Goal: Complete application form

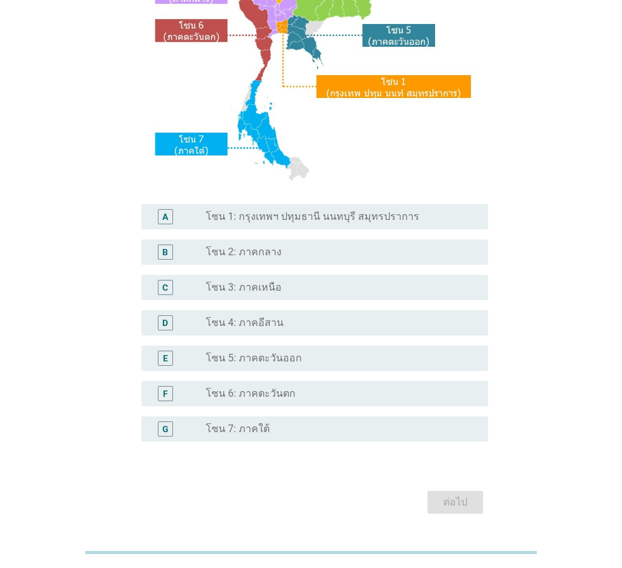
scroll to position [238, 0]
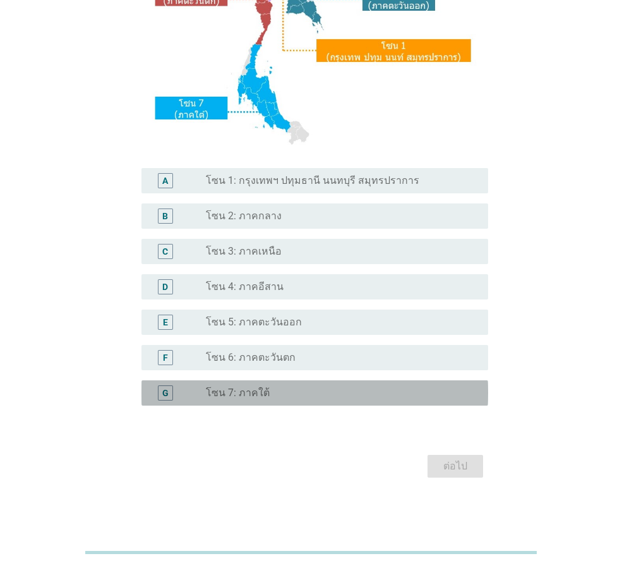
click at [219, 392] on label "โซน 7: ภาคใต้" at bounding box center [238, 393] width 64 height 13
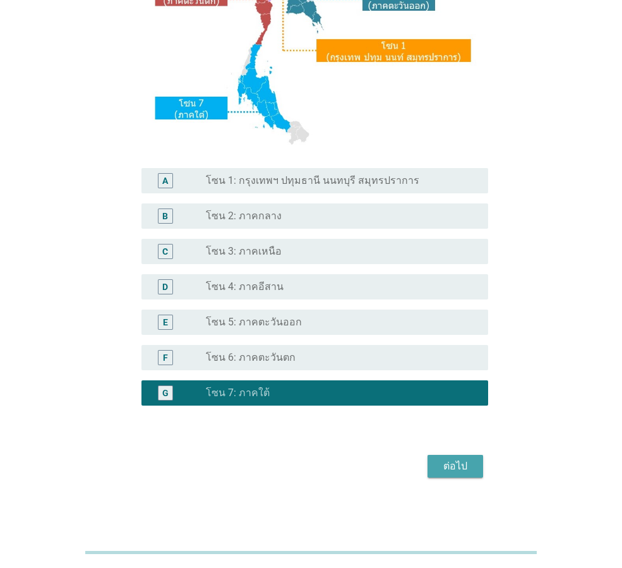
click at [442, 468] on div "ต่อไป" at bounding box center [455, 466] width 35 height 15
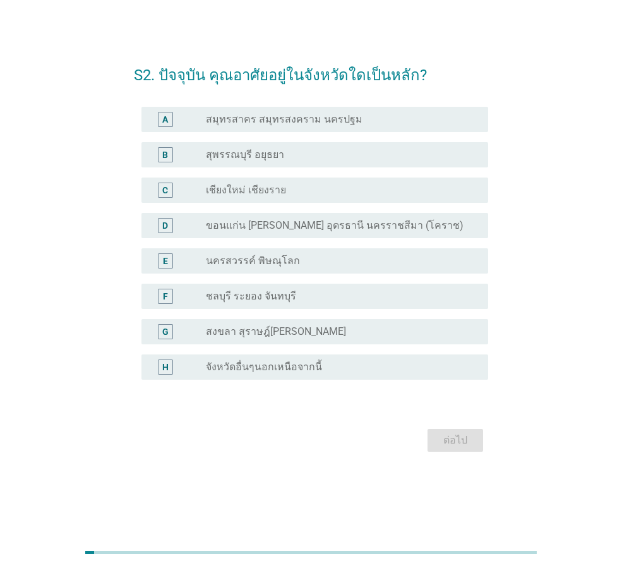
scroll to position [0, 0]
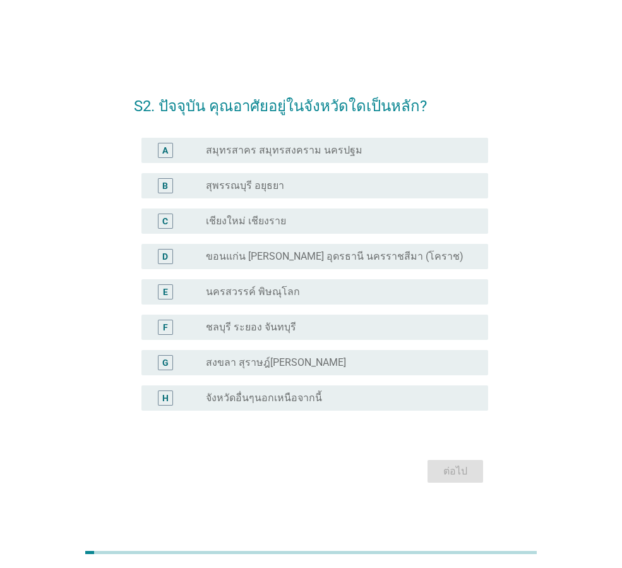
click at [272, 397] on label "จังหวัดอื่นๆนอกเหนือจากนี้" at bounding box center [264, 398] width 116 height 13
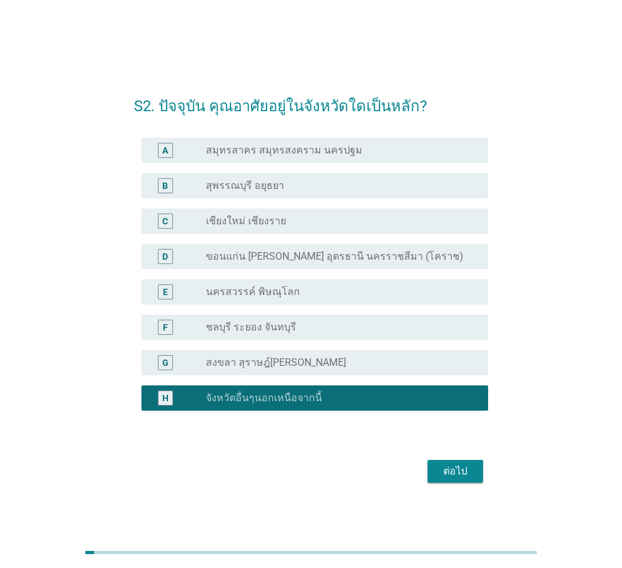
click at [461, 475] on div "ต่อไป" at bounding box center [455, 471] width 35 height 15
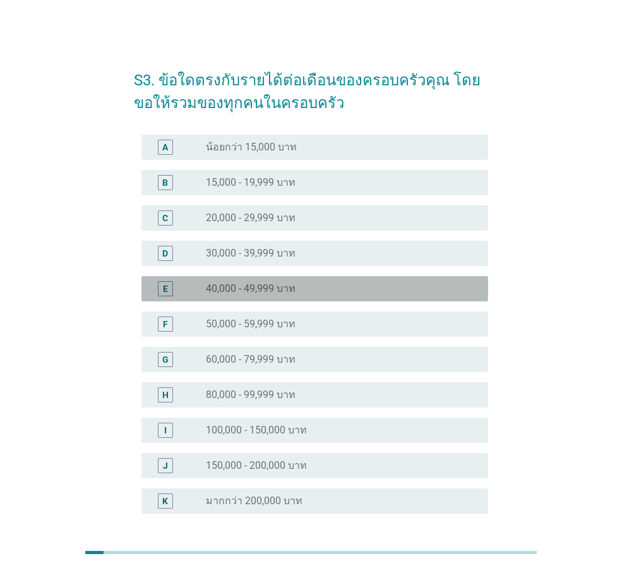
click at [344, 281] on div "radio_button_unchecked 40,000 - 49,999 บาท" at bounding box center [342, 288] width 272 height 15
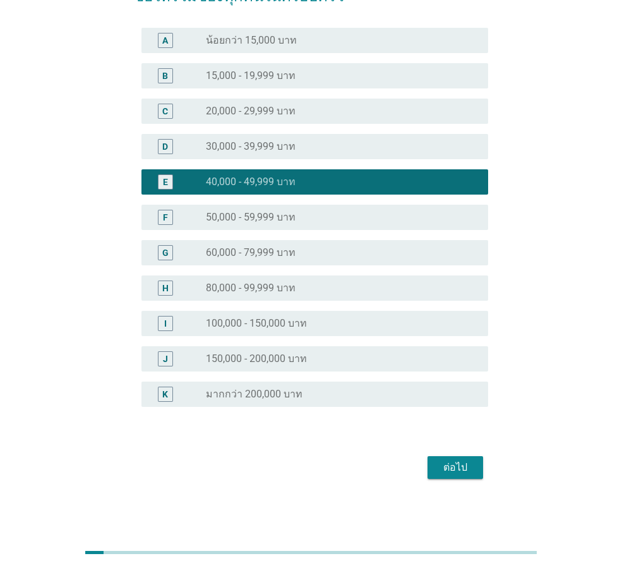
scroll to position [108, 0]
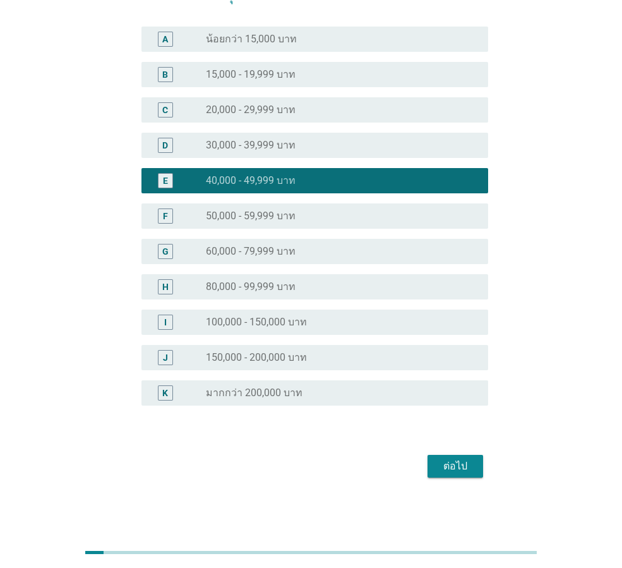
click at [444, 468] on div "ต่อไป" at bounding box center [455, 466] width 35 height 15
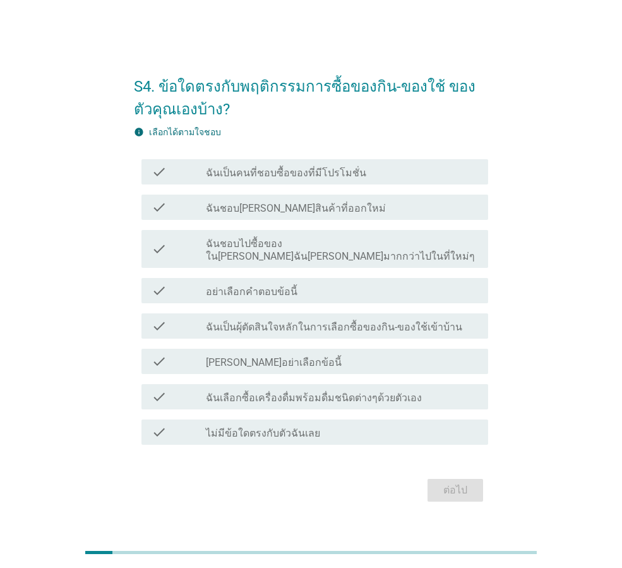
click at [419, 178] on div "check_box_outline_blank ฉันเป็นคนที่ชอบซื้อของที่มีโปรโมชั่น" at bounding box center [342, 171] width 272 height 15
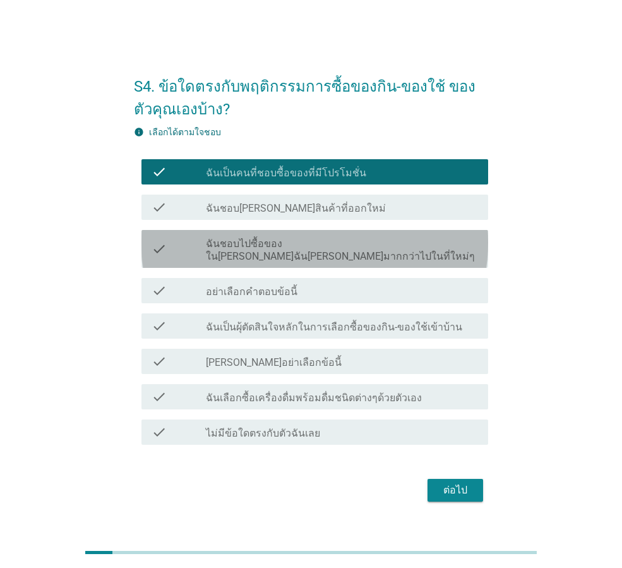
click at [406, 249] on label "ฉันชอบไปซื้อของใน[PERSON_NAME]ฉัน[PERSON_NAME]มากกว่าไปในที่ใหม่ๆ" at bounding box center [342, 250] width 272 height 25
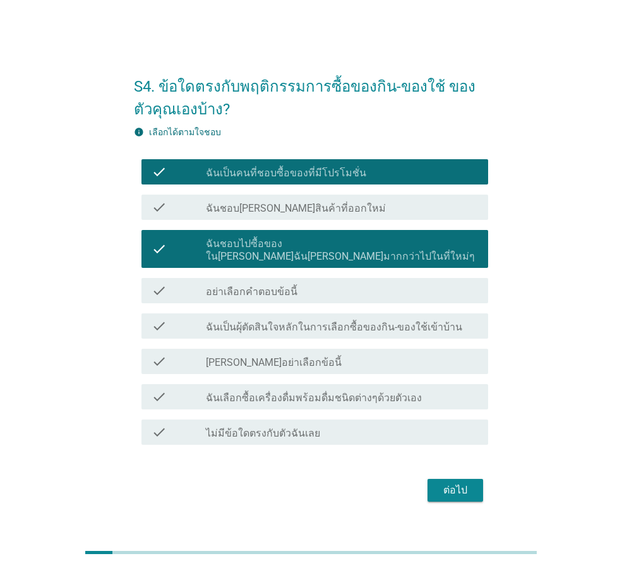
click at [390, 321] on label "ฉันเป็นผุ้ตัดสินใจหลักในการเลือกซื้อของกิน-ของใช้เข้าบ้าน" at bounding box center [334, 327] width 257 height 13
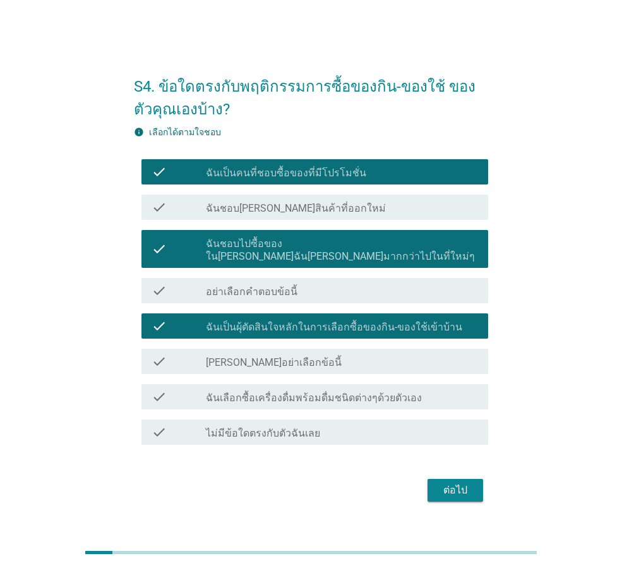
click at [390, 392] on label "ฉันเลือกซื้อเครื่องดื่มพร้อมดื่มชนิดต่างๆด้วยตัวเอง" at bounding box center [314, 398] width 216 height 13
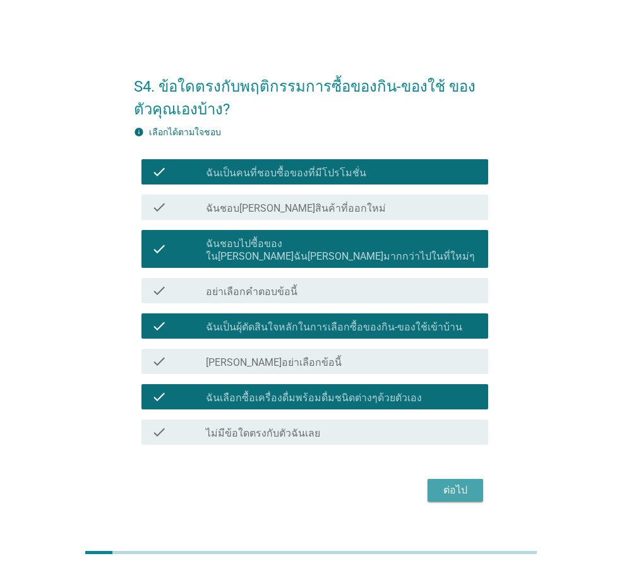
click at [445, 485] on div "ต่อไป" at bounding box center [455, 490] width 35 height 15
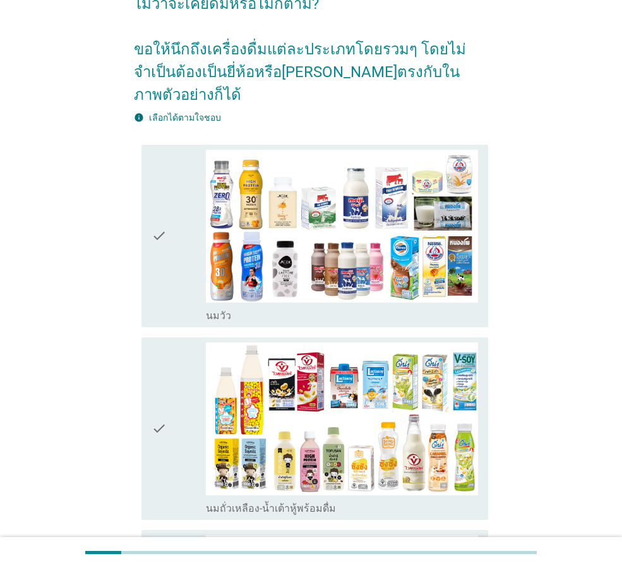
scroll to position [126, 0]
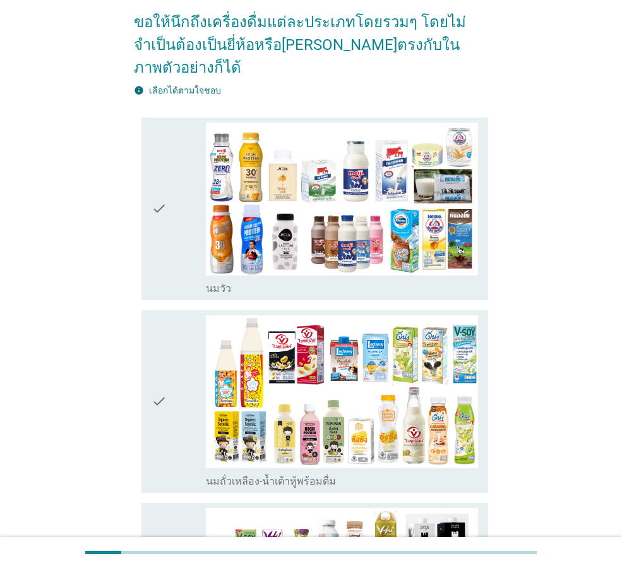
click at [181, 203] on div "check" at bounding box center [179, 209] width 54 height 172
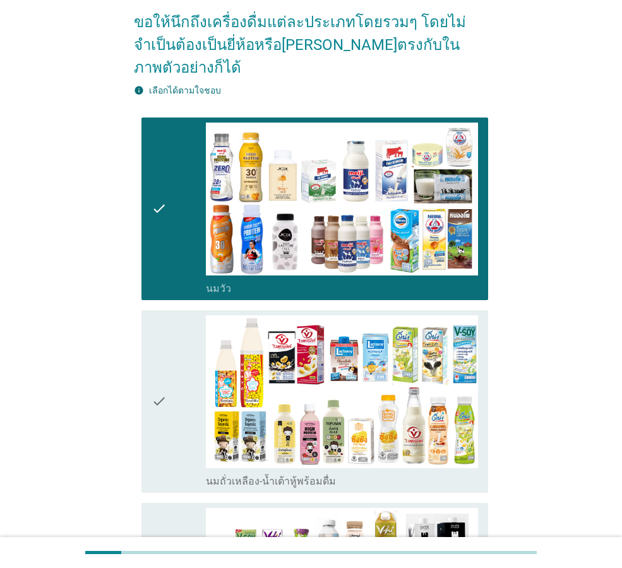
click at [174, 342] on div "check" at bounding box center [179, 401] width 54 height 172
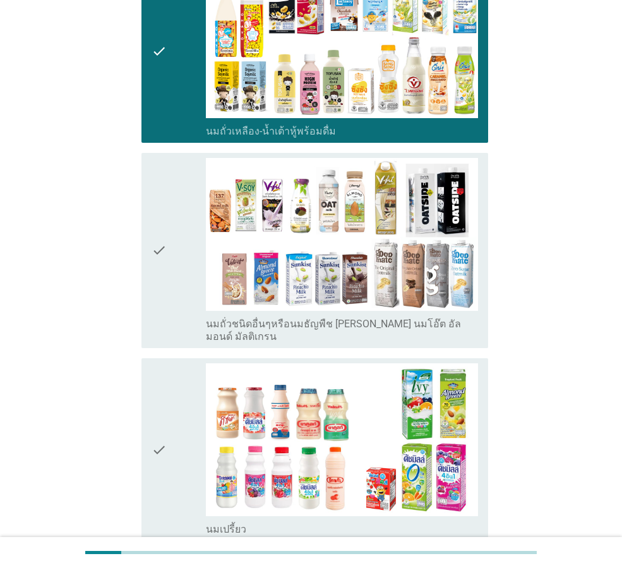
scroll to position [505, 0]
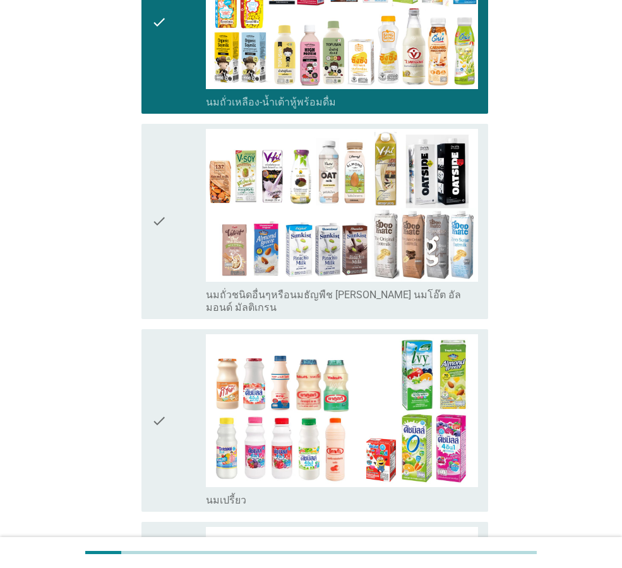
click at [170, 338] on div "check" at bounding box center [179, 420] width 54 height 172
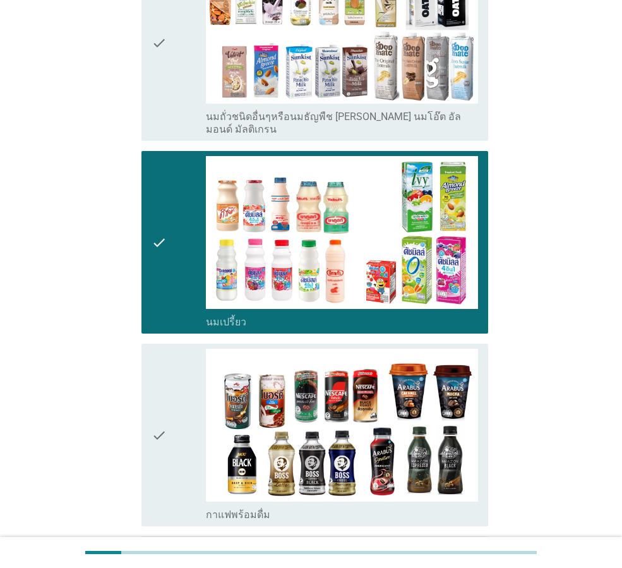
scroll to position [695, 0]
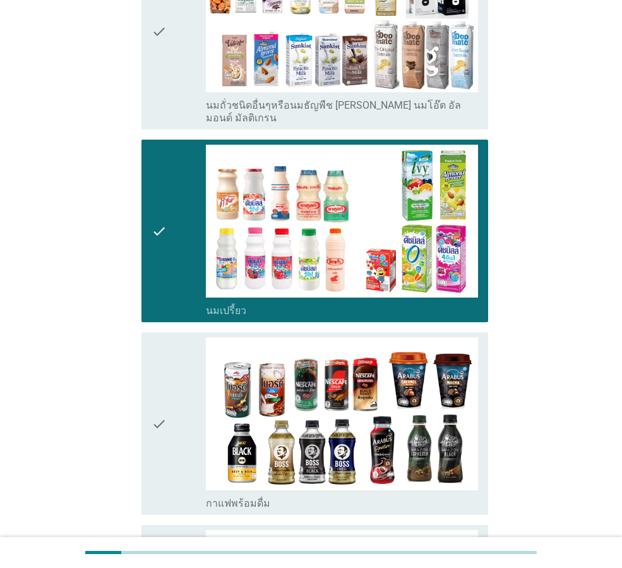
click at [171, 337] on div "check" at bounding box center [179, 423] width 54 height 172
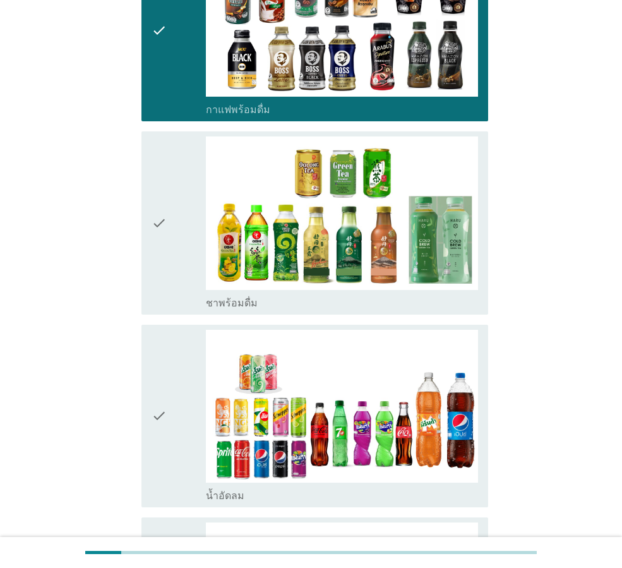
scroll to position [1137, 0]
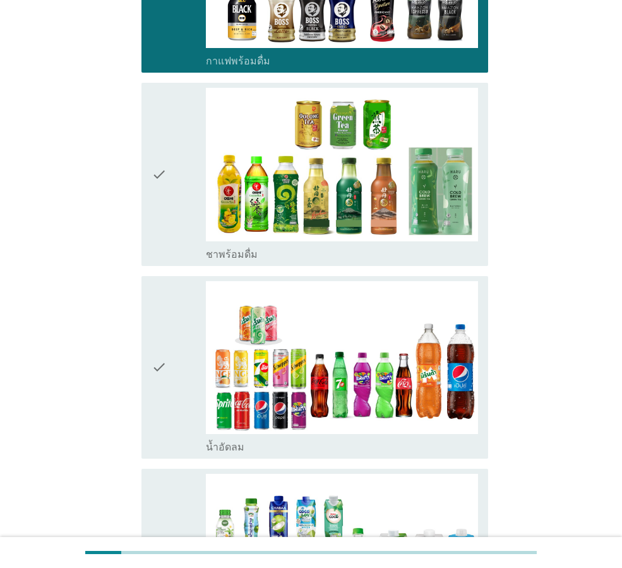
click at [171, 337] on div "check" at bounding box center [179, 367] width 54 height 172
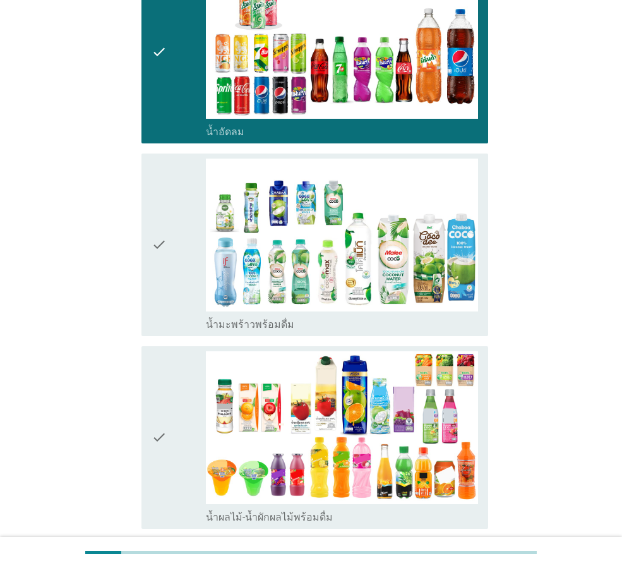
scroll to position [1453, 0]
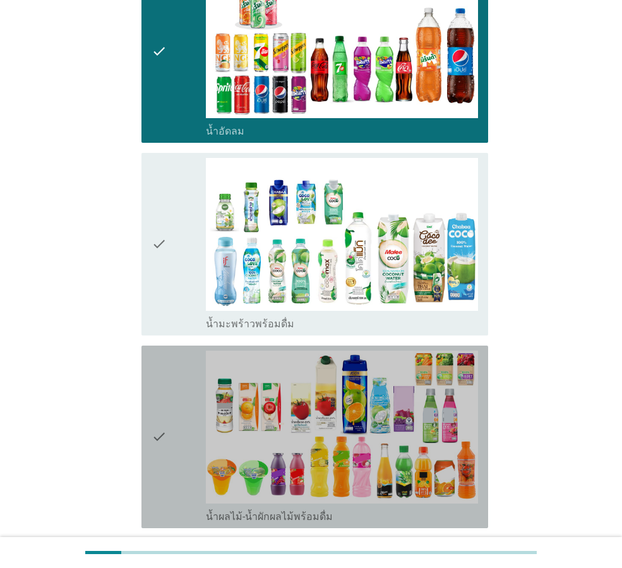
click at [171, 351] on div "check" at bounding box center [179, 437] width 54 height 172
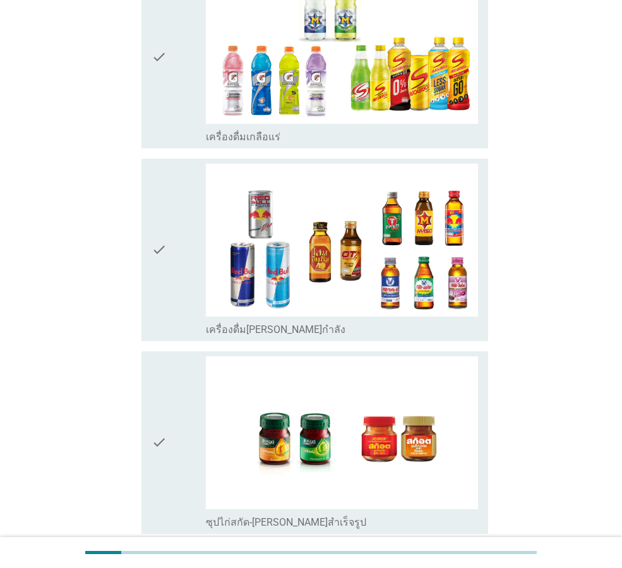
scroll to position [2464, 0]
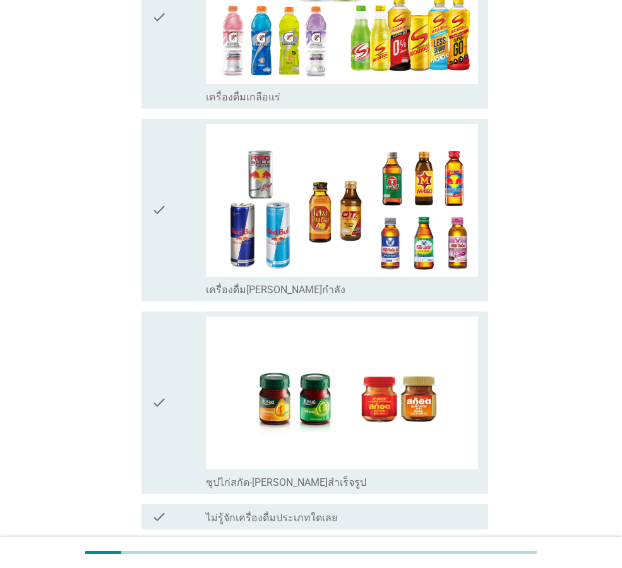
click at [164, 362] on icon "check" at bounding box center [159, 403] width 15 height 172
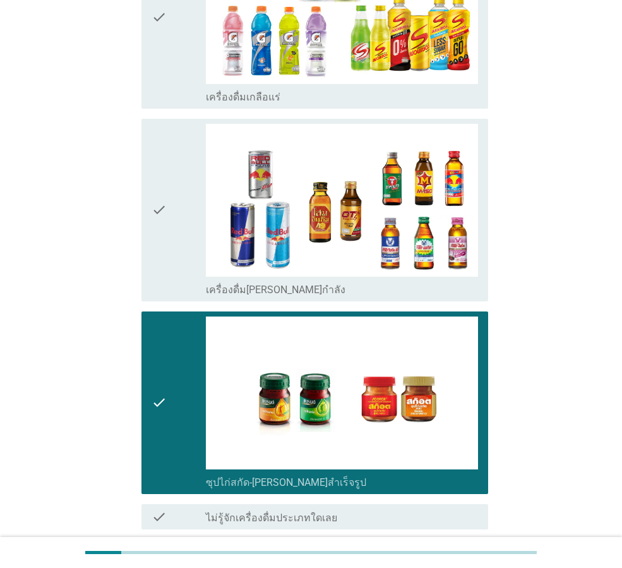
click at [439, 567] on div "ต่อไป" at bounding box center [455, 574] width 35 height 15
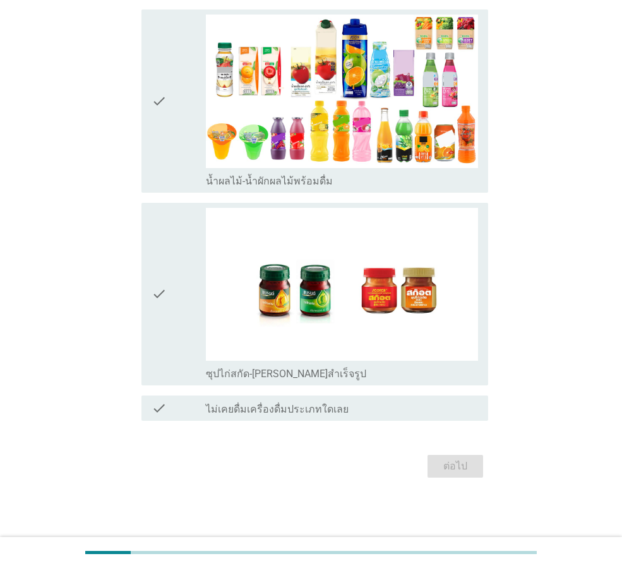
scroll to position [0, 0]
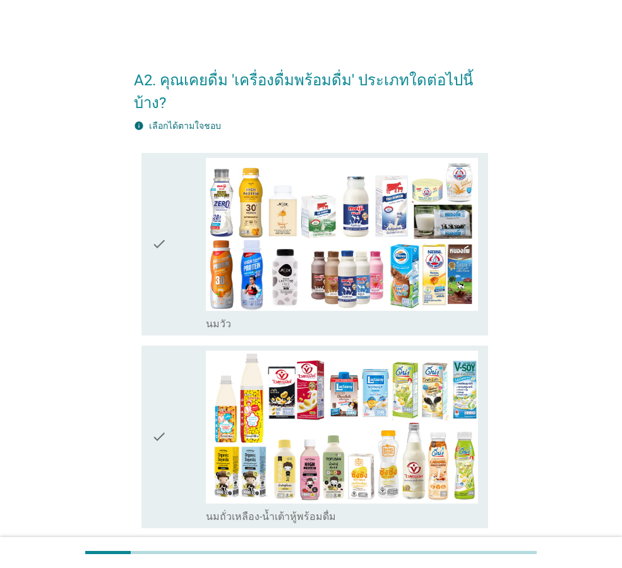
click at [147, 186] on div "check check_box_outline_blank [PERSON_NAME]" at bounding box center [315, 244] width 347 height 183
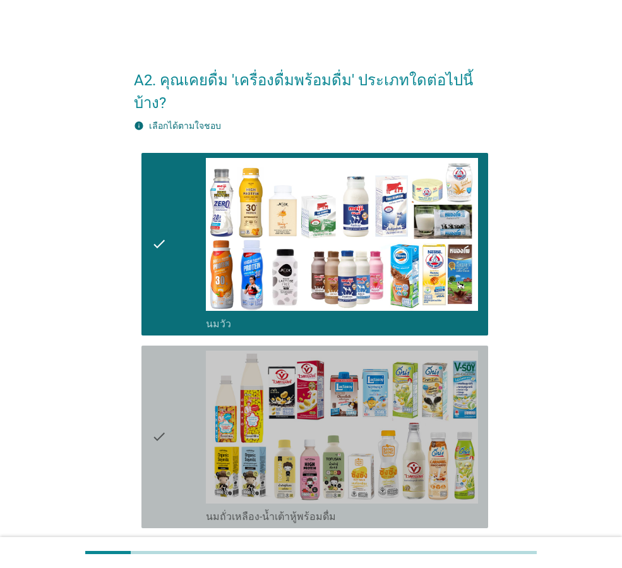
click at [168, 363] on div "check" at bounding box center [179, 437] width 54 height 172
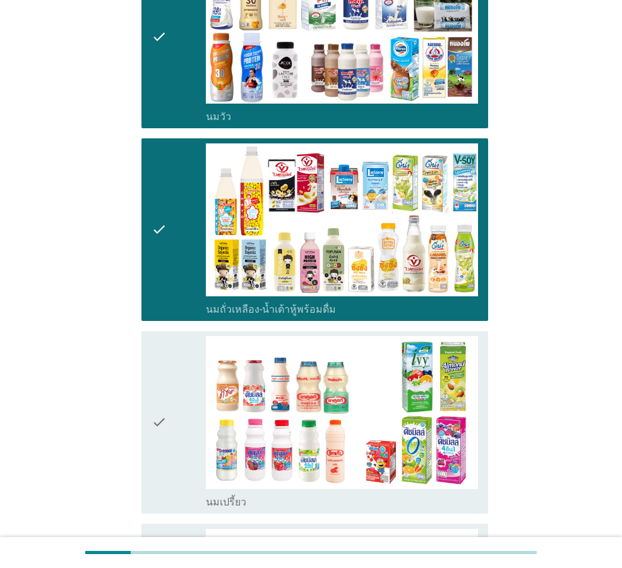
scroll to position [316, 0]
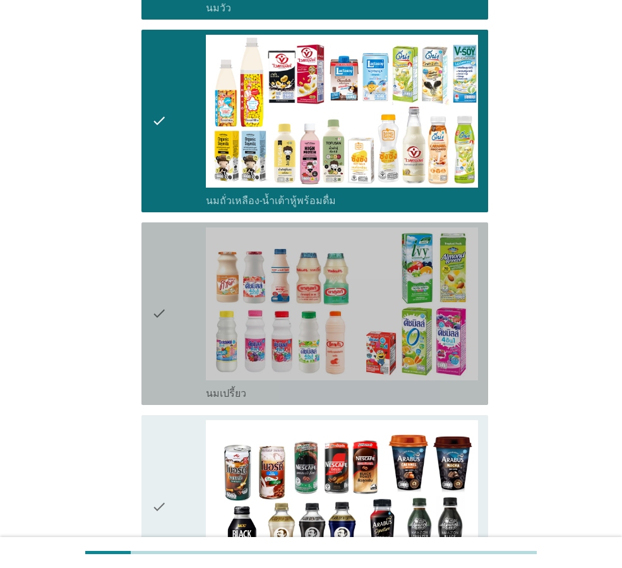
click at [167, 347] on icon "check" at bounding box center [159, 313] width 15 height 172
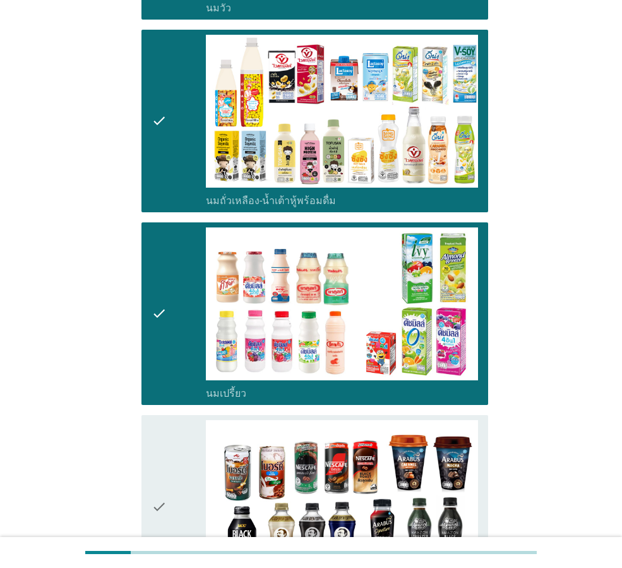
click at [166, 432] on icon "check" at bounding box center [159, 506] width 15 height 172
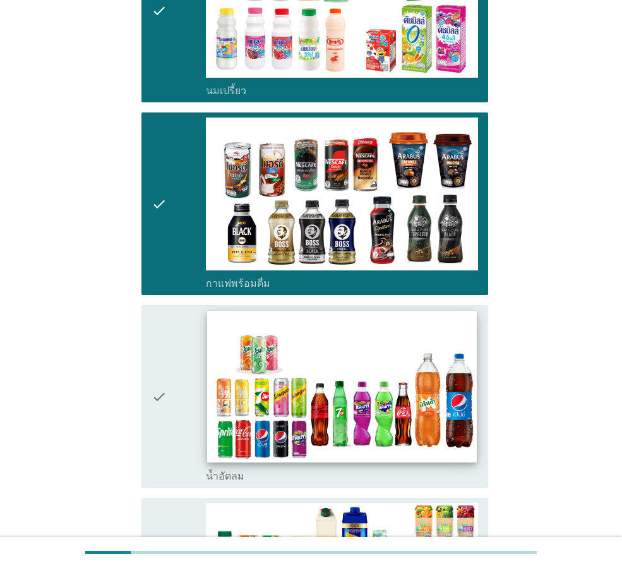
scroll to position [632, 0]
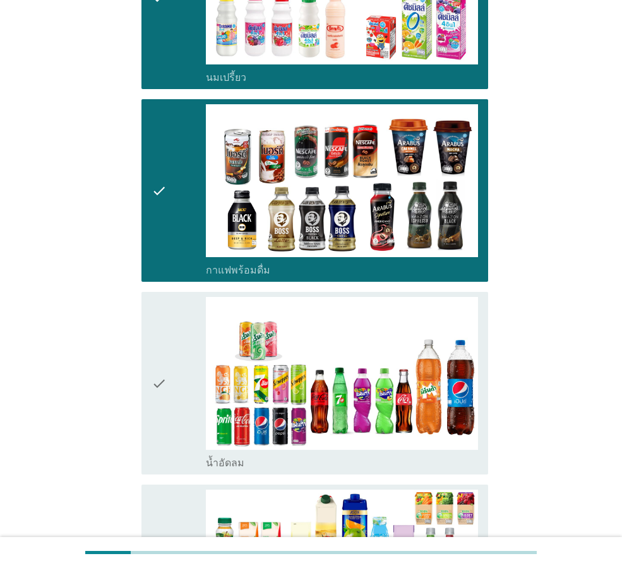
click at [147, 396] on div "check check_box_outline_blank น้ำอัดลม" at bounding box center [315, 383] width 347 height 183
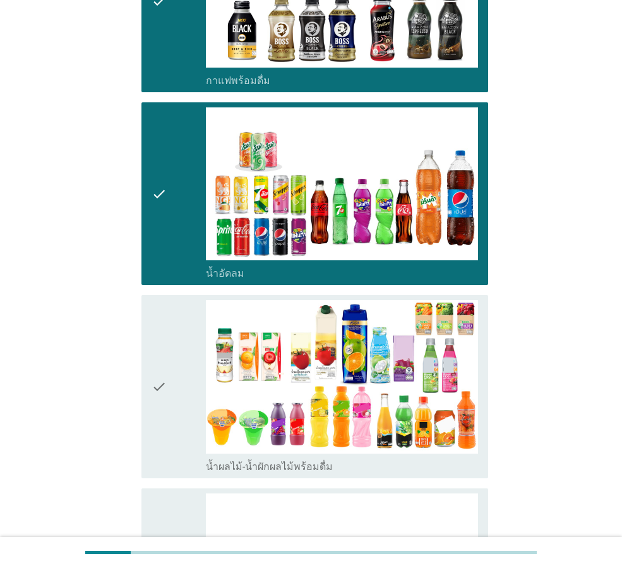
click at [159, 392] on icon "check" at bounding box center [159, 386] width 15 height 172
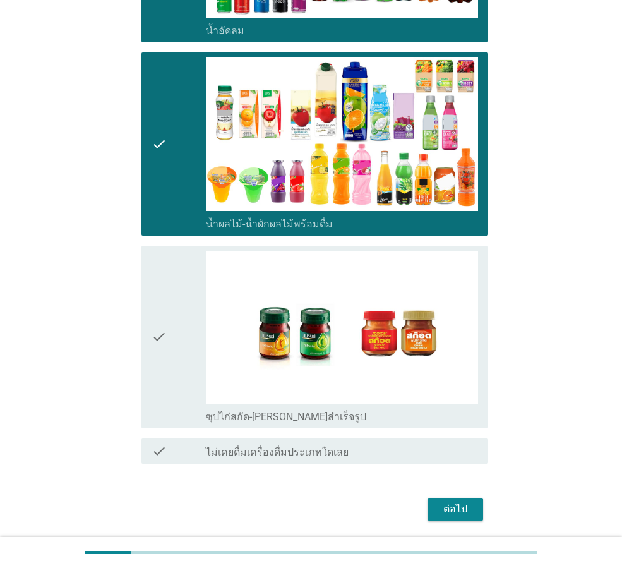
scroll to position [1074, 0]
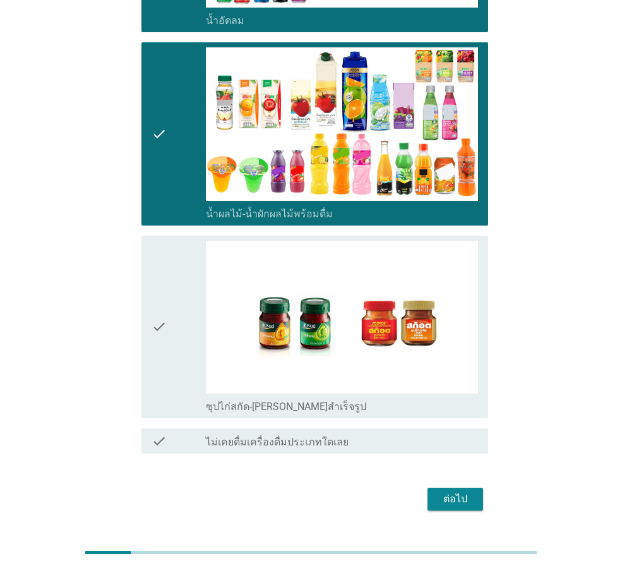
click at [170, 339] on div "check" at bounding box center [179, 327] width 54 height 172
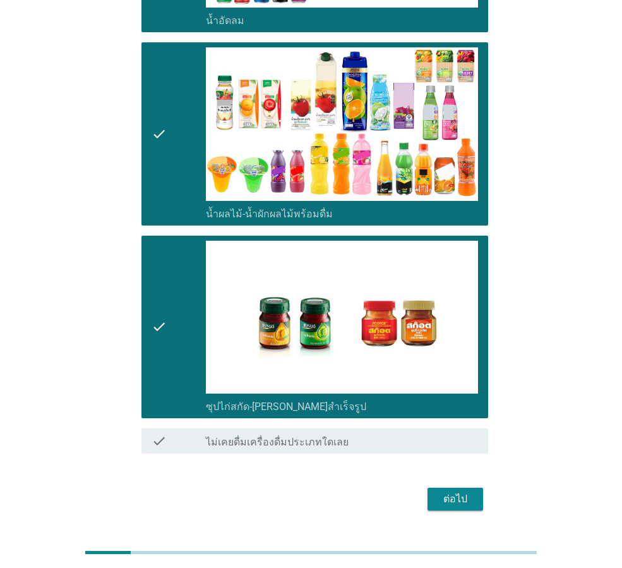
click at [456, 492] on div "ต่อไป" at bounding box center [455, 499] width 35 height 15
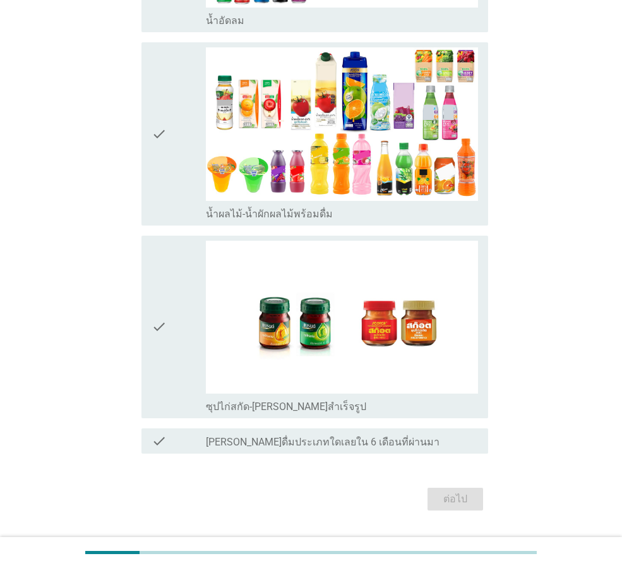
scroll to position [0, 0]
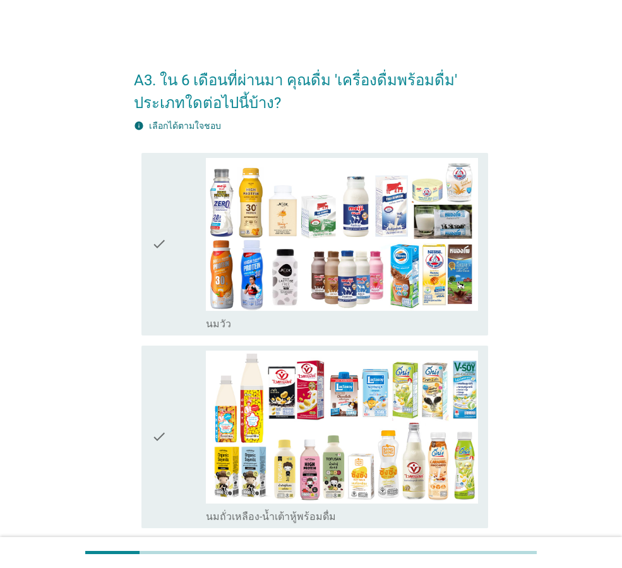
click at [179, 406] on div "check" at bounding box center [179, 437] width 54 height 172
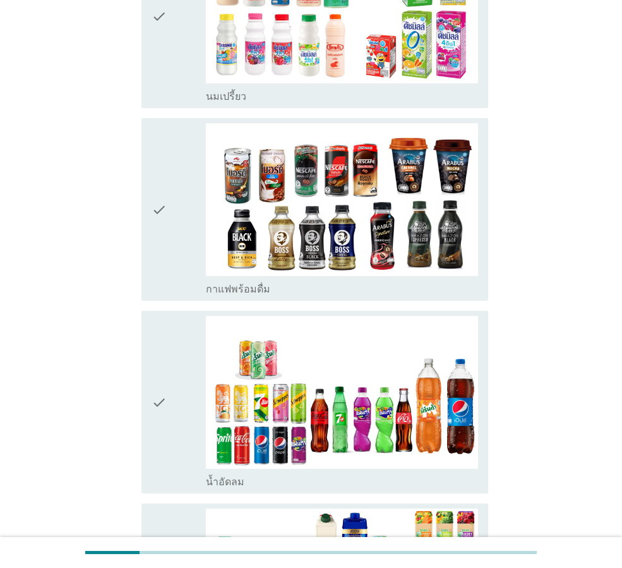
scroll to position [632, 0]
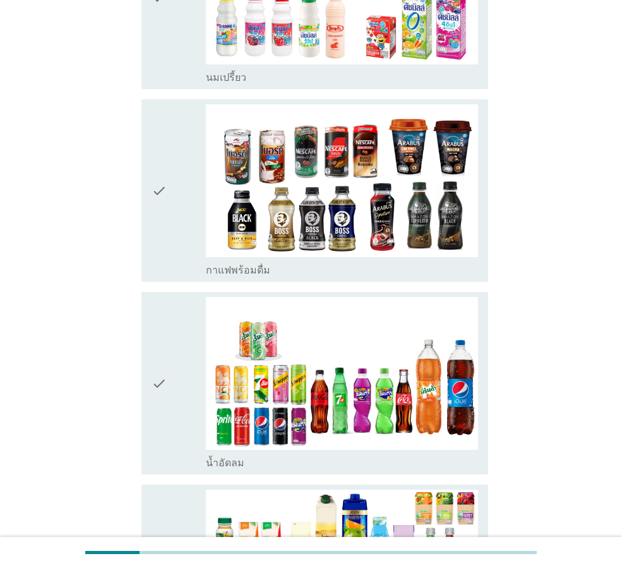
click at [174, 401] on div "check" at bounding box center [179, 383] width 54 height 172
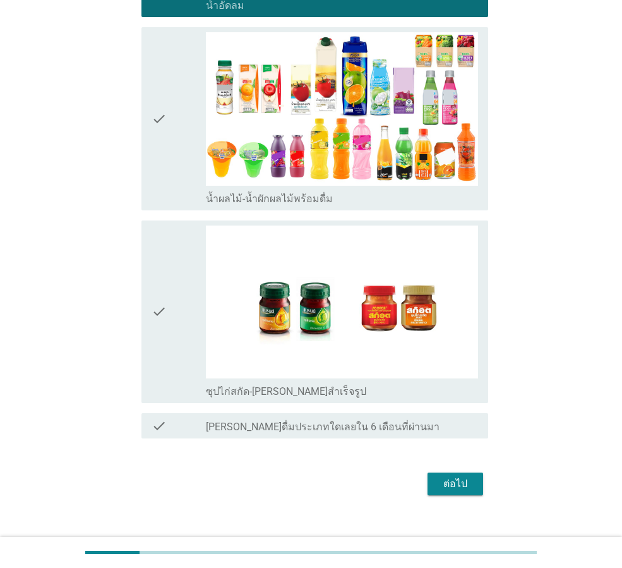
scroll to position [1107, 0]
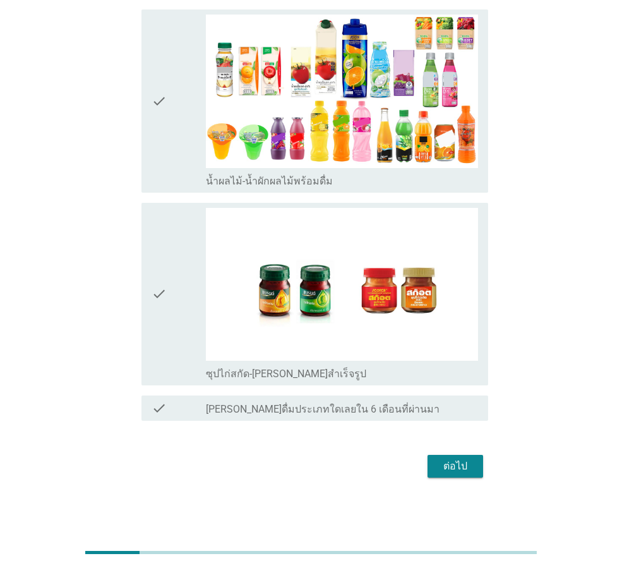
click at [164, 328] on icon "check" at bounding box center [159, 294] width 15 height 172
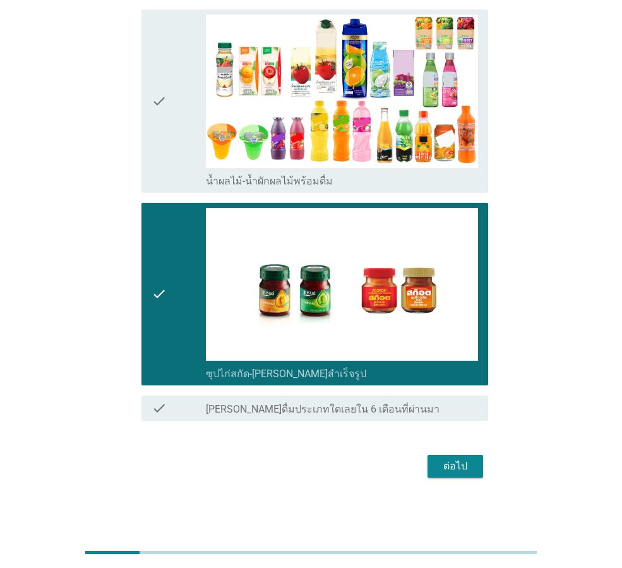
click at [452, 466] on div "ต่อไป" at bounding box center [455, 466] width 35 height 15
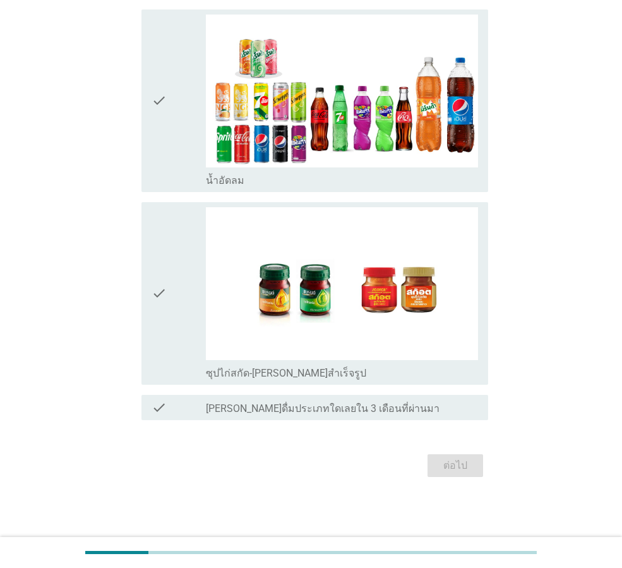
scroll to position [0, 0]
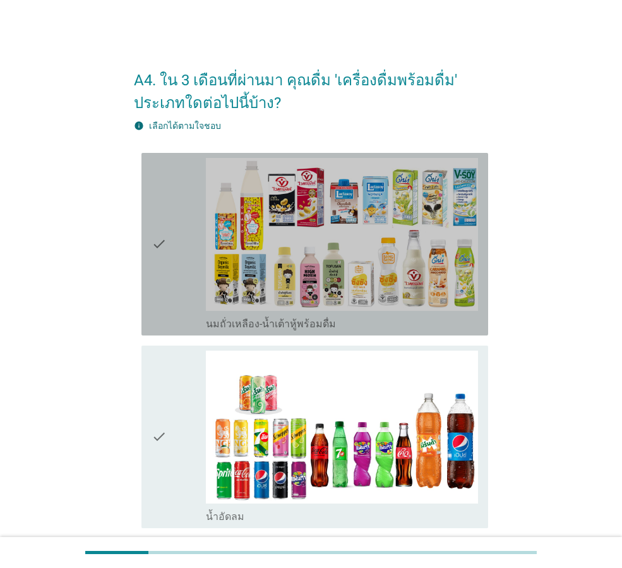
click at [169, 253] on div "check" at bounding box center [179, 244] width 54 height 172
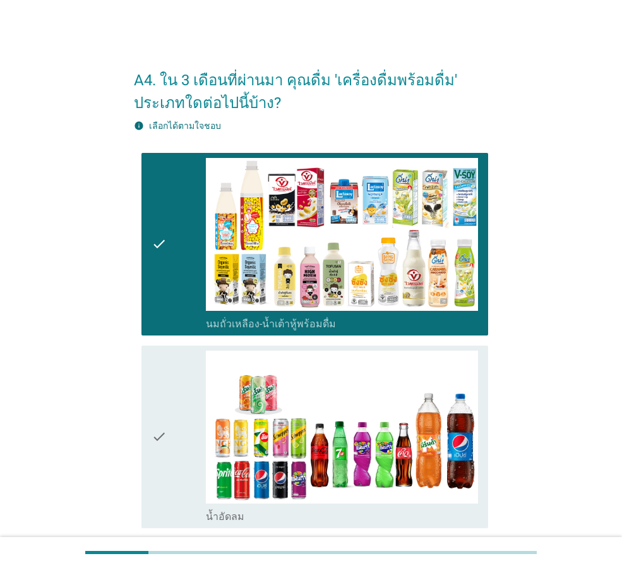
click at [160, 382] on icon "check" at bounding box center [159, 437] width 15 height 172
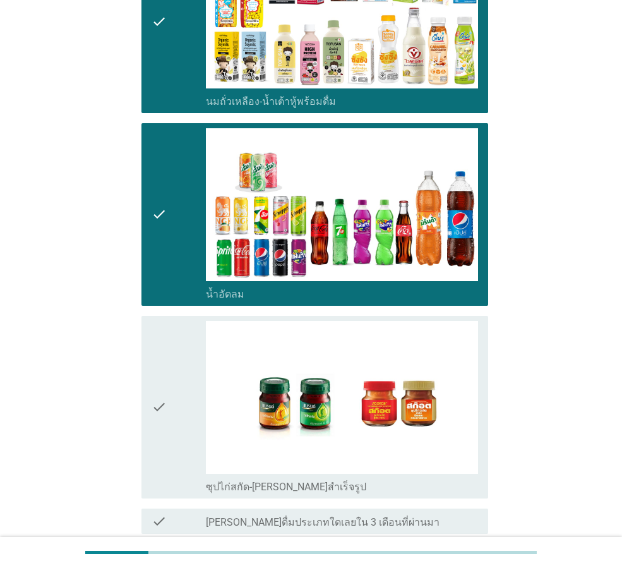
scroll to position [316, 0]
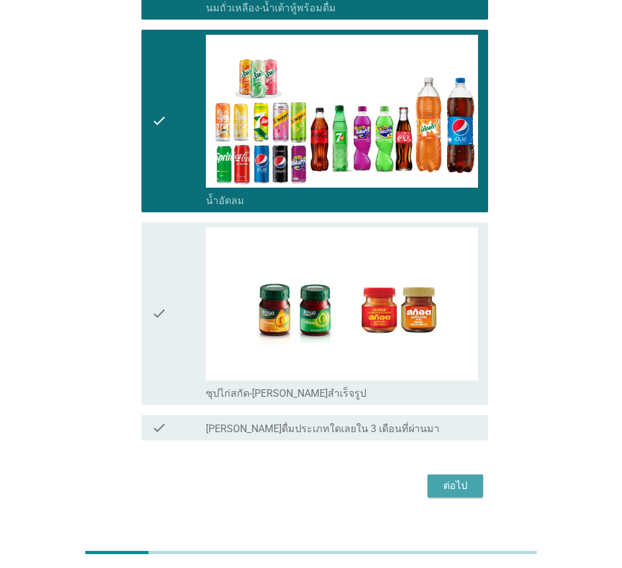
click at [459, 484] on div "ต่อไป" at bounding box center [455, 485] width 35 height 15
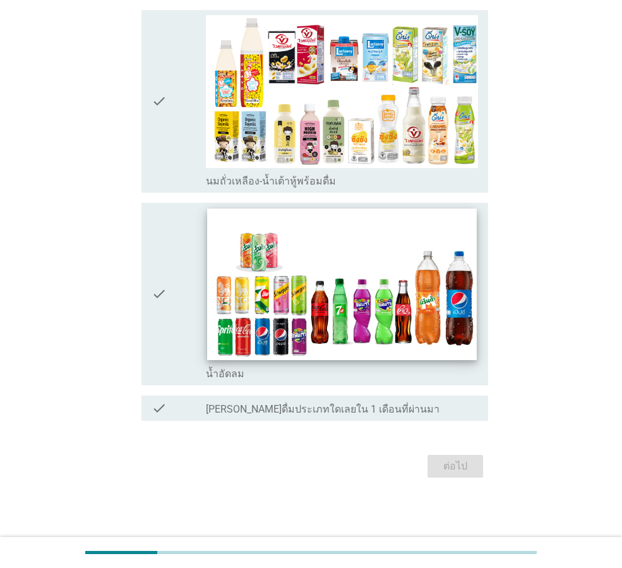
scroll to position [0, 0]
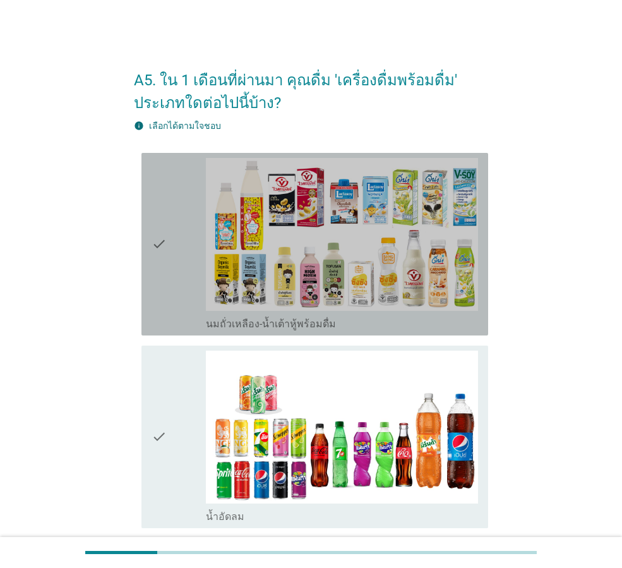
click at [184, 285] on div "check" at bounding box center [179, 244] width 54 height 172
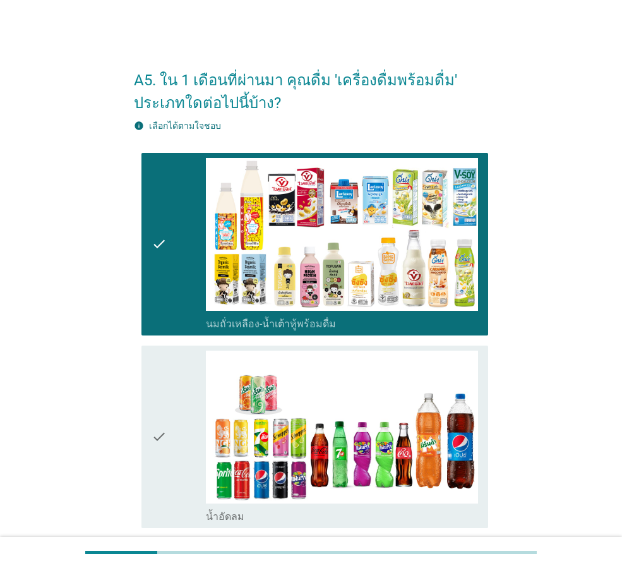
click at [168, 395] on div "check" at bounding box center [179, 437] width 54 height 172
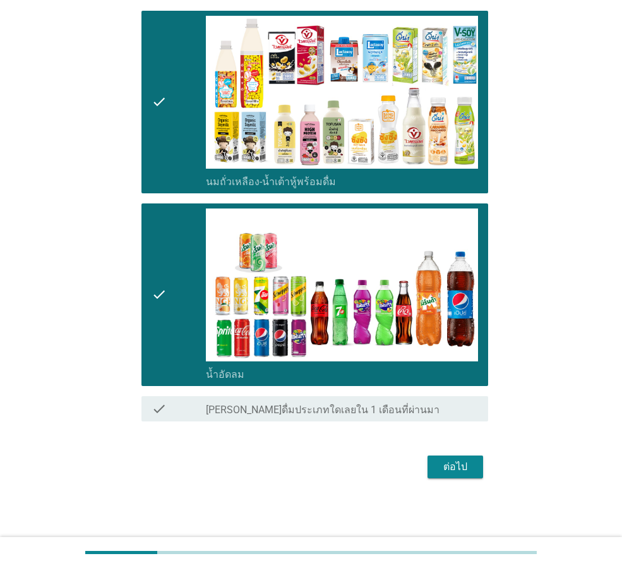
scroll to position [143, 0]
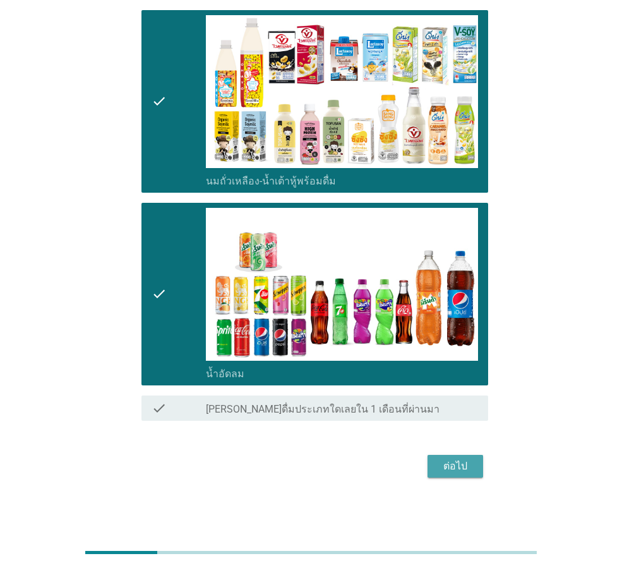
click at [454, 469] on div "ต่อไป" at bounding box center [455, 466] width 35 height 15
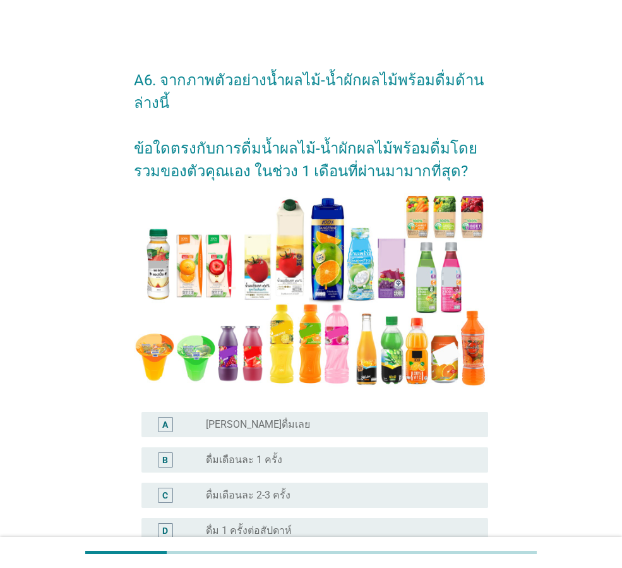
scroll to position [63, 0]
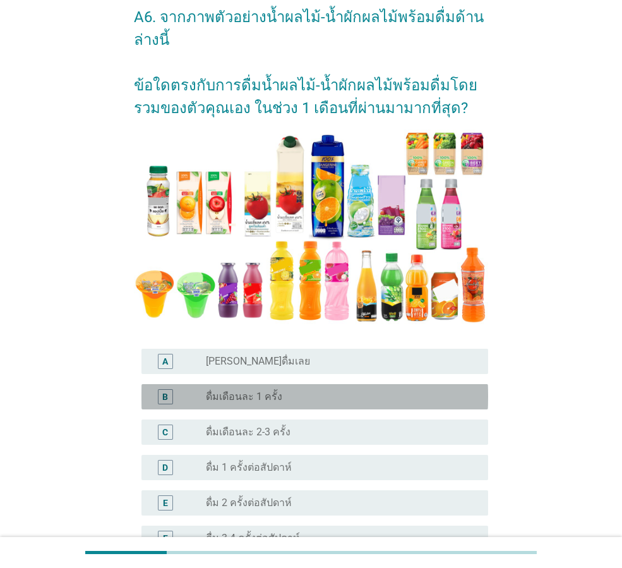
click at [379, 406] on div "B radio_button_unchecked ดื่มเดือนละ 1 ครั้ง" at bounding box center [315, 396] width 347 height 25
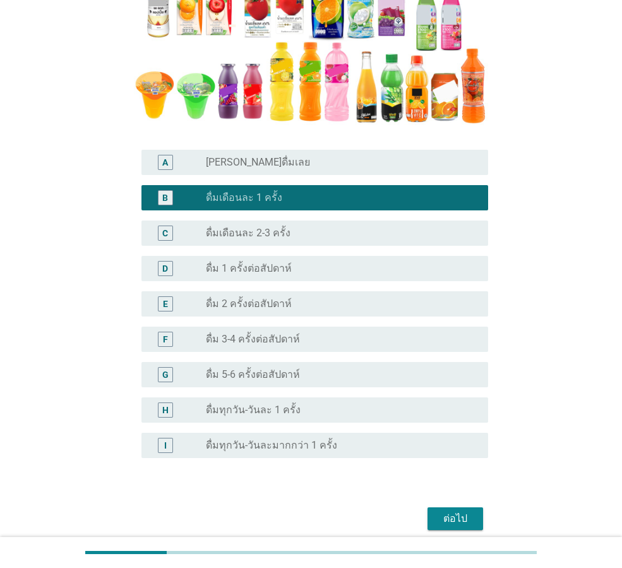
scroll to position [315, 0]
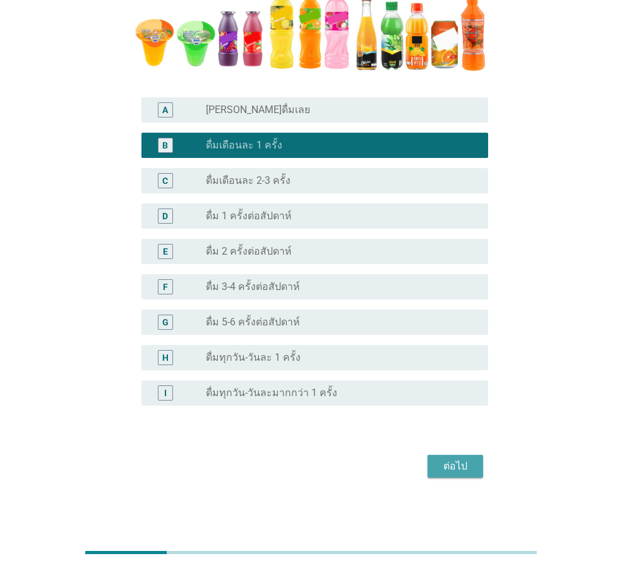
click at [460, 468] on div "ต่อไป" at bounding box center [455, 466] width 35 height 15
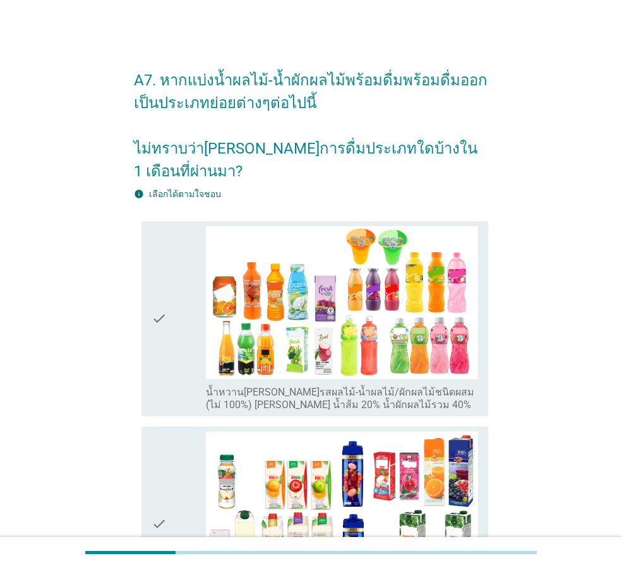
click at [171, 325] on div "check" at bounding box center [179, 318] width 54 height 185
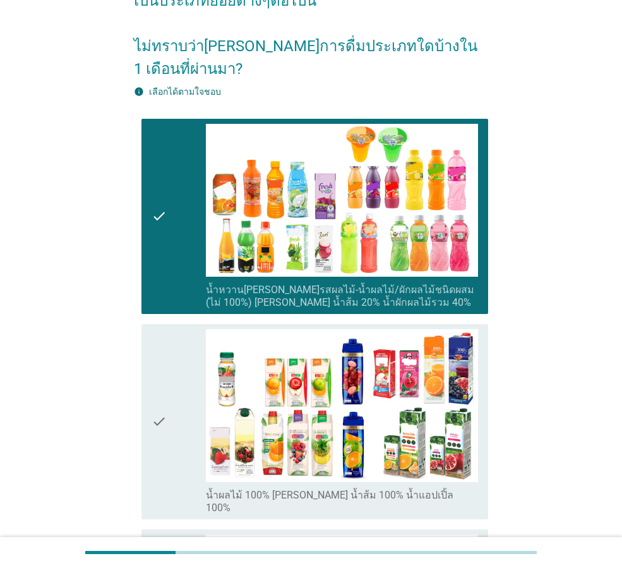
scroll to position [126, 0]
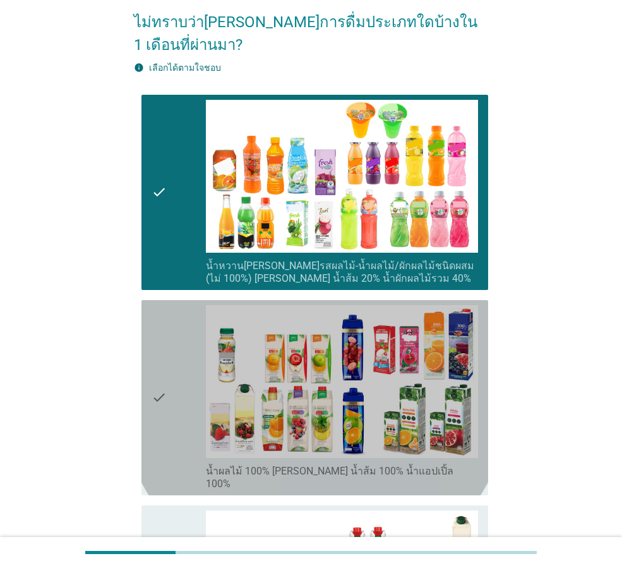
click at [174, 337] on div "check" at bounding box center [179, 397] width 54 height 185
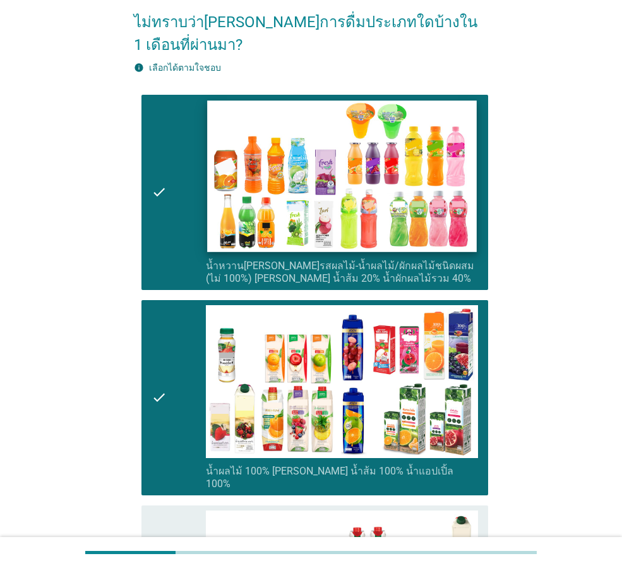
click at [388, 174] on img at bounding box center [341, 176] width 269 height 152
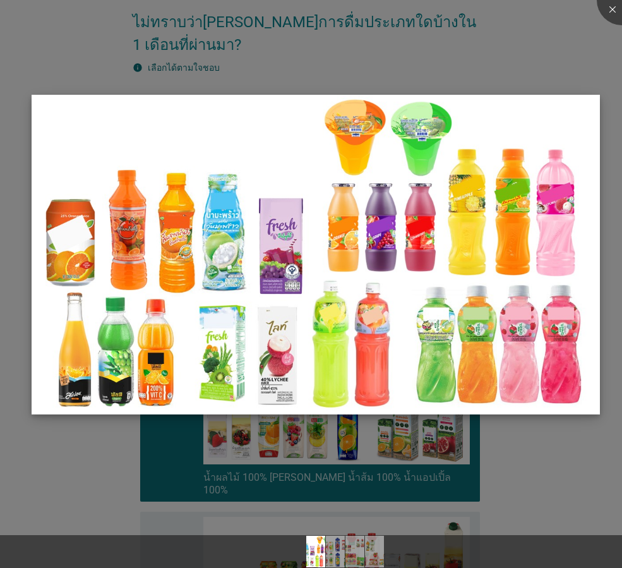
click at [372, 172] on img at bounding box center [316, 255] width 569 height 320
click at [540, 493] on div at bounding box center [311, 284] width 622 height 568
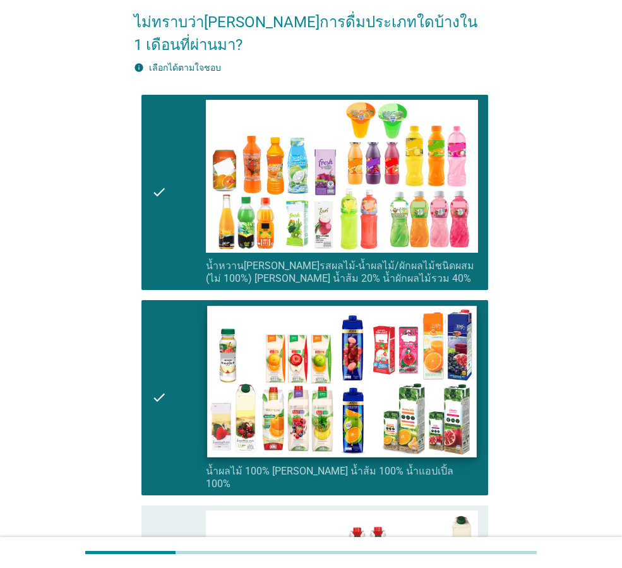
click at [340, 394] on img at bounding box center [341, 382] width 269 height 152
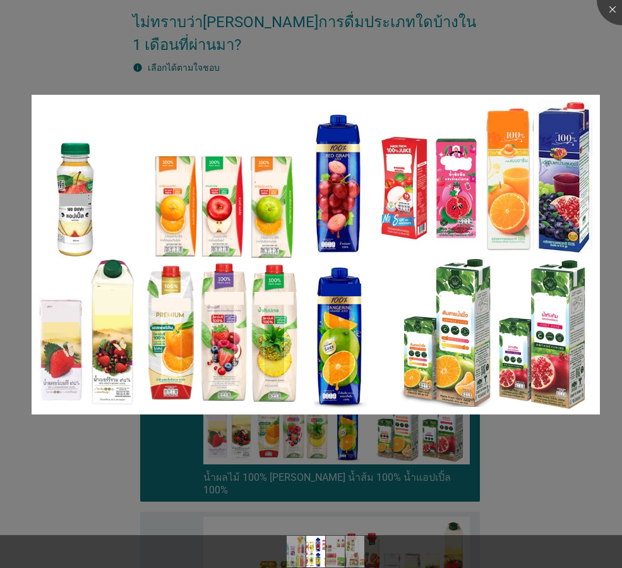
click at [535, 474] on div at bounding box center [311, 284] width 622 height 568
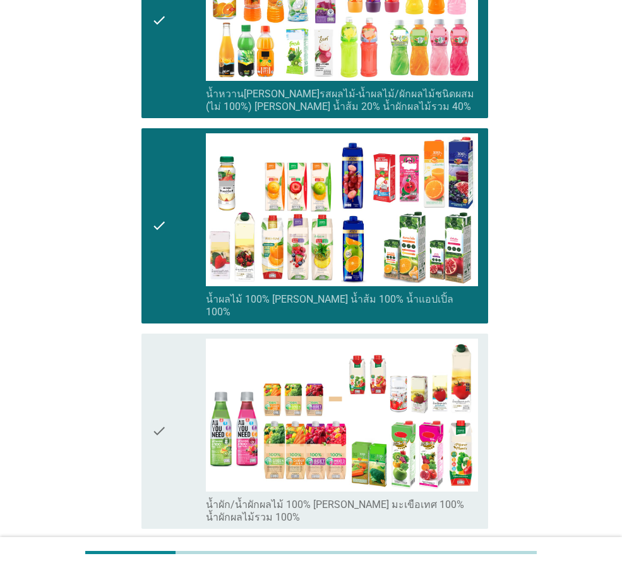
scroll to position [316, 0]
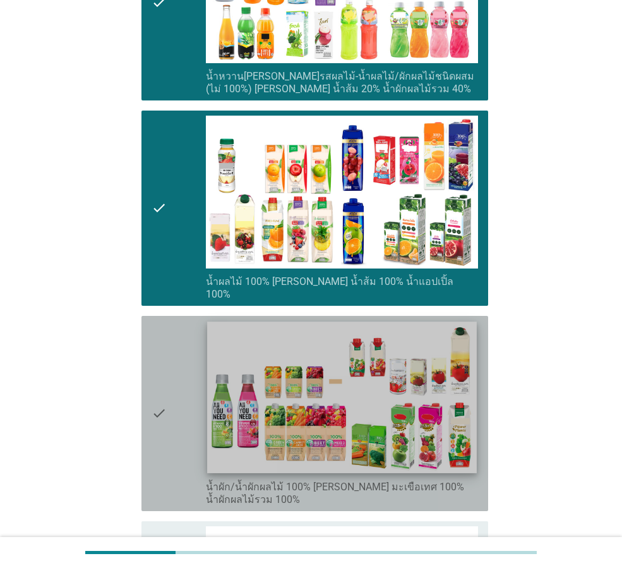
click at [389, 406] on img at bounding box center [341, 398] width 269 height 152
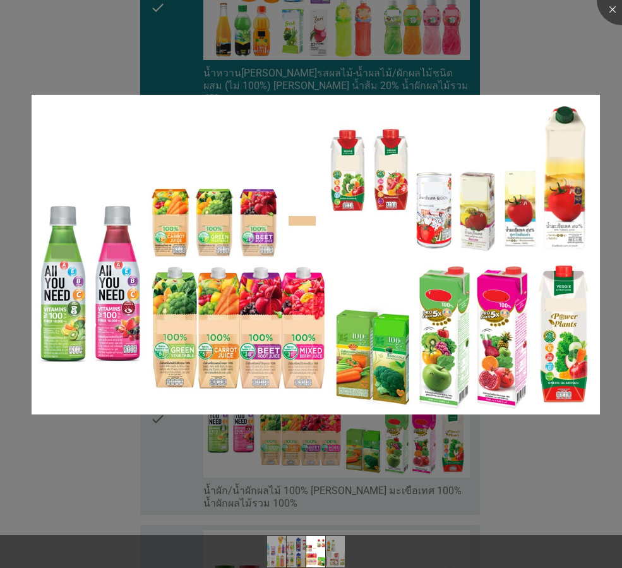
click at [503, 471] on div at bounding box center [311, 284] width 622 height 568
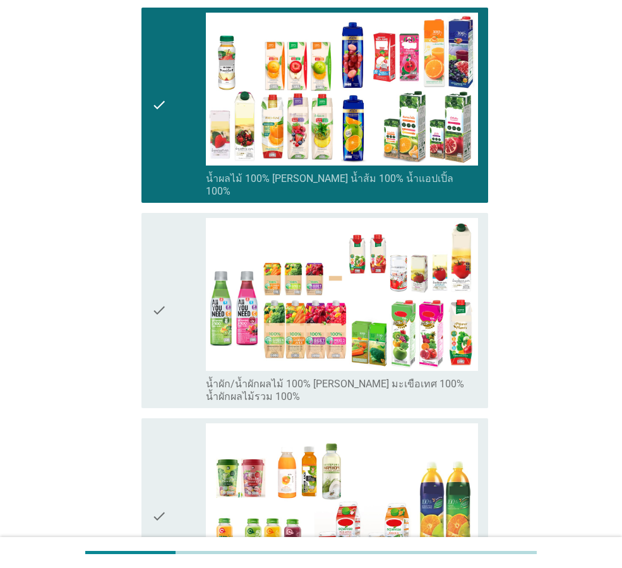
scroll to position [442, 0]
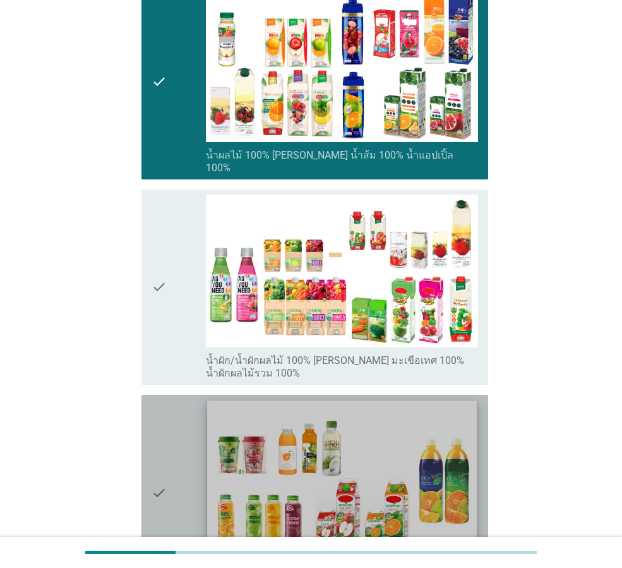
click at [395, 470] on img at bounding box center [341, 477] width 269 height 152
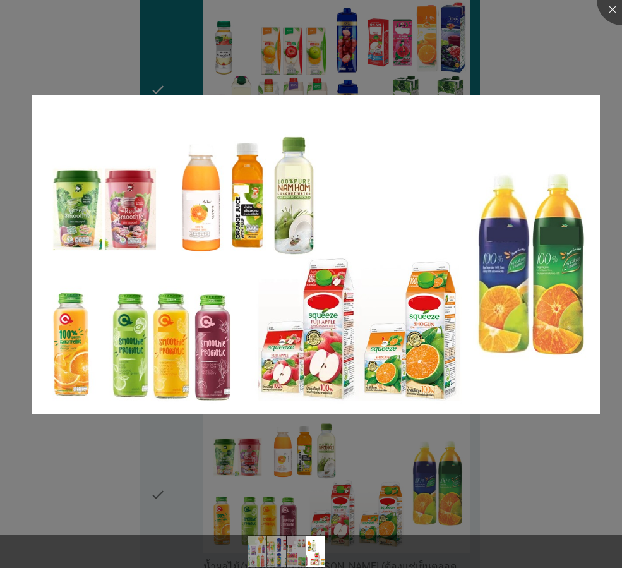
click at [547, 470] on div at bounding box center [311, 284] width 622 height 568
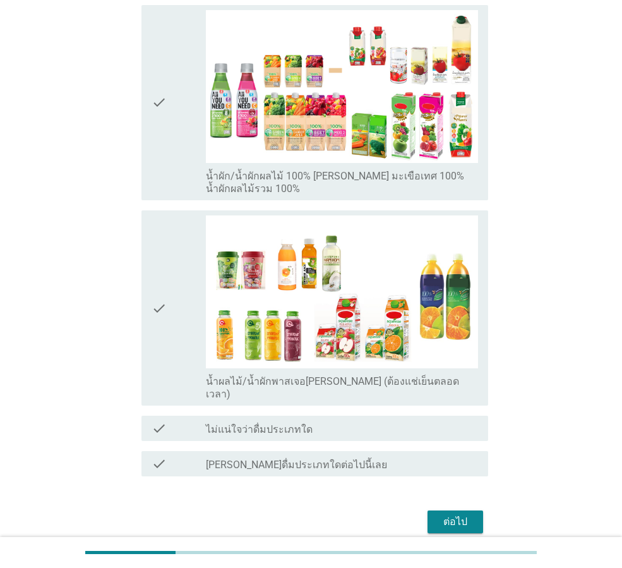
scroll to position [632, 0]
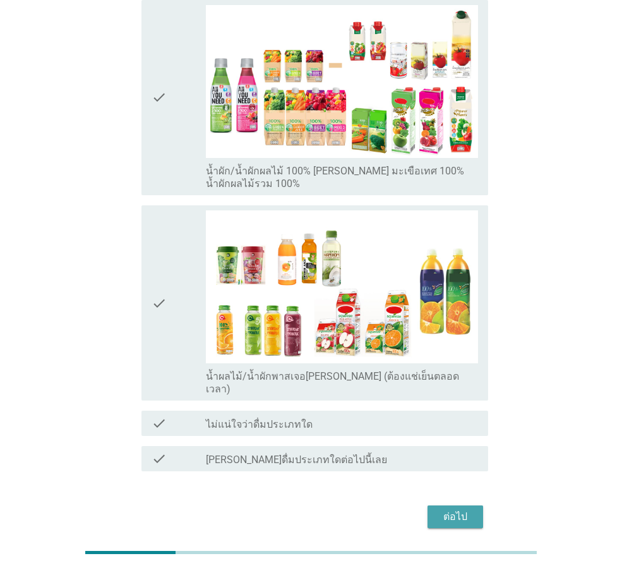
click at [451, 509] on div "ต่อไป" at bounding box center [455, 516] width 35 height 15
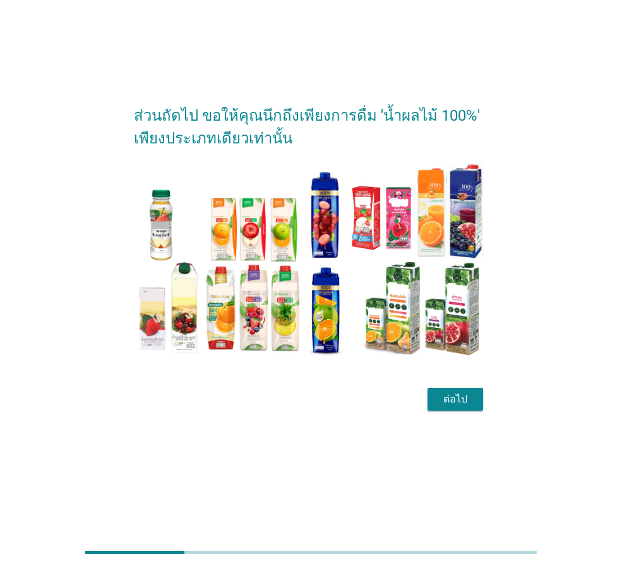
scroll to position [0, 0]
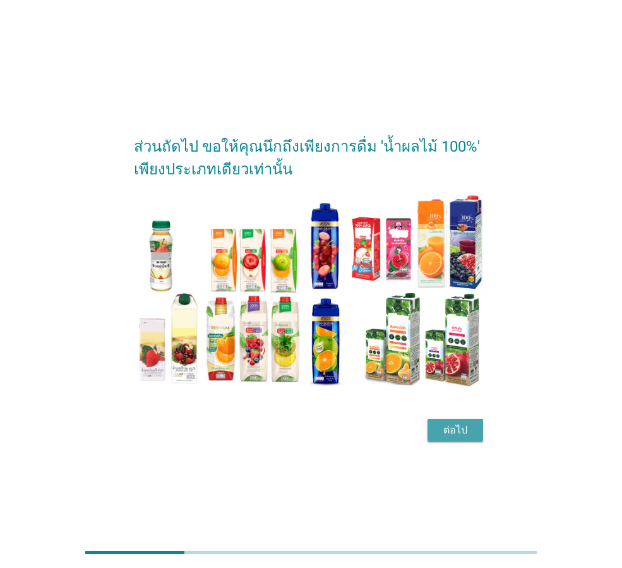
click at [457, 432] on div "ต่อไป" at bounding box center [455, 430] width 35 height 15
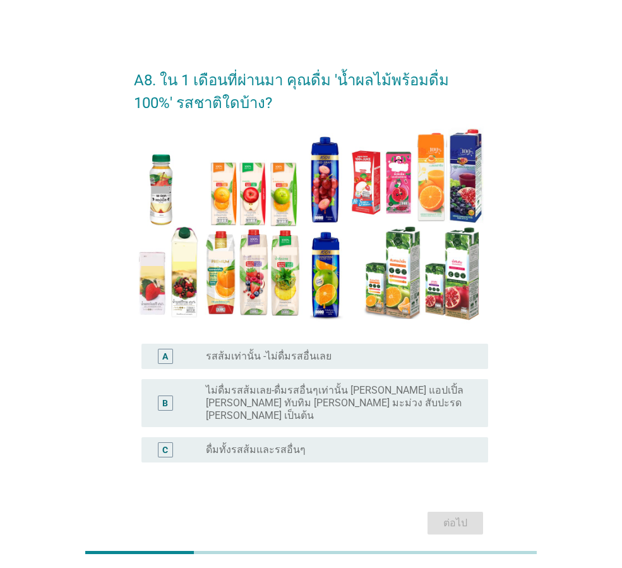
click at [387, 444] on div "radio_button_unchecked ดื่มทั้งรสส้มและรสอื่นๆ" at bounding box center [337, 450] width 262 height 13
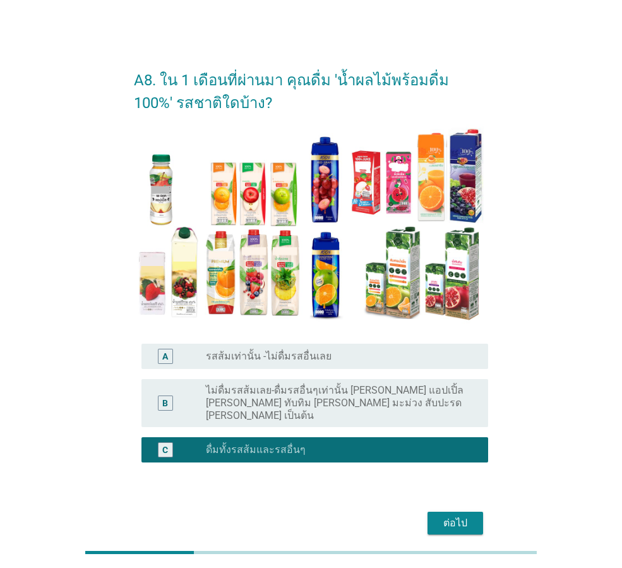
click at [462, 516] on div "ต่อไป" at bounding box center [455, 523] width 35 height 15
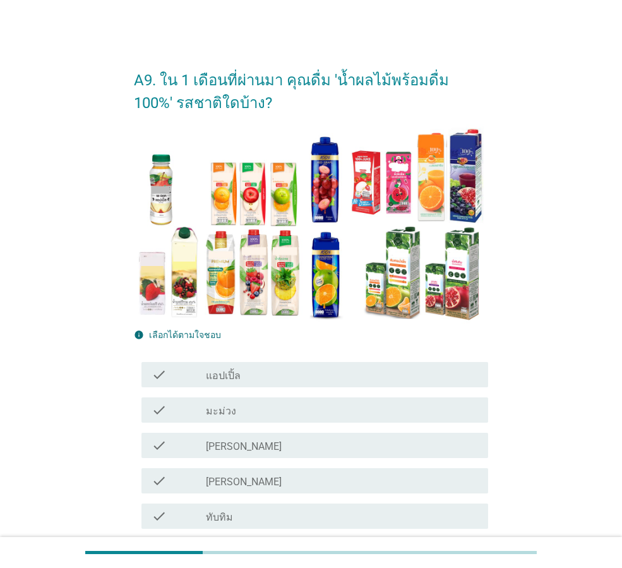
click at [430, 445] on div "check_box_outline_blank [PERSON_NAME]" at bounding box center [342, 445] width 272 height 15
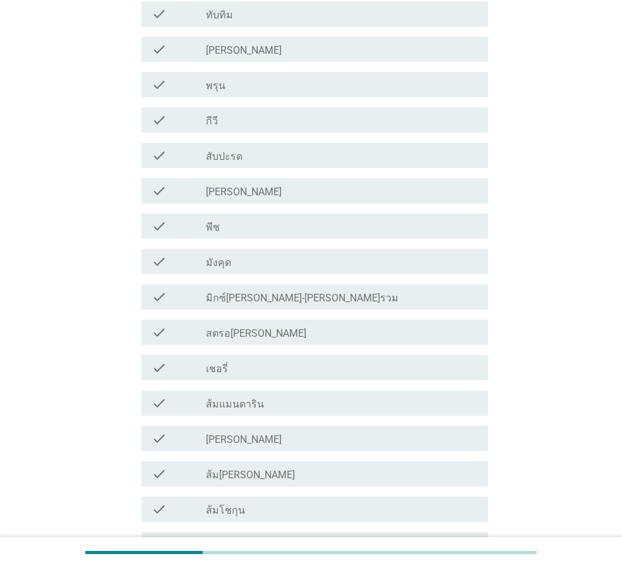
scroll to position [505, 0]
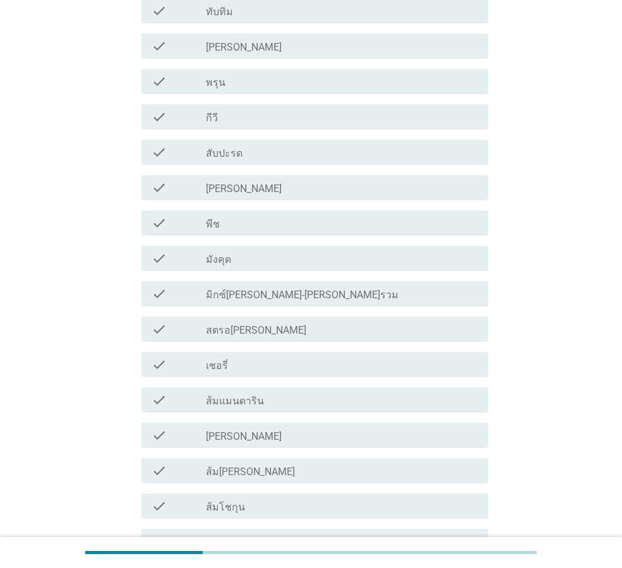
click at [349, 440] on div "check_box_outline_blank [PERSON_NAME]" at bounding box center [342, 435] width 272 height 15
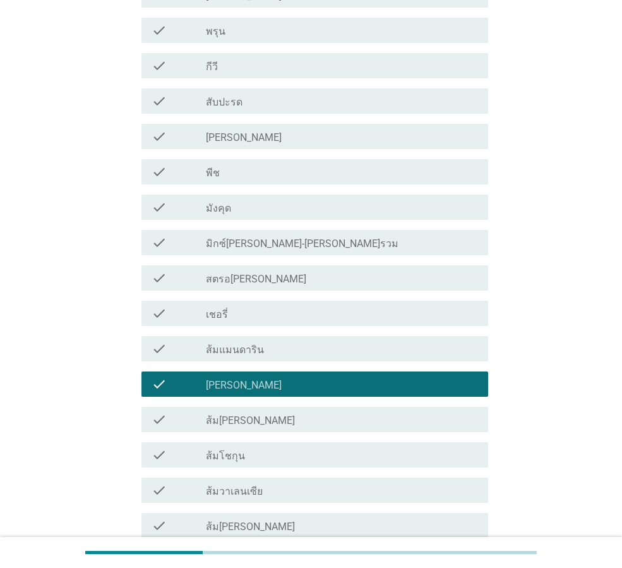
scroll to position [758, 0]
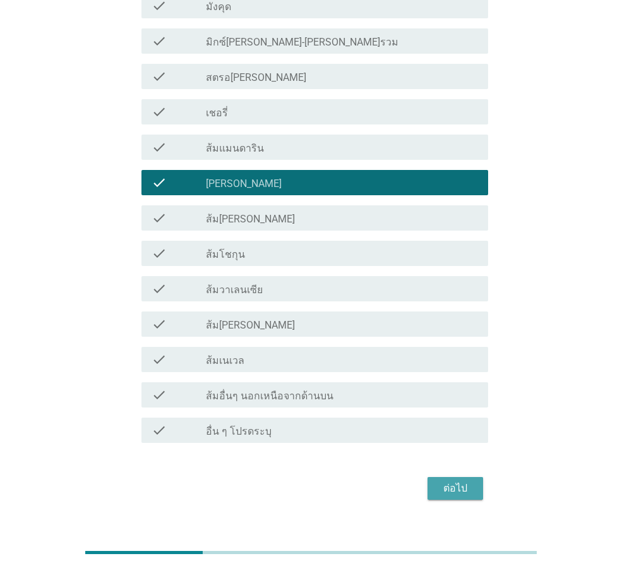
click at [457, 490] on div "ต่อไป" at bounding box center [455, 488] width 35 height 15
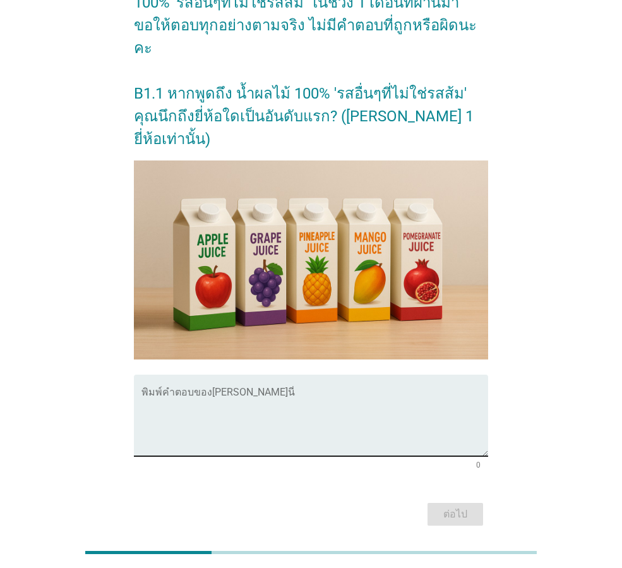
scroll to position [171, 0]
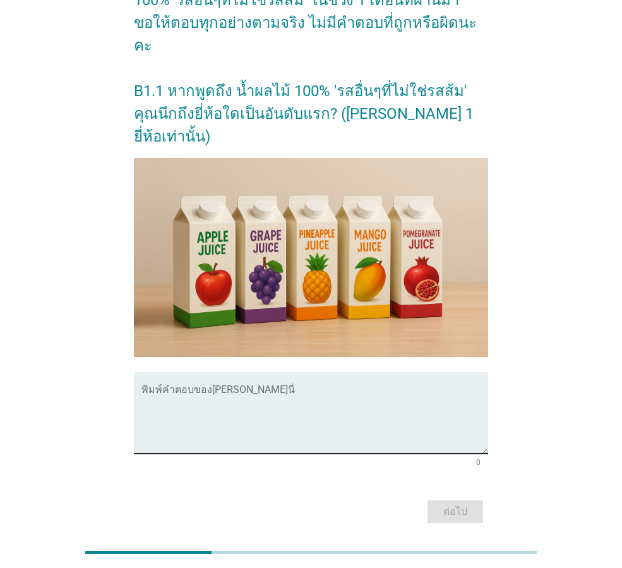
click at [320, 392] on textarea "พิมพ์คำตอบของคุณ ที่นี่" at bounding box center [315, 420] width 347 height 66
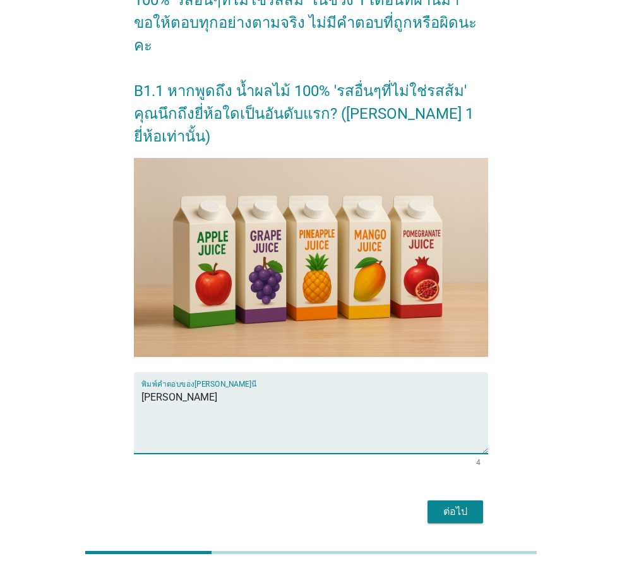
type textarea "[PERSON_NAME]"
click at [445, 504] on div "ต่อไป" at bounding box center [455, 511] width 35 height 15
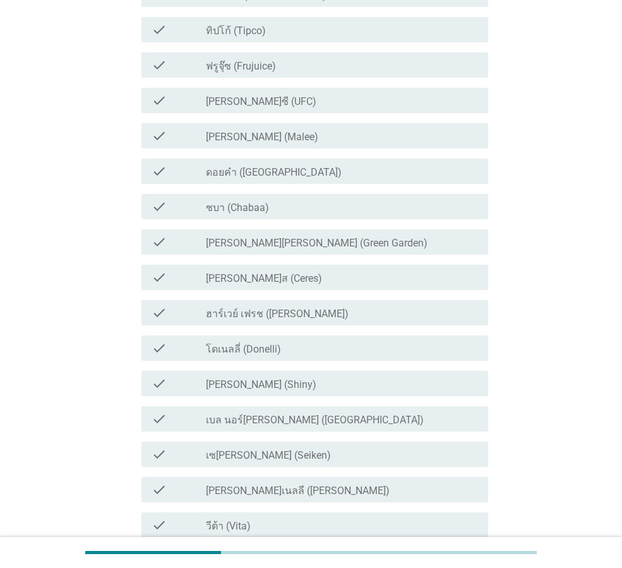
scroll to position [0, 0]
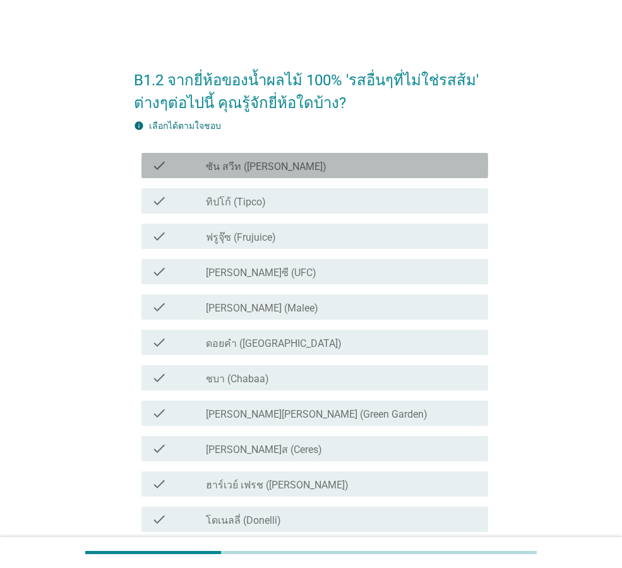
click at [349, 164] on div "check_box_outline_blank ซัน สวีท (Sun sweet)" at bounding box center [342, 165] width 272 height 15
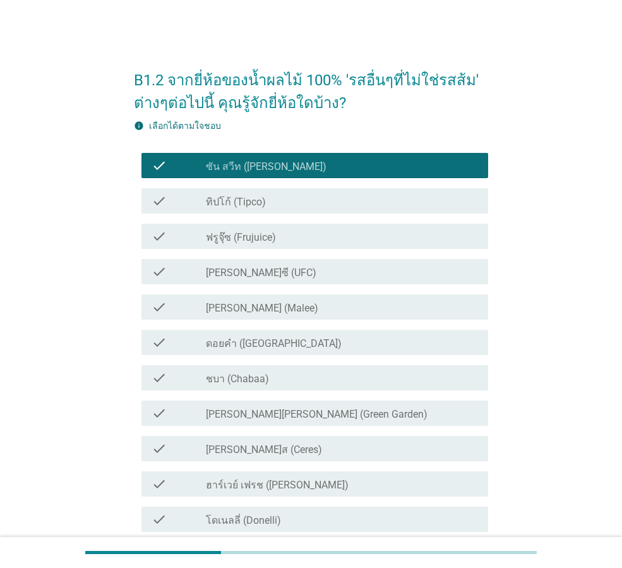
click at [337, 199] on div "check_box_outline_blank ทิปโก้ (Tipco)" at bounding box center [342, 200] width 272 height 15
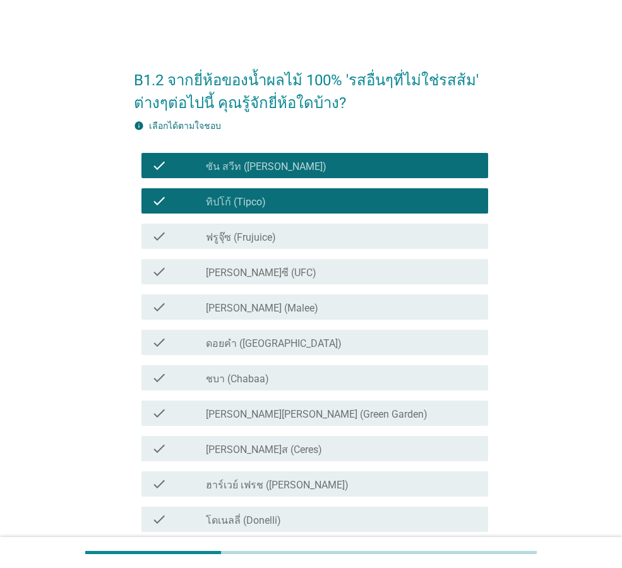
click at [327, 278] on div "check_box_outline_blank [PERSON_NAME]ซี (UFC)" at bounding box center [342, 271] width 272 height 15
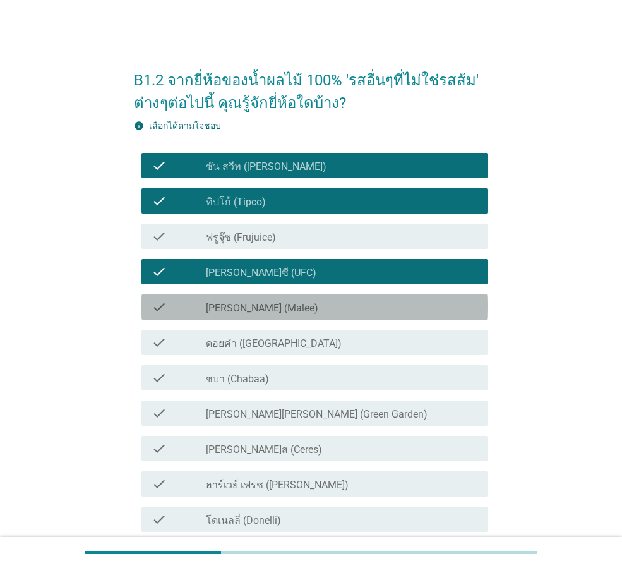
click at [318, 308] on div "check_box_outline_blank [PERSON_NAME] (Malee)" at bounding box center [342, 306] width 272 height 15
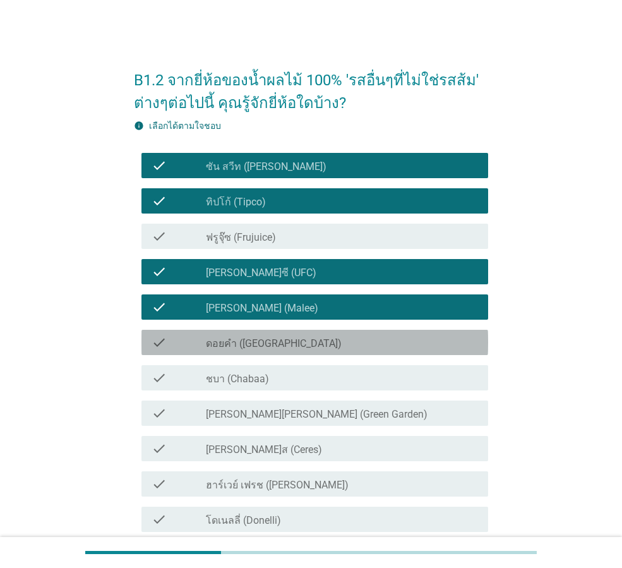
click at [318, 342] on div "check_box_outline_blank ดอยคำ (Doi-Khham)" at bounding box center [342, 342] width 272 height 15
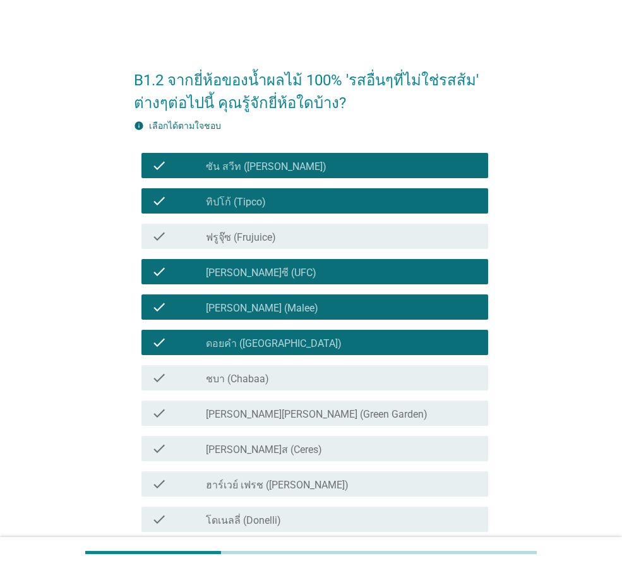
click at [325, 384] on div "check_box_outline_blank ชบา (Chabaa)" at bounding box center [342, 377] width 272 height 15
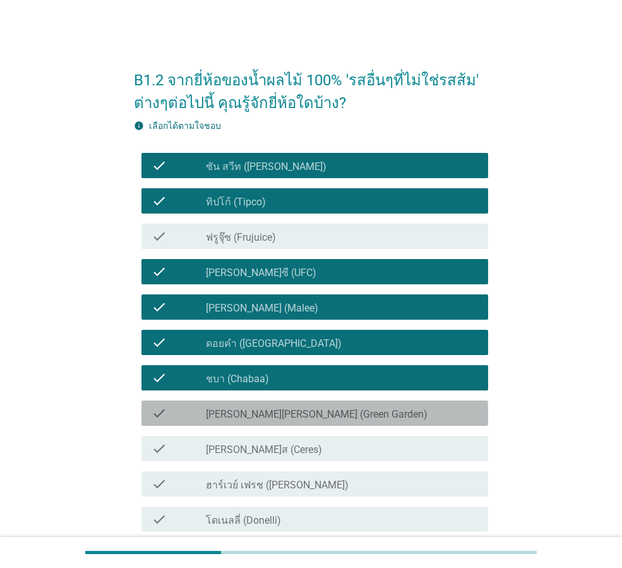
click at [337, 417] on div "check_box_outline_blank [PERSON_NAME][PERSON_NAME] (Green Garden)" at bounding box center [342, 413] width 272 height 15
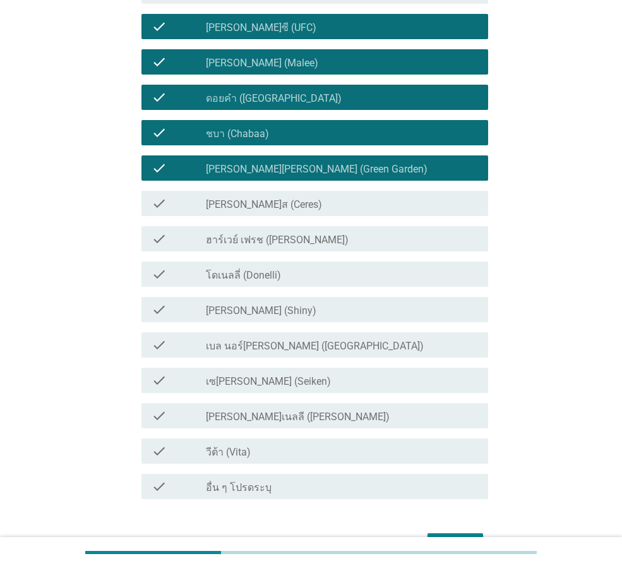
scroll to position [253, 0]
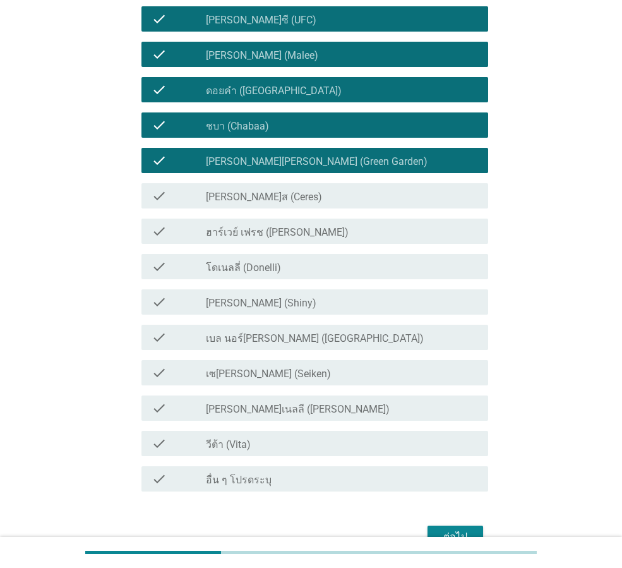
click at [333, 446] on div "check_box_outline_blank วีต้า (Vita)" at bounding box center [342, 443] width 272 height 15
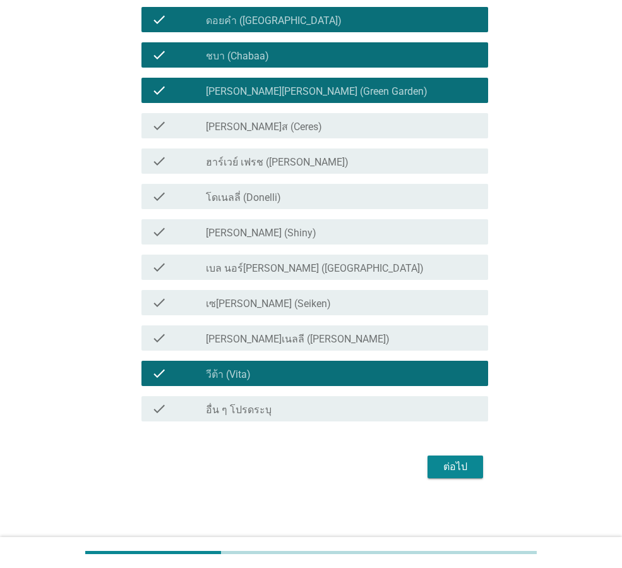
scroll to position [324, 0]
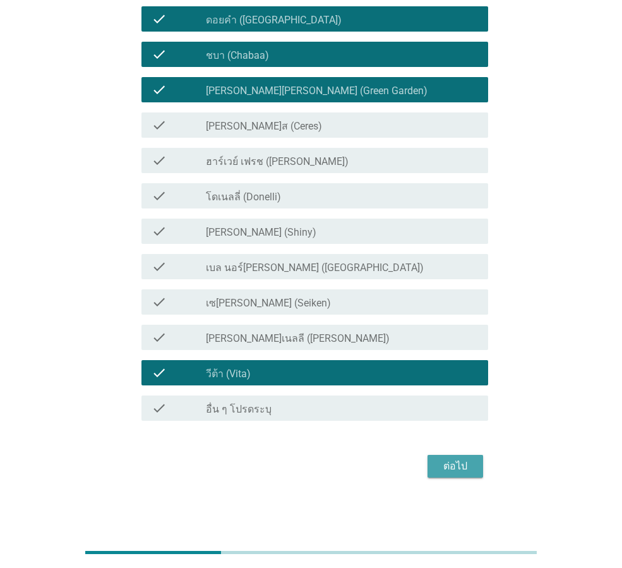
click at [445, 464] on div "ต่อไป" at bounding box center [455, 466] width 35 height 15
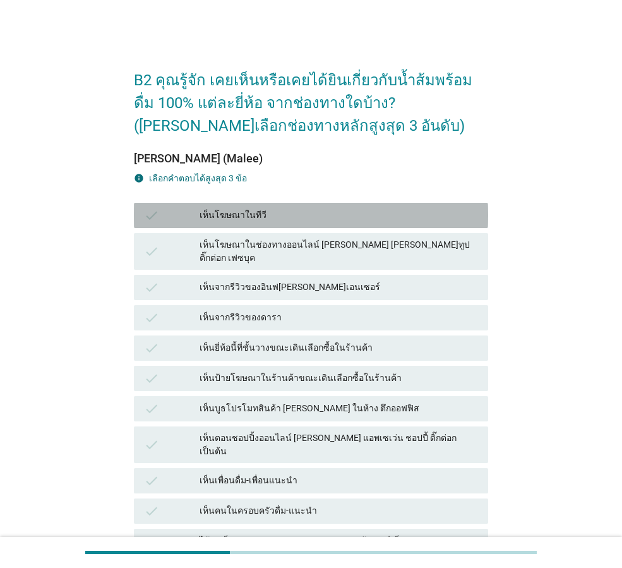
click at [381, 210] on div "เห็นโฆษณาในทีวี" at bounding box center [339, 215] width 279 height 15
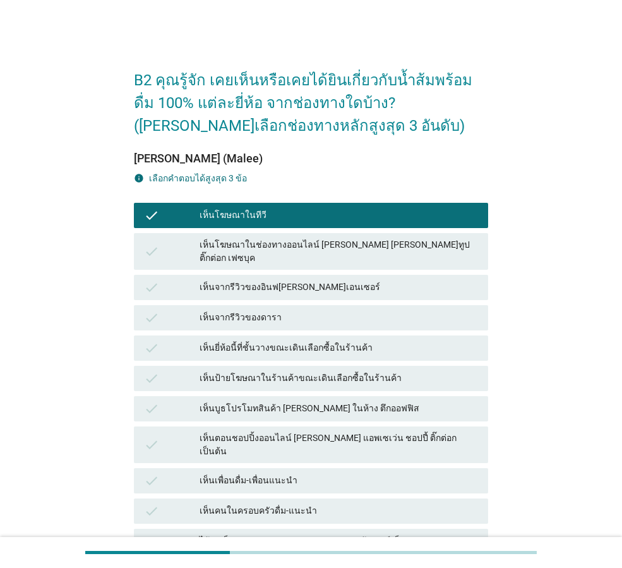
click at [385, 341] on div "เห็นยี่ห้อนี้ที่ชั้นวางขณะเดินเลือกซื้อในร้านค้า" at bounding box center [339, 348] width 279 height 15
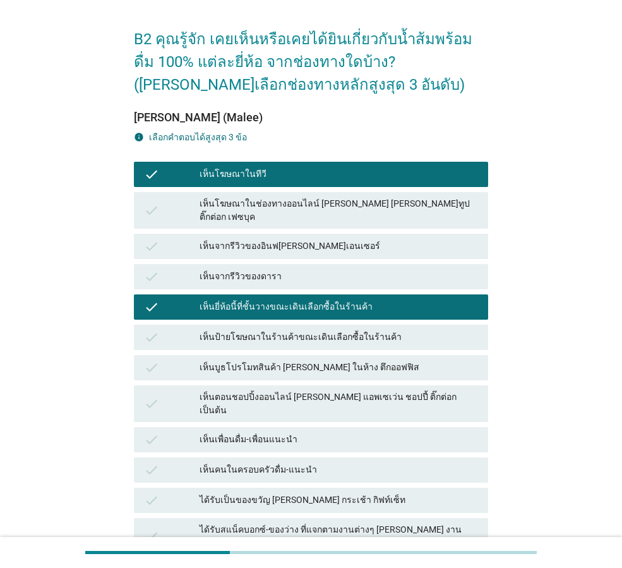
scroll to position [126, 0]
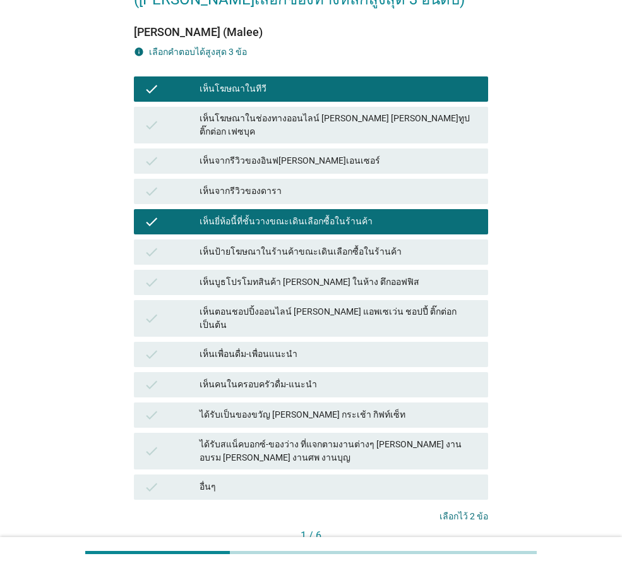
click at [384, 347] on div "เห็นเพื่อนดื่ม-เพื่อนแนะนำ" at bounding box center [339, 354] width 279 height 15
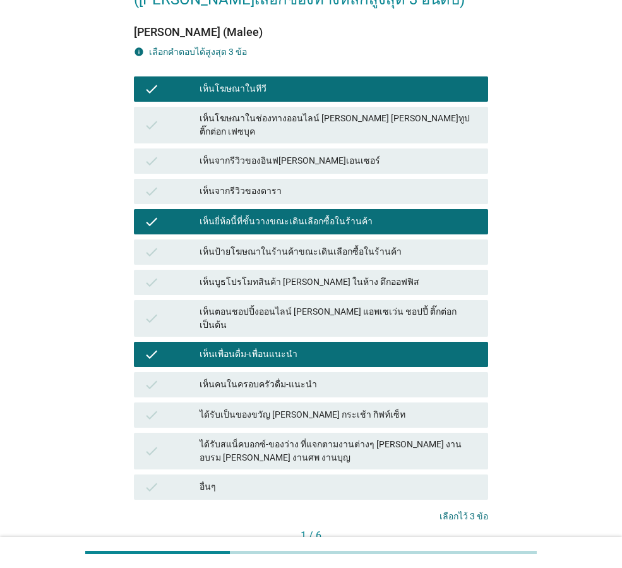
click at [382, 377] on div "เห็นคนในครอบครัวดื่ม-แนะนำ" at bounding box center [339, 384] width 279 height 15
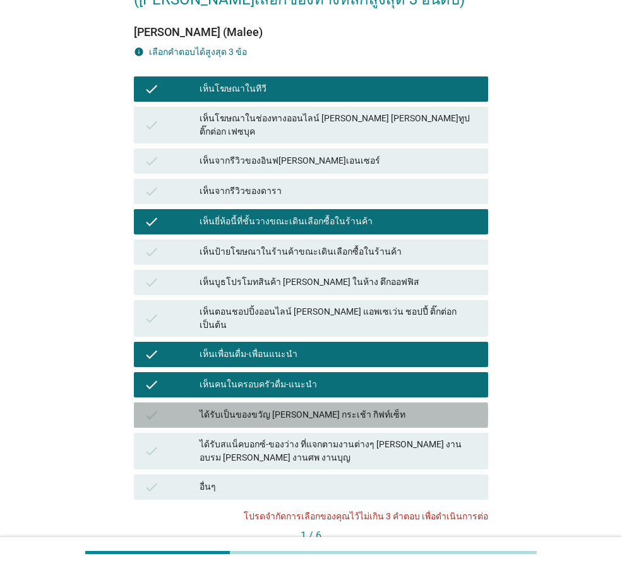
click at [378, 408] on div "ได้รับเป็นของขวัญ [PERSON_NAME] กระเช้า กิฟท์เซ็ท" at bounding box center [339, 415] width 279 height 15
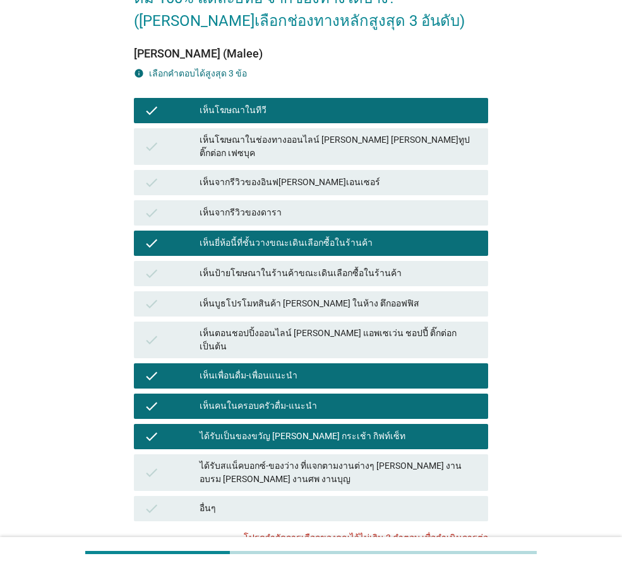
scroll to position [128, 0]
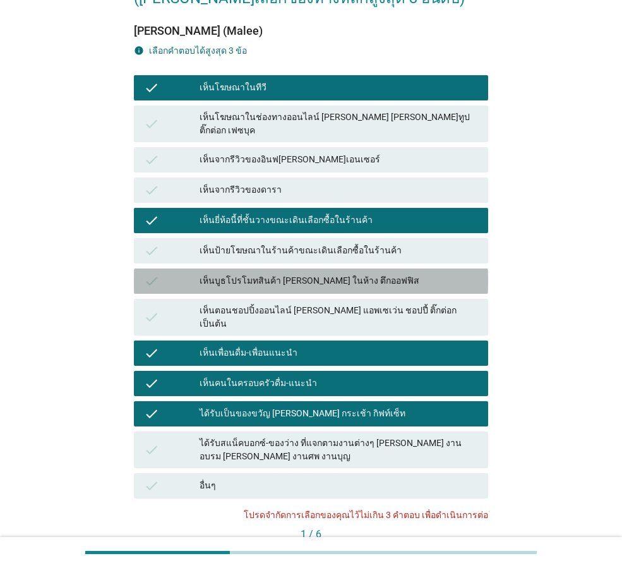
click at [303, 274] on div "เห็นบูธโปรโมทสินค้า [PERSON_NAME] ในห้าง ตึกออฟฟิส" at bounding box center [339, 281] width 279 height 15
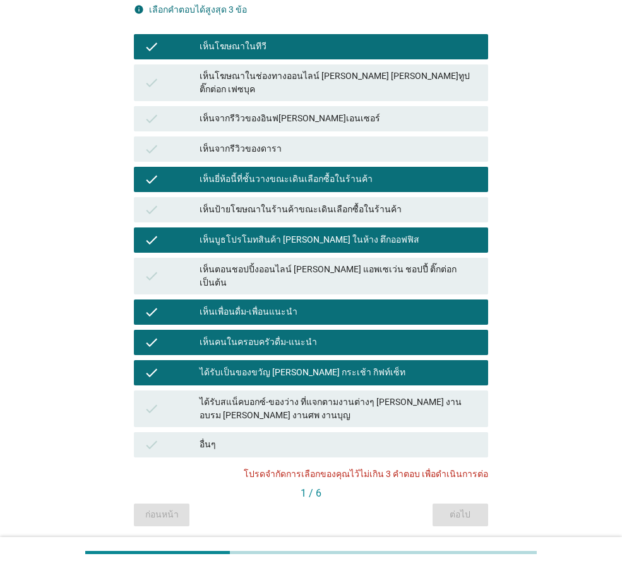
scroll to position [191, 0]
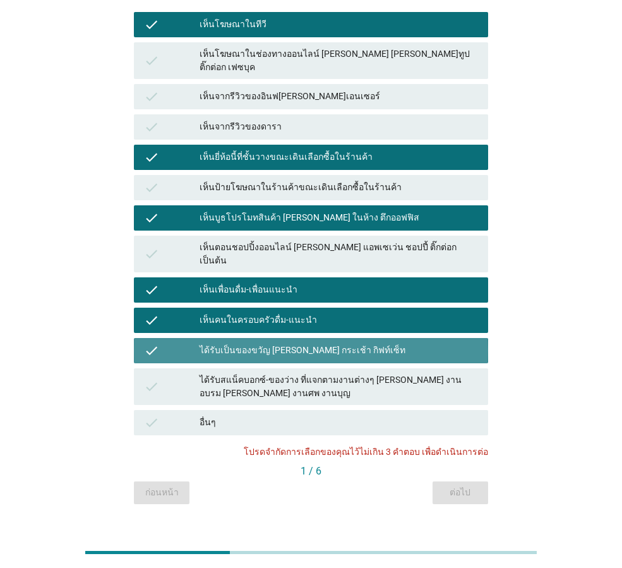
click at [291, 343] on div "ได้รับเป็นของขวัญ [PERSON_NAME] กระเช้า กิฟท์เซ็ท" at bounding box center [339, 350] width 279 height 15
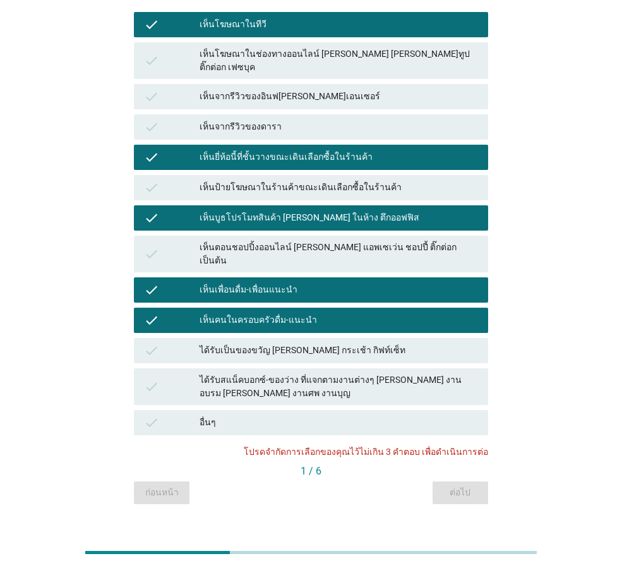
click at [263, 282] on div "เห็นเพื่อนดื่ม-เพื่อนแนะนำ" at bounding box center [339, 289] width 279 height 15
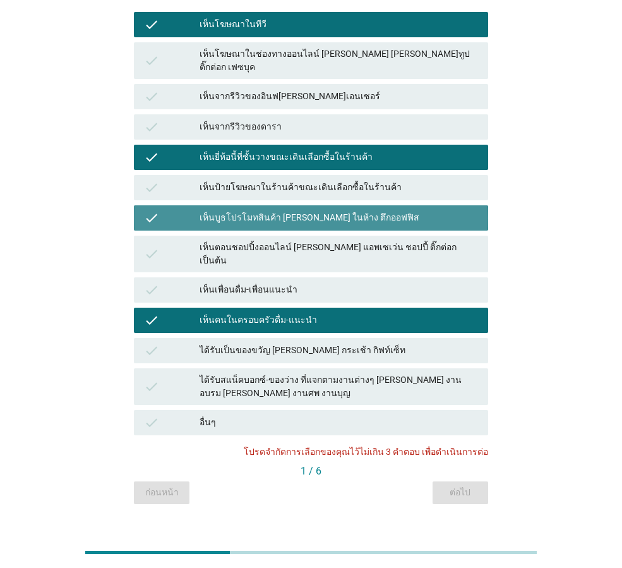
click at [267, 205] on div "check เห็นบูธโปรโมทสินค้า [PERSON_NAME] ในห้าง ตึกออฟฟิส" at bounding box center [311, 217] width 354 height 25
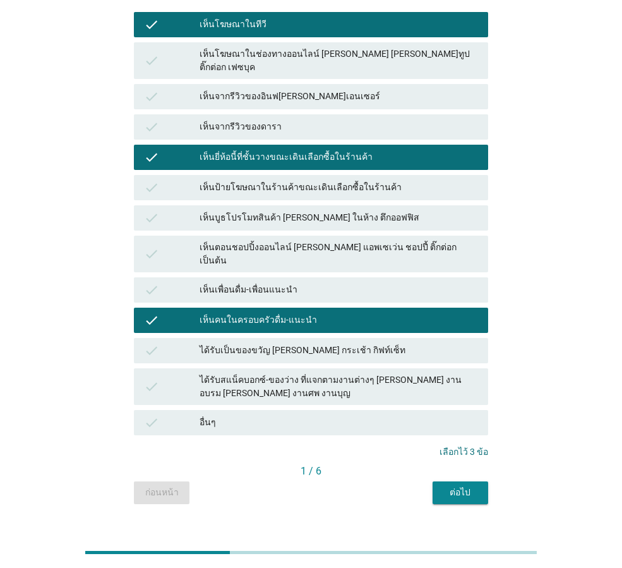
click at [461, 486] on div "ต่อไป" at bounding box center [460, 492] width 35 height 13
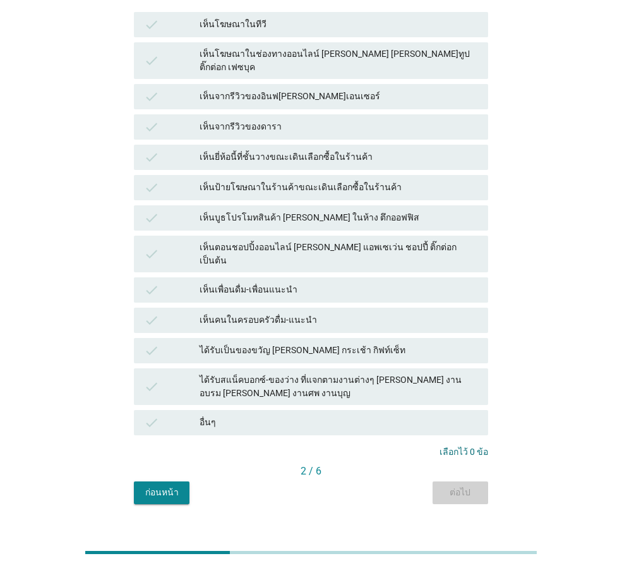
scroll to position [0, 0]
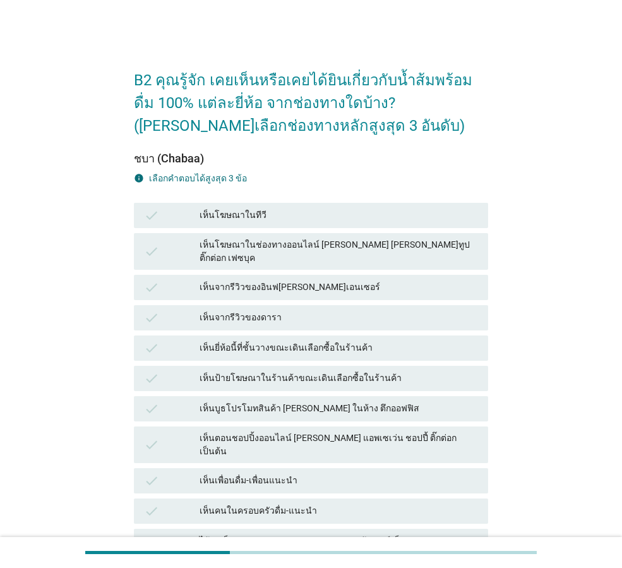
click at [377, 341] on div "เห็นยี่ห้อนี้ที่ชั้นวางขณะเดินเลือกซื้อในร้านค้า" at bounding box center [339, 348] width 279 height 15
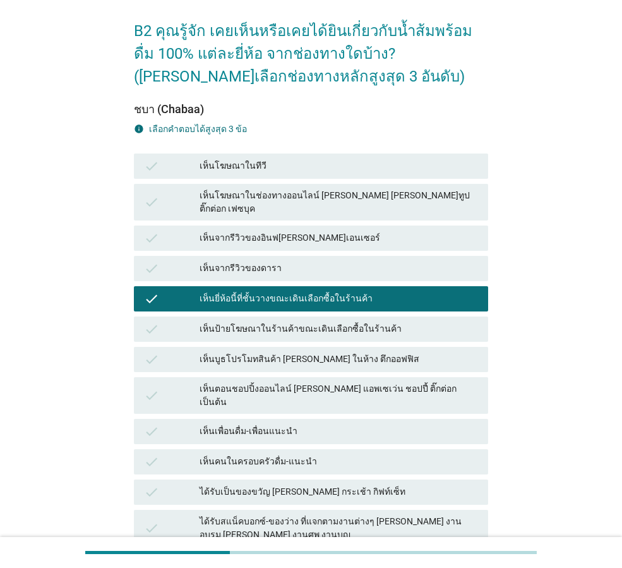
scroll to position [190, 0]
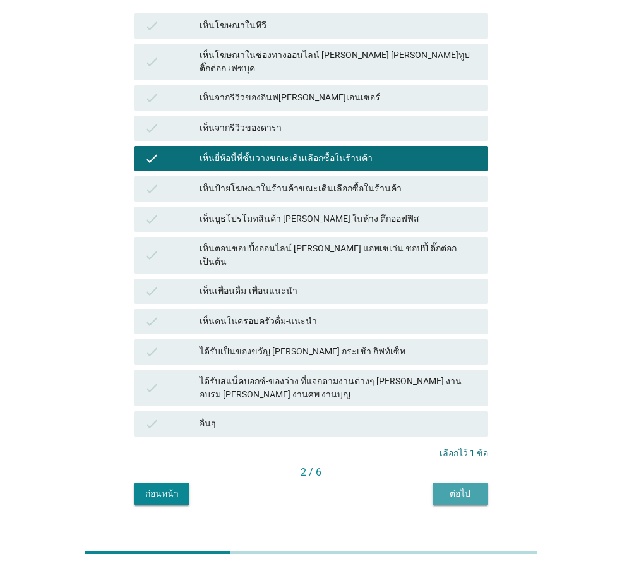
click at [454, 487] on div "ต่อไป" at bounding box center [460, 493] width 35 height 13
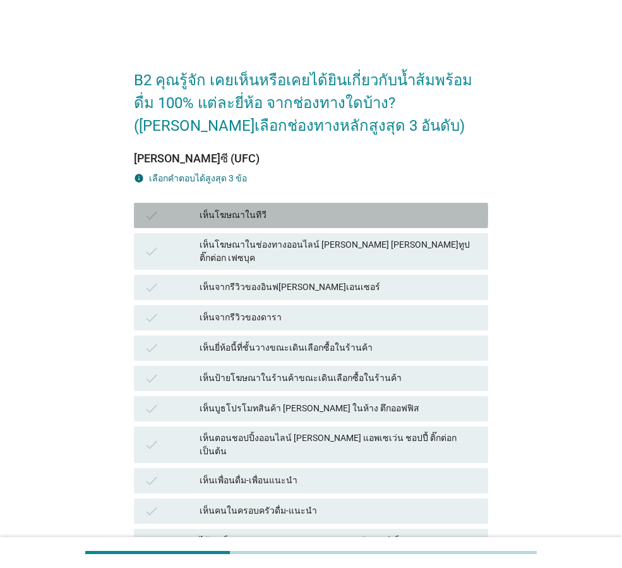
click at [361, 214] on div "เห็นโฆษณาในทีวี" at bounding box center [339, 215] width 279 height 15
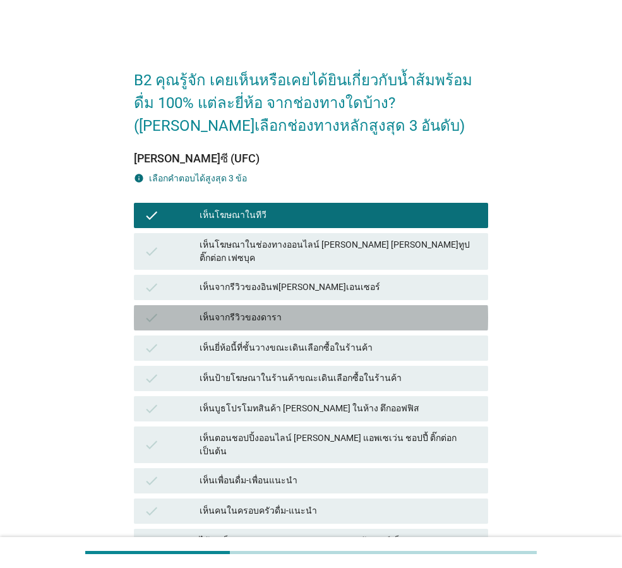
click at [346, 310] on div "เห็นจากรีวิวของดารา" at bounding box center [339, 317] width 279 height 15
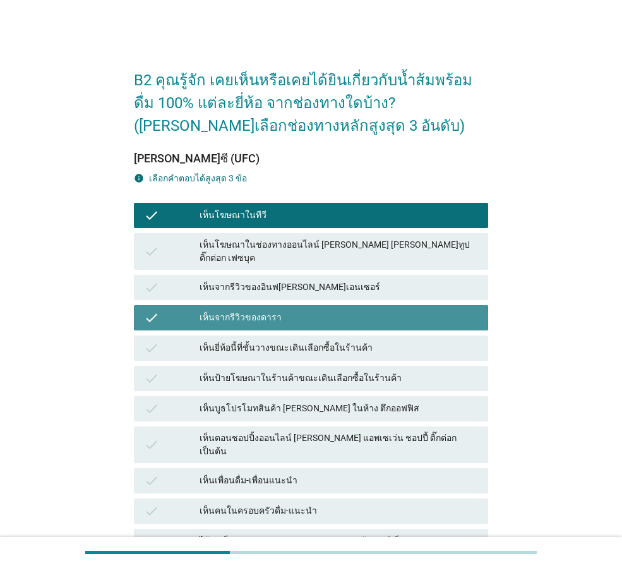
click at [346, 310] on div "เห็นจากรีวิวของดารา" at bounding box center [339, 317] width 279 height 15
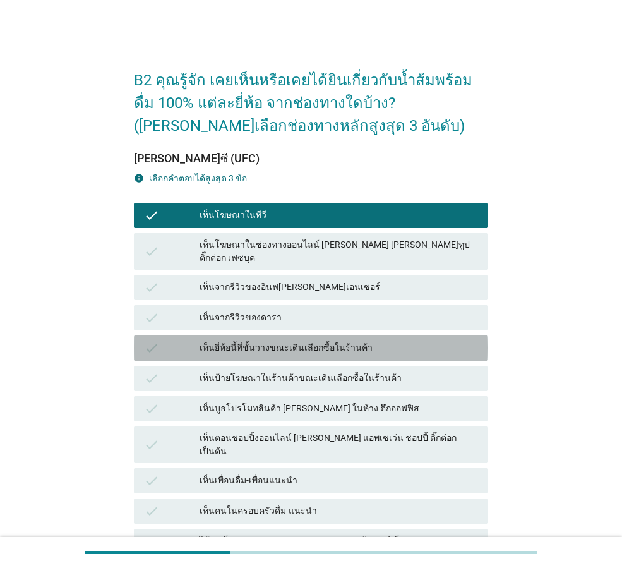
click at [346, 341] on div "เห็นยี่ห้อนี้ที่ชั้นวางขณะเดินเลือกซื้อในร้านค้า" at bounding box center [339, 348] width 279 height 15
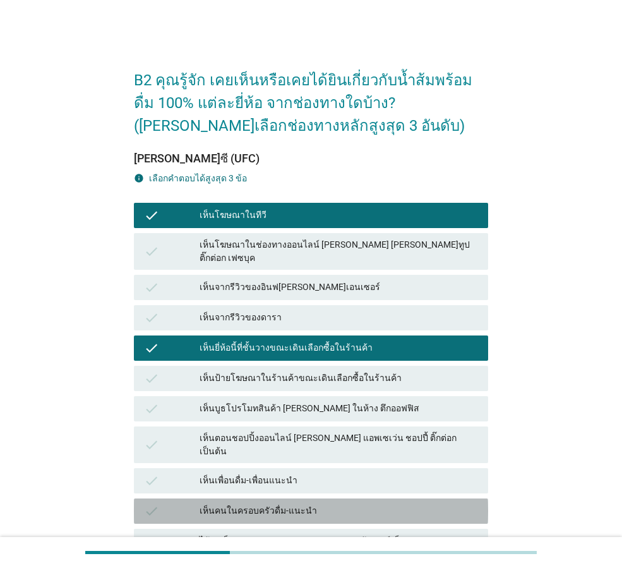
click at [315, 504] on div "เห็นคนในครอบครัวดื่ม-แนะนำ" at bounding box center [339, 511] width 279 height 15
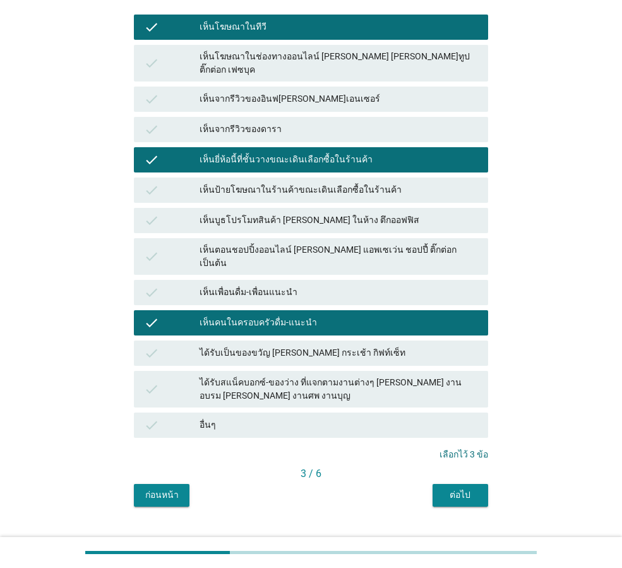
scroll to position [190, 0]
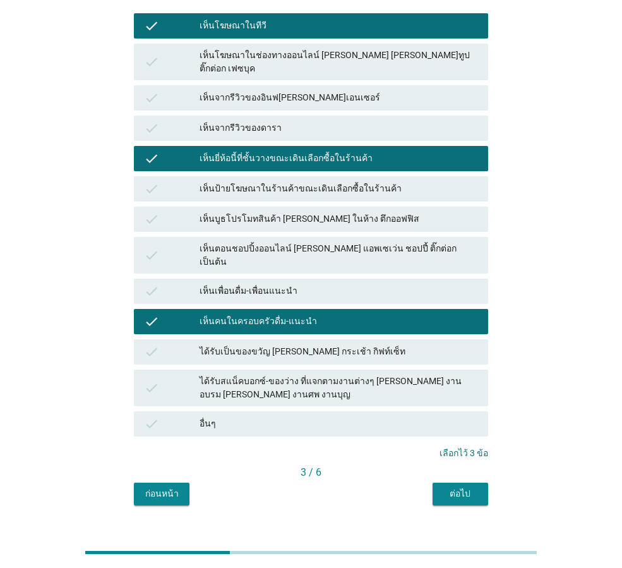
click at [462, 483] on button "ต่อไป" at bounding box center [461, 494] width 56 height 23
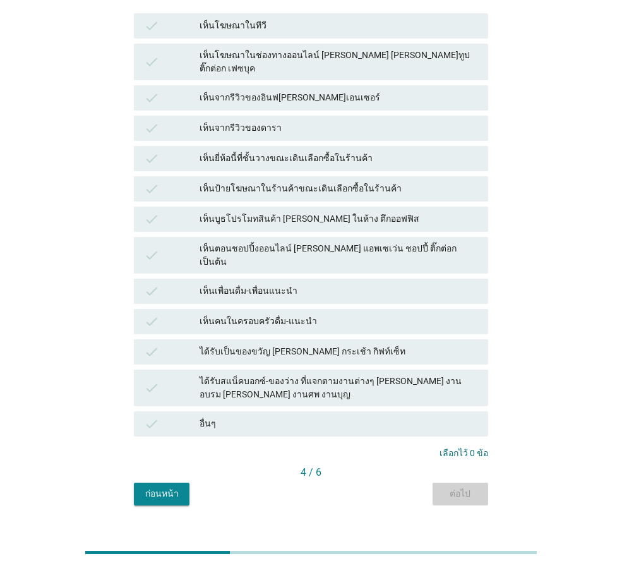
scroll to position [0, 0]
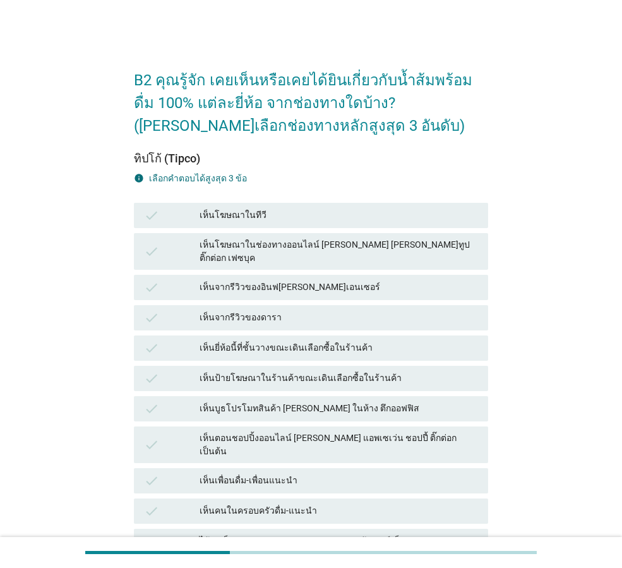
click at [338, 214] on div "เห็นโฆษณาในทีวี" at bounding box center [339, 215] width 279 height 15
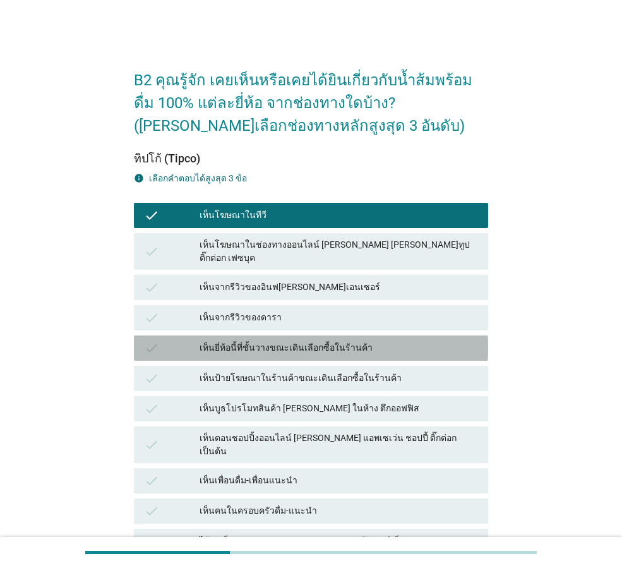
click at [344, 341] on div "เห็นยี่ห้อนี้ที่ชั้นวางขณะเดินเลือกซื้อในร้านค้า" at bounding box center [339, 348] width 279 height 15
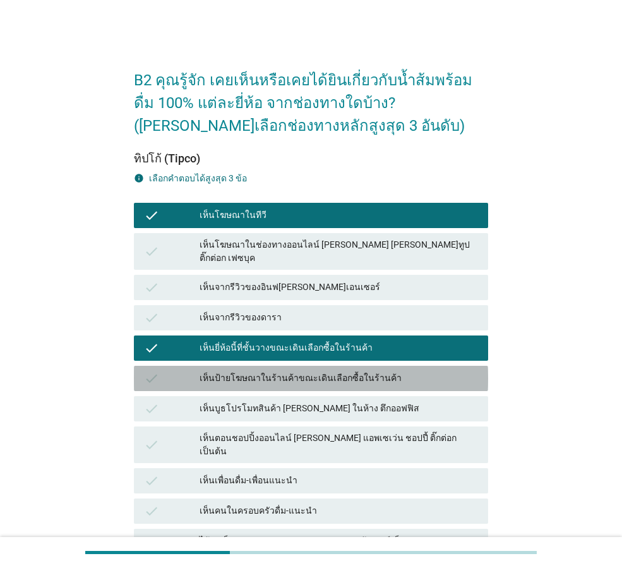
click at [339, 371] on div "เห็นป้ายโฆษณาในร้านค้าขณะเดินเลือกซื้อในร้านค้า" at bounding box center [339, 378] width 279 height 15
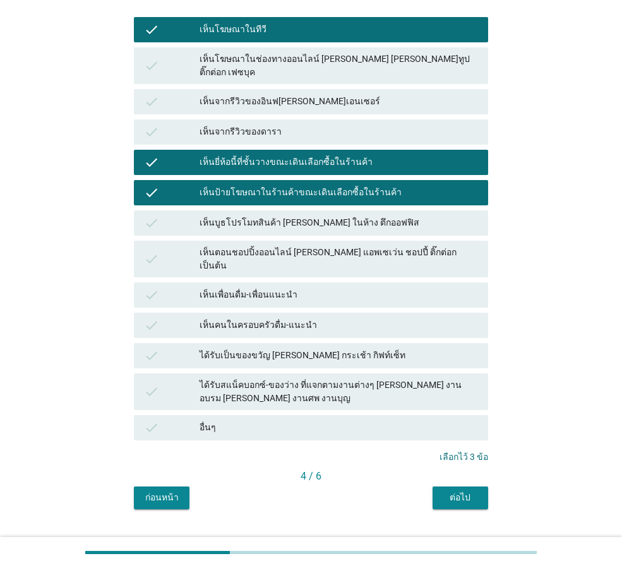
scroll to position [191, 0]
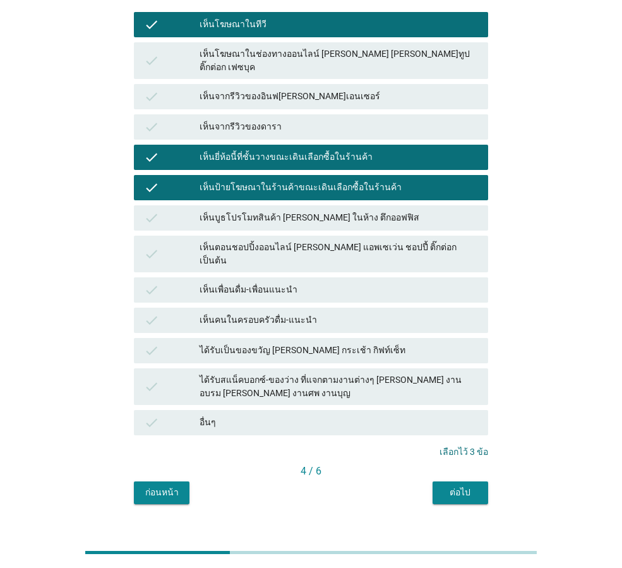
click at [469, 486] on div "ต่อไป" at bounding box center [460, 492] width 35 height 13
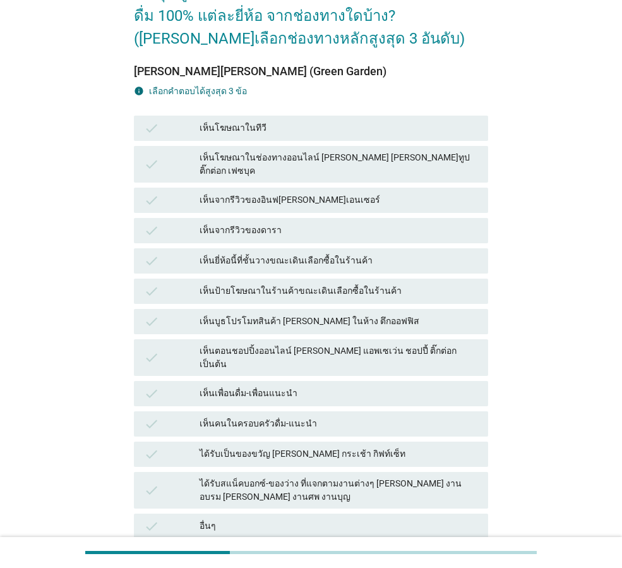
scroll to position [126, 0]
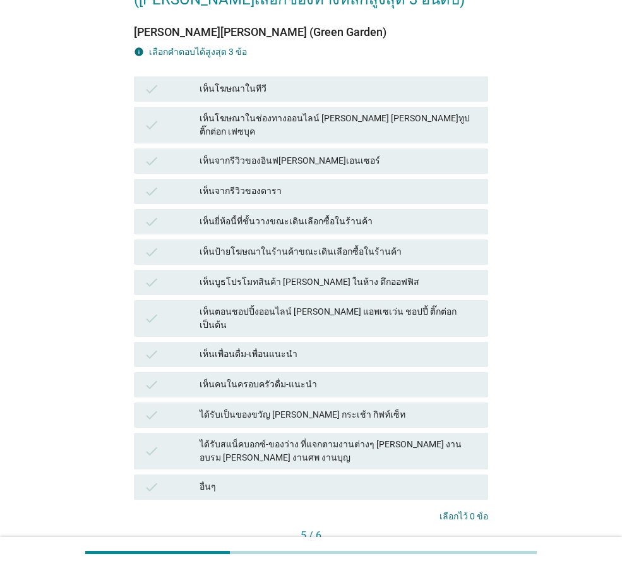
click at [438, 480] on div "อื่นๆ" at bounding box center [339, 487] width 279 height 15
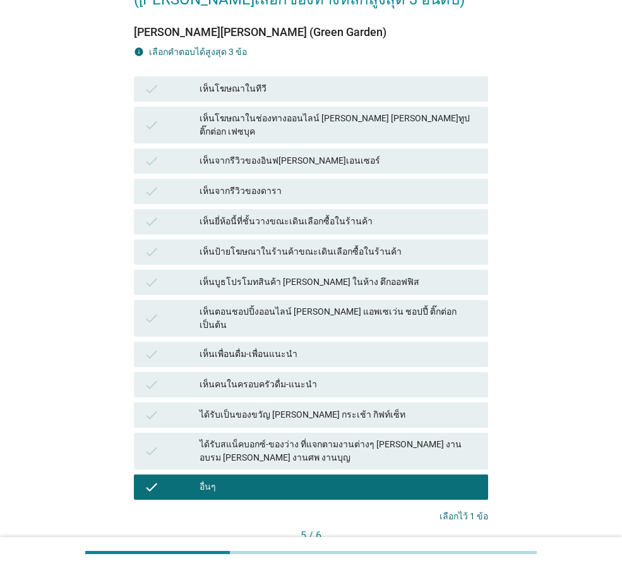
scroll to position [190, 0]
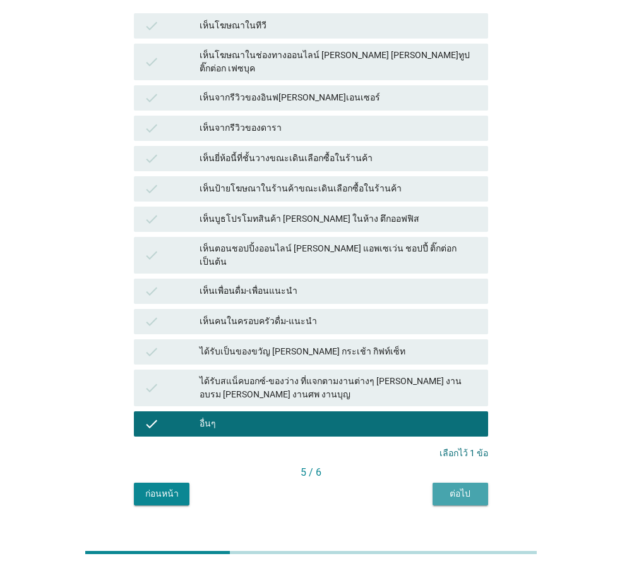
click at [448, 487] on div "ต่อไป" at bounding box center [460, 493] width 35 height 13
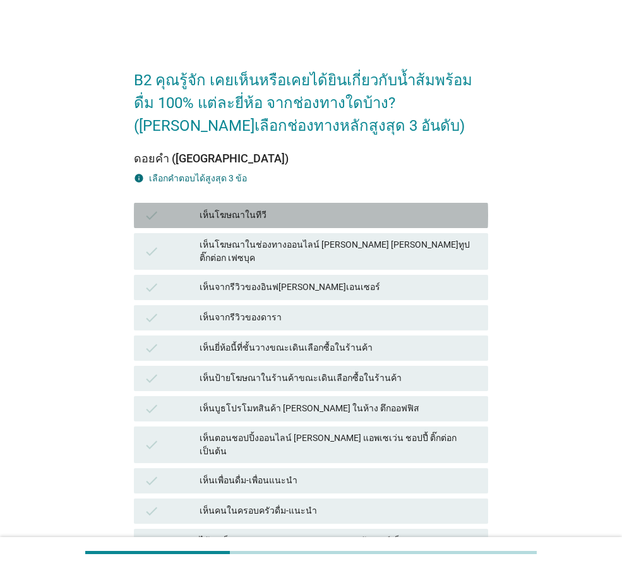
click at [315, 217] on div "เห็นโฆษณาในทีวี" at bounding box center [339, 215] width 279 height 15
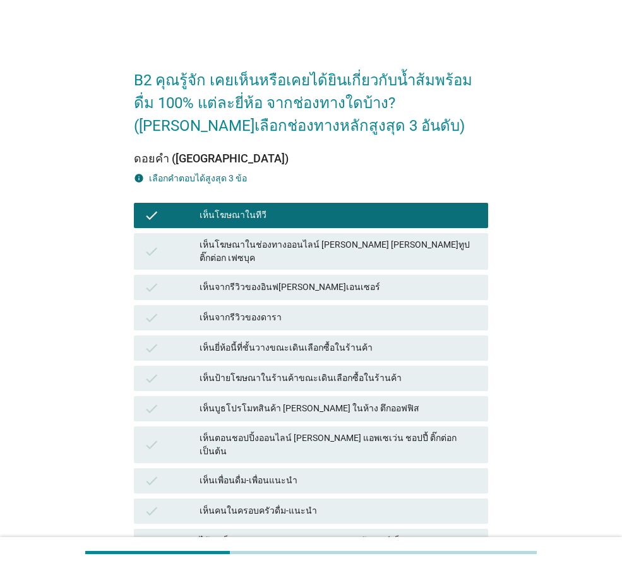
click at [332, 341] on div "เห็นยี่ห้อนี้ที่ชั้นวางขณะเดินเลือกซื้อในร้านค้า" at bounding box center [339, 348] width 279 height 15
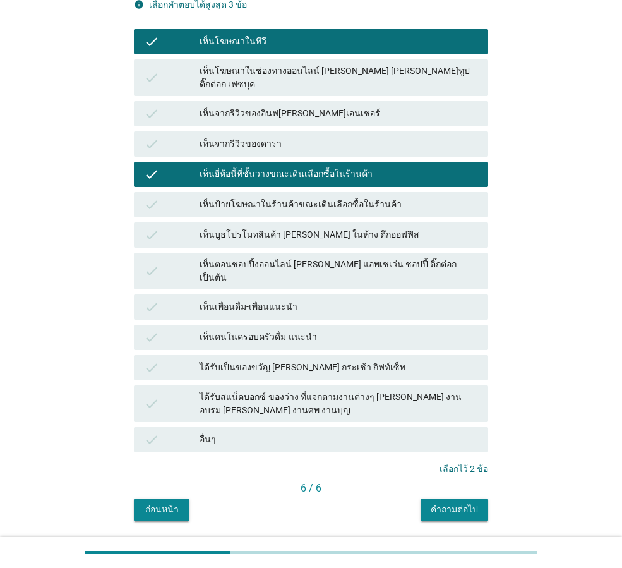
scroll to position [191, 0]
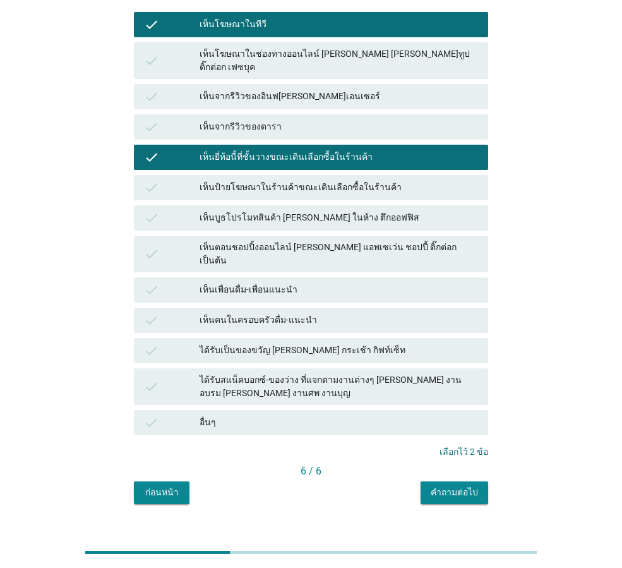
click at [325, 313] on div "เห็นคนในครอบครัวดื่ม-แนะนำ" at bounding box center [339, 320] width 279 height 15
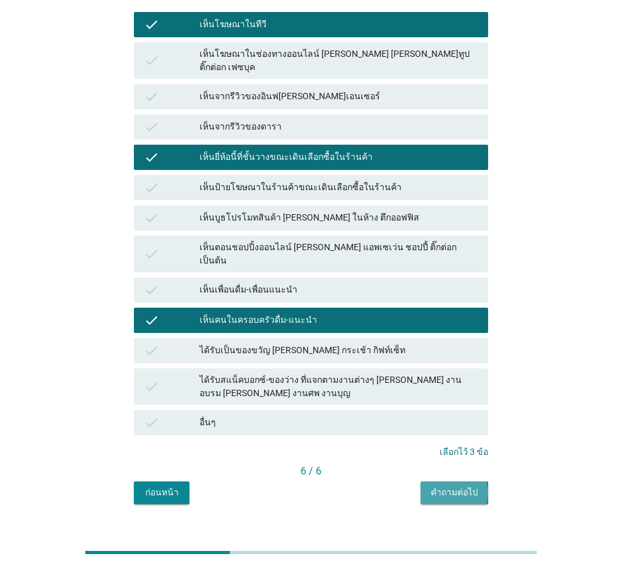
click at [436, 486] on div "คำถามต่อไป" at bounding box center [454, 492] width 47 height 13
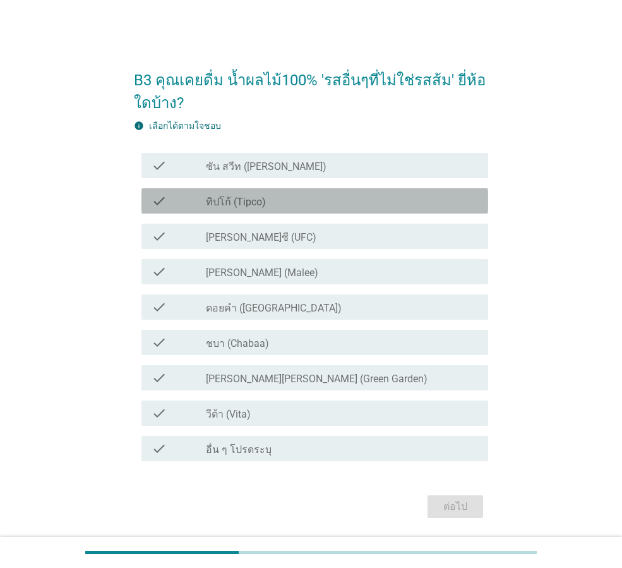
click at [317, 199] on div "check_box_outline_blank ทิปโก้ (Tipco)" at bounding box center [342, 200] width 272 height 15
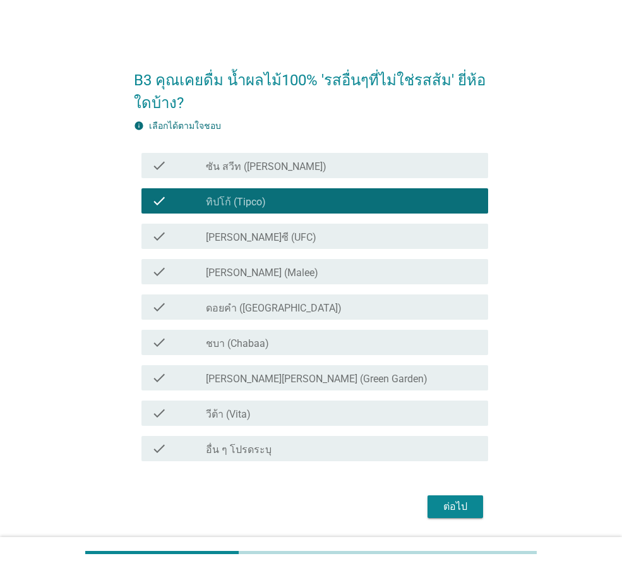
click at [305, 232] on div "check_box_outline_blank [PERSON_NAME]ซี (UFC)" at bounding box center [342, 236] width 272 height 15
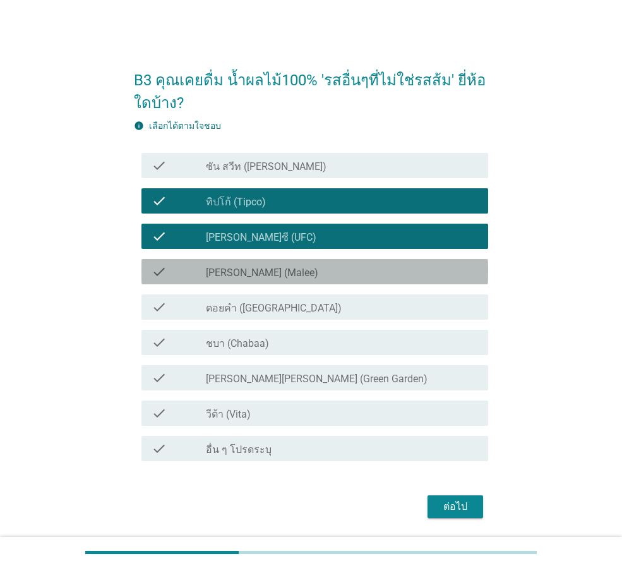
click at [287, 272] on div "check_box_outline_blank [PERSON_NAME] (Malee)" at bounding box center [342, 271] width 272 height 15
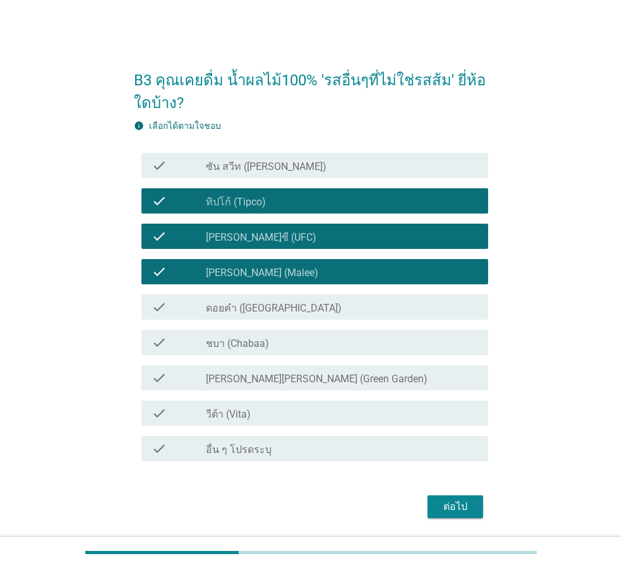
click at [295, 302] on div "check_box_outline_blank ดอยคำ (Doi-Khham)" at bounding box center [342, 306] width 272 height 15
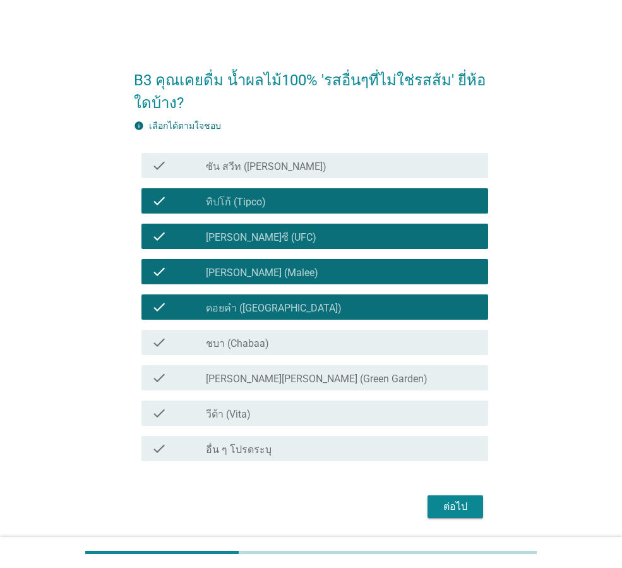
click at [444, 505] on div "ต่อไป" at bounding box center [455, 506] width 35 height 15
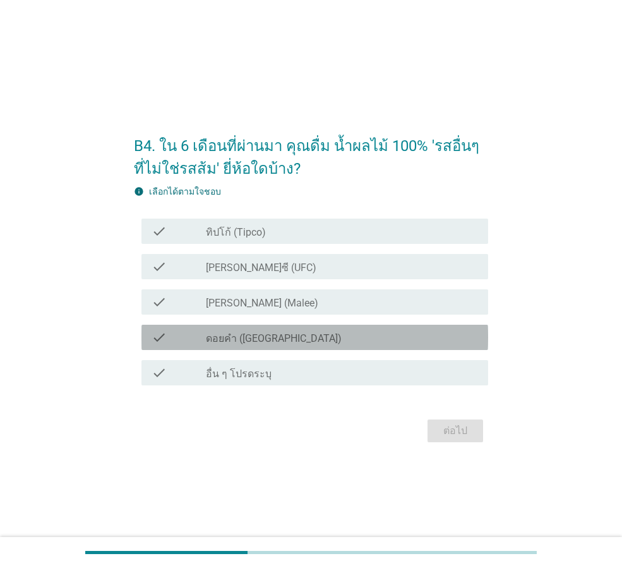
click at [300, 335] on div "check_box ดอยคำ ([GEOGRAPHIC_DATA])" at bounding box center [342, 337] width 272 height 15
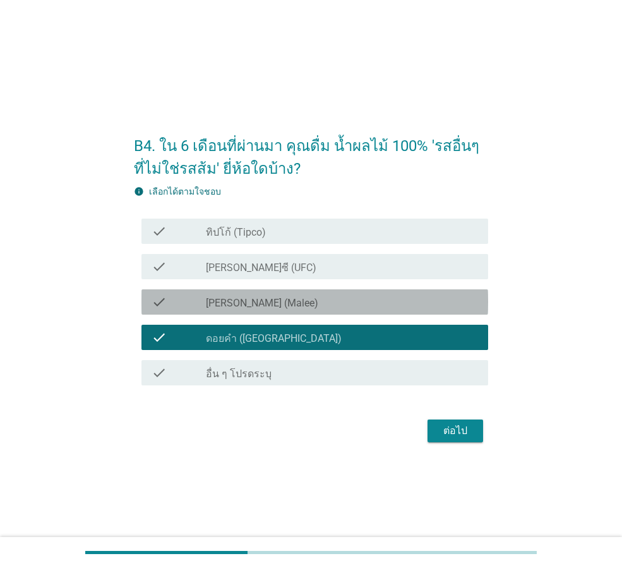
click at [301, 312] on div "check check_box [PERSON_NAME] (Malee)" at bounding box center [315, 301] width 347 height 25
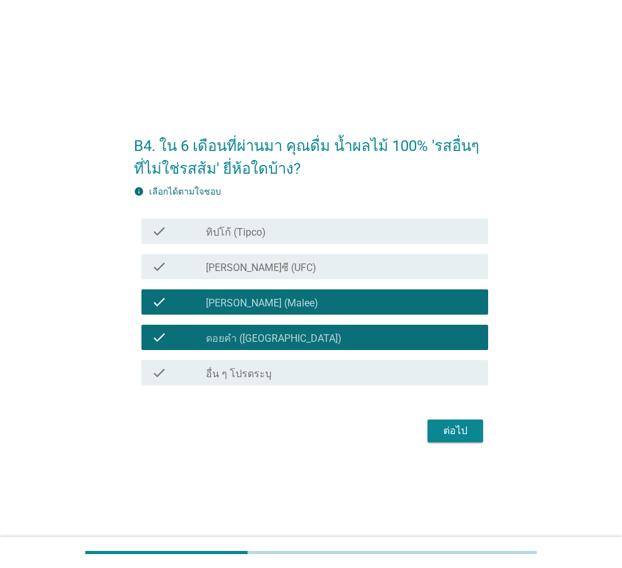
click at [299, 270] on div "check_box [PERSON_NAME]ซี (UFC)" at bounding box center [342, 266] width 272 height 15
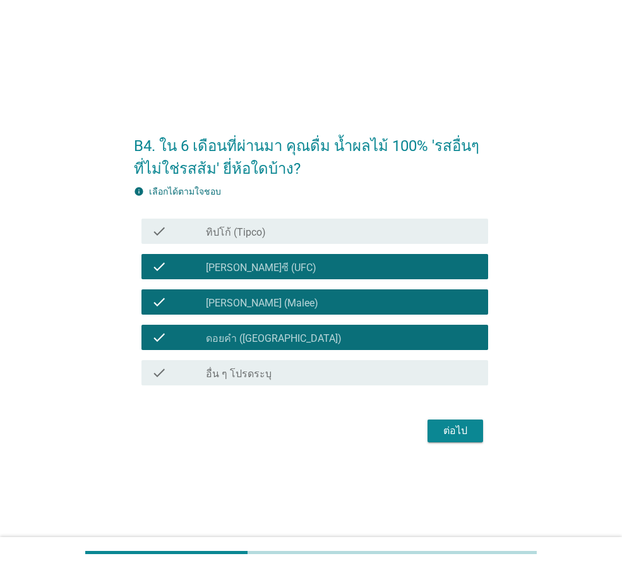
click at [299, 235] on div "check_box ทิปโก้ (Tipco)" at bounding box center [342, 231] width 272 height 15
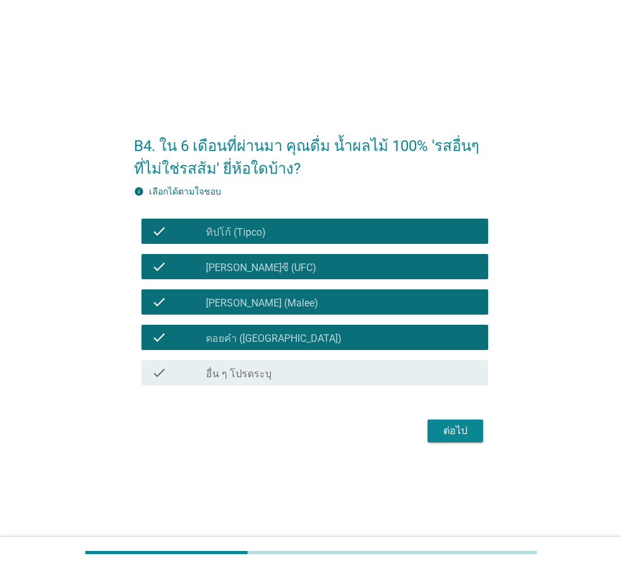
click at [447, 425] on div "ต่อไป" at bounding box center [455, 430] width 35 height 15
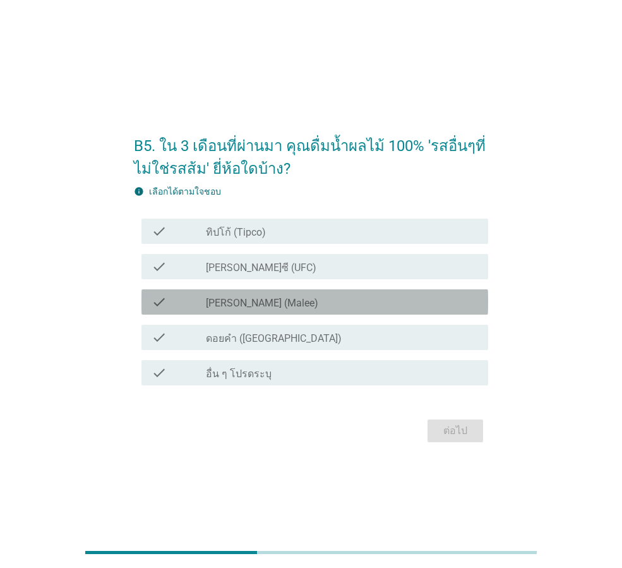
drag, startPoint x: 299, startPoint y: 304, endPoint x: 296, endPoint y: 284, distance: 20.5
click at [299, 303] on div "check_box [PERSON_NAME] (Malee)" at bounding box center [342, 301] width 272 height 15
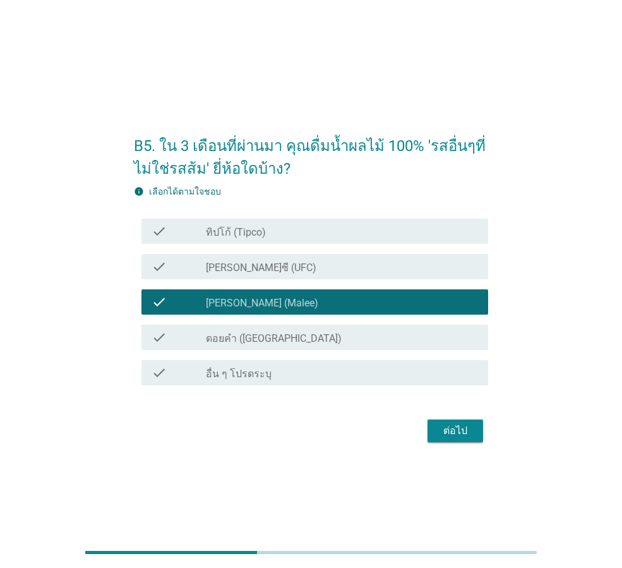
click at [288, 267] on div "check_box [PERSON_NAME]ซี (UFC)" at bounding box center [342, 266] width 272 height 15
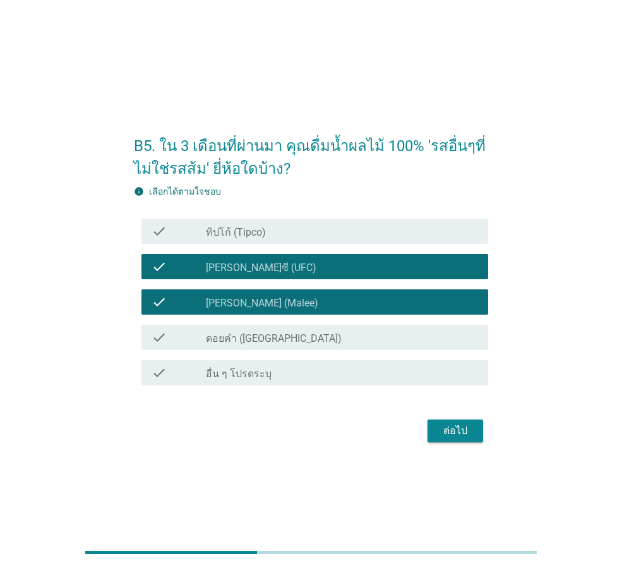
click at [290, 233] on div "check_box ทิปโก้ (Tipco)" at bounding box center [342, 231] width 272 height 15
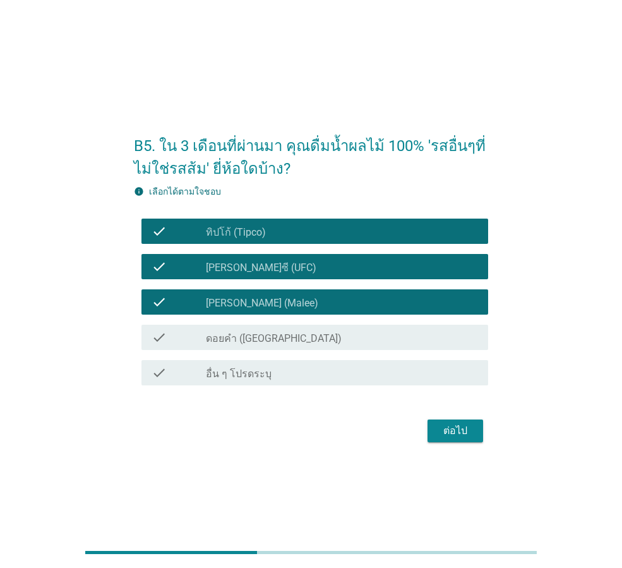
click at [448, 429] on div "ต่อไป" at bounding box center [455, 430] width 35 height 15
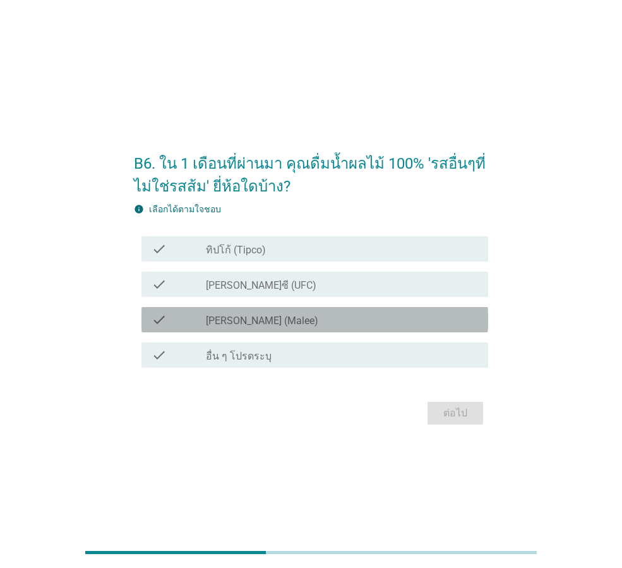
click at [332, 325] on div "check_box [PERSON_NAME] (Malee)" at bounding box center [342, 319] width 272 height 15
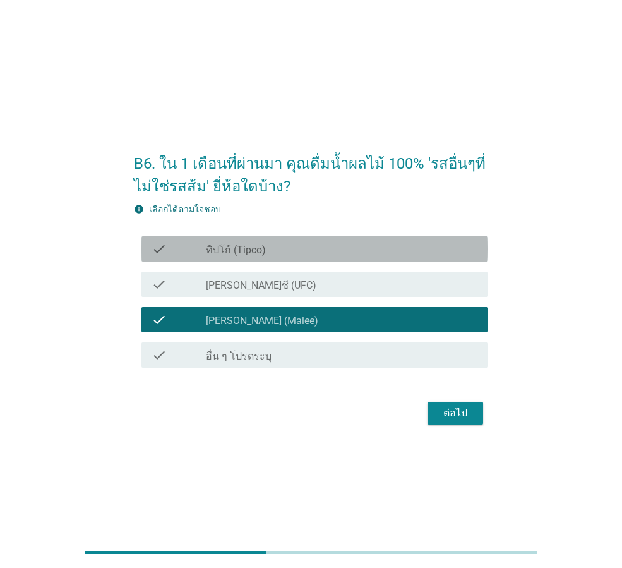
click at [320, 245] on div "check_box ทิปโก้ (Tipco)" at bounding box center [342, 248] width 272 height 15
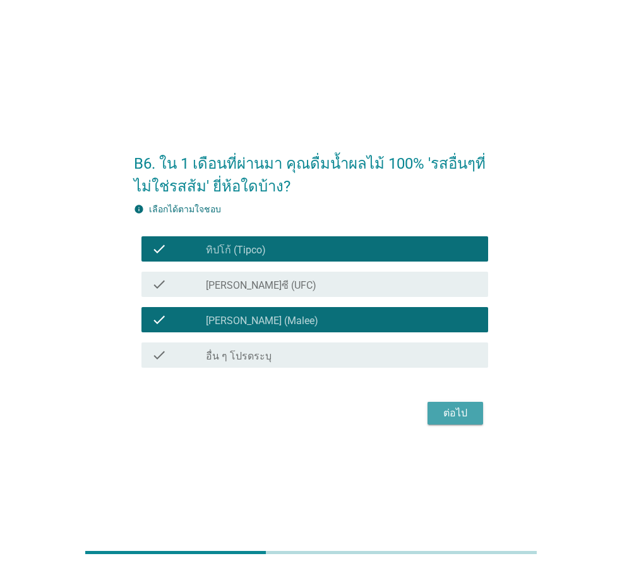
click at [451, 415] on div "ต่อไป" at bounding box center [455, 413] width 35 height 15
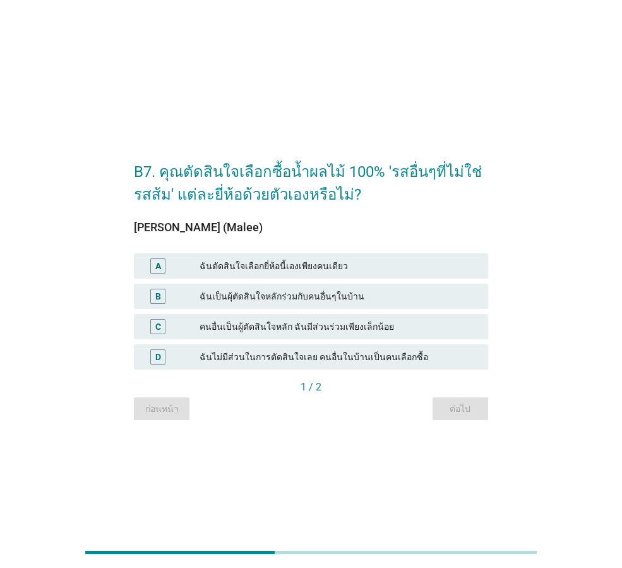
click at [318, 266] on div "ฉันตัดสินใจเลือกยี่ห้อนี้เองเพียงคนเดียว" at bounding box center [339, 265] width 279 height 15
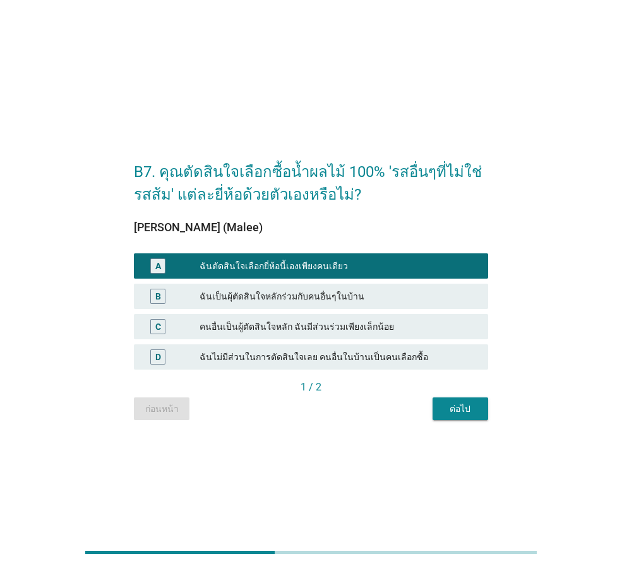
click at [466, 405] on div "ต่อไป" at bounding box center [460, 408] width 35 height 13
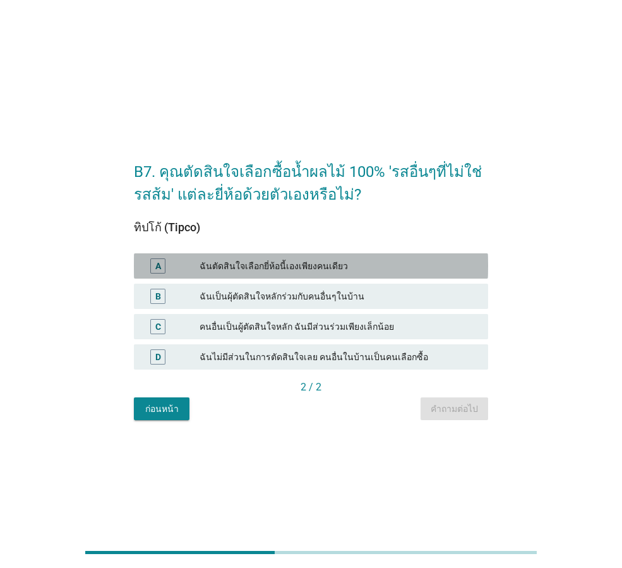
click at [339, 263] on div "ฉันตัดสินใจเลือกยี่ห้อนี้เองเพียงคนเดียว" at bounding box center [339, 265] width 279 height 15
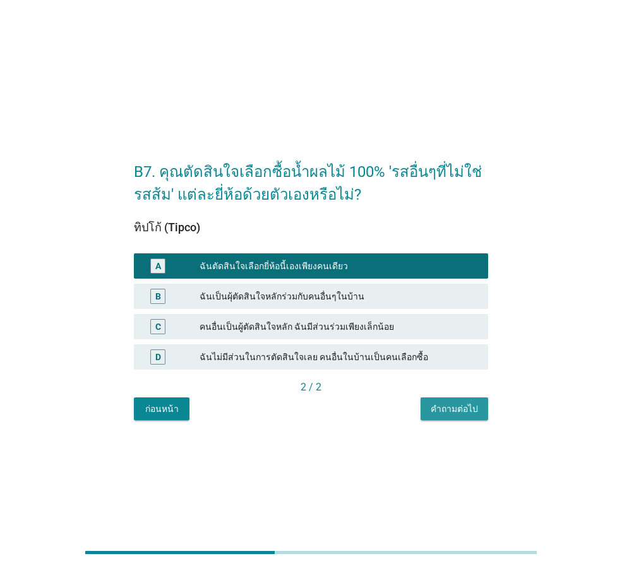
click at [441, 404] on div "คำถามต่อไป" at bounding box center [454, 408] width 47 height 13
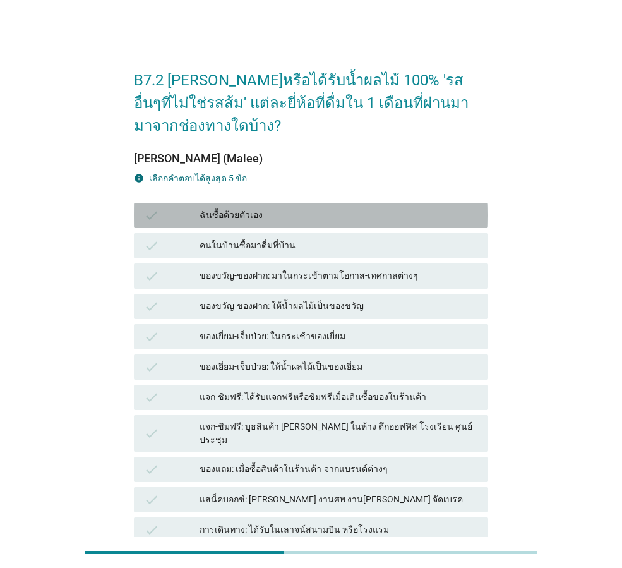
click at [277, 221] on div "ฉันซื้อด้วยตัวเอง" at bounding box center [339, 215] width 279 height 15
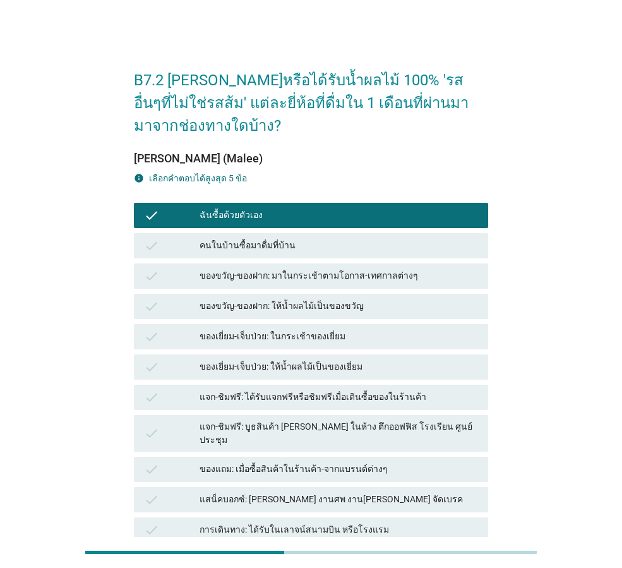
click at [287, 244] on div "คนในบ้านซื้อมาดื่มที่บ้าน" at bounding box center [339, 245] width 279 height 15
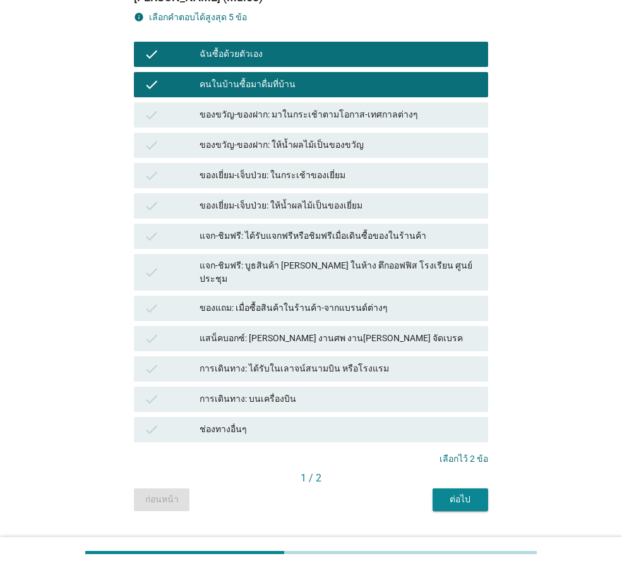
scroll to position [179, 0]
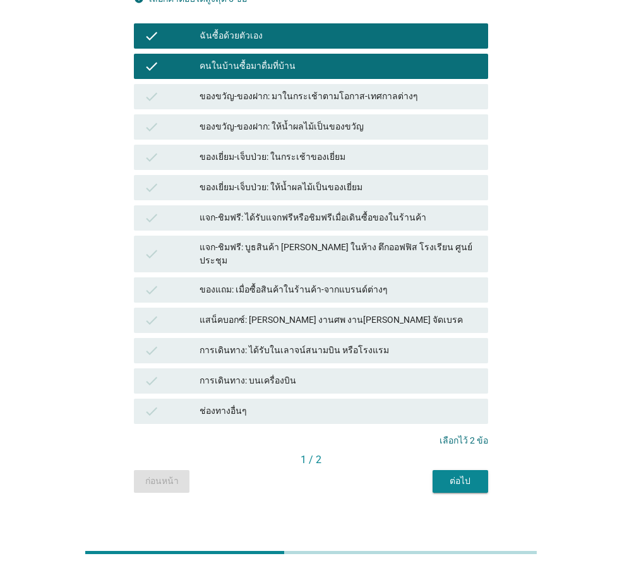
click at [454, 475] on div "ต่อไป" at bounding box center [460, 481] width 35 height 13
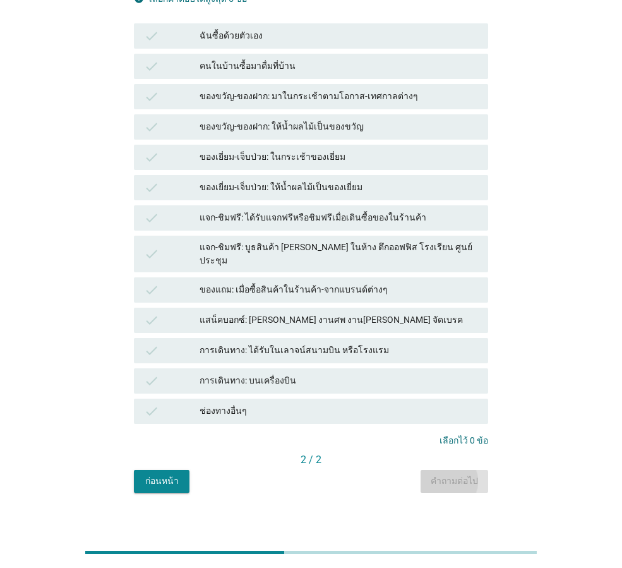
scroll to position [0, 0]
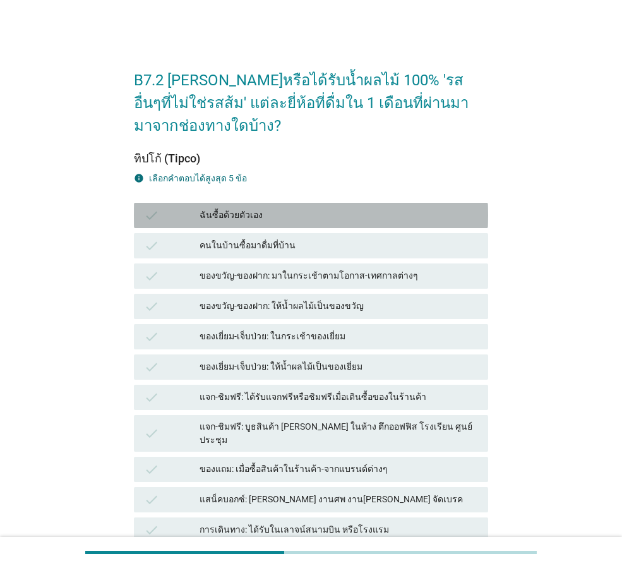
click at [318, 210] on div "ฉันซื้อด้วยตัวเอง" at bounding box center [339, 215] width 279 height 15
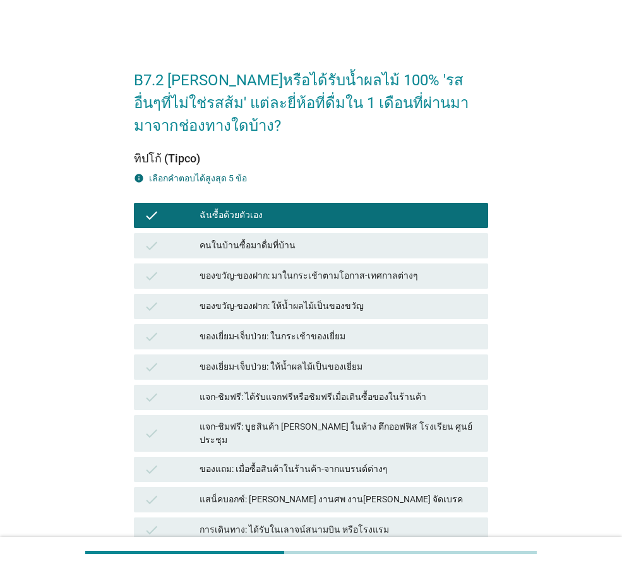
click at [312, 238] on div "คนในบ้านซื้อมาดื่มที่บ้าน" at bounding box center [339, 245] width 279 height 15
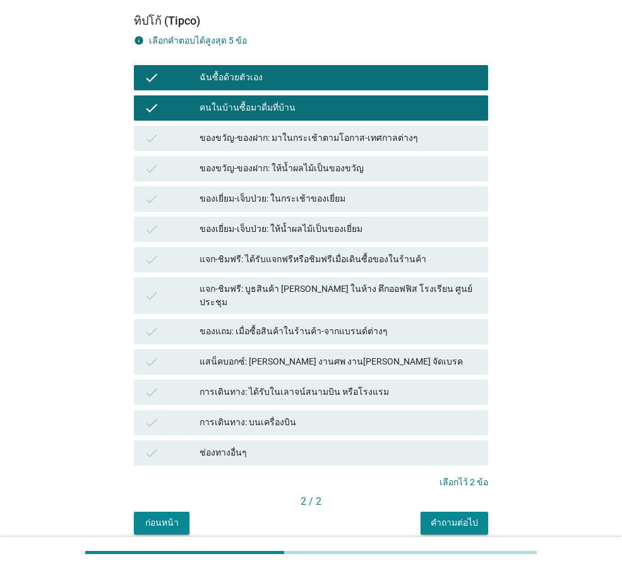
scroll to position [179, 0]
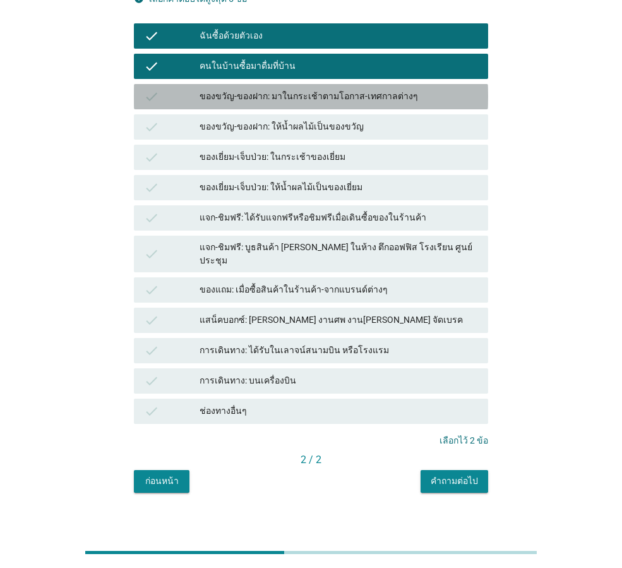
click at [341, 96] on div "ของขวัญ-ของฝาก: มาในกระเช้าตามโอกาส-เทศกาลต่างๆ" at bounding box center [339, 96] width 279 height 15
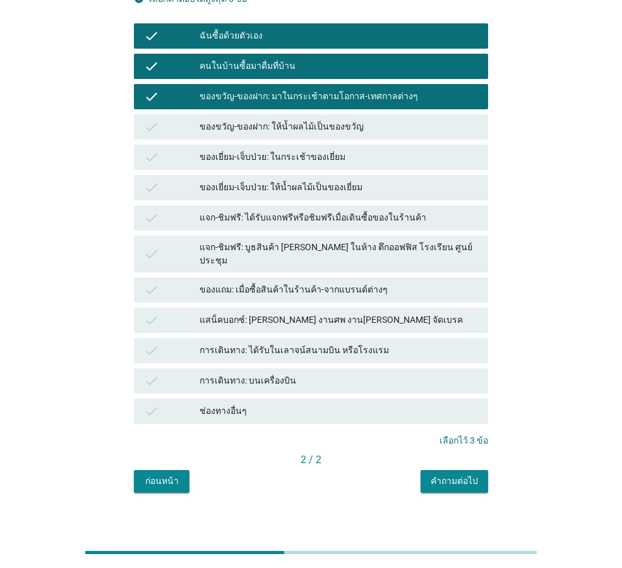
click at [445, 476] on div "คำถามต่อไป" at bounding box center [454, 481] width 47 height 13
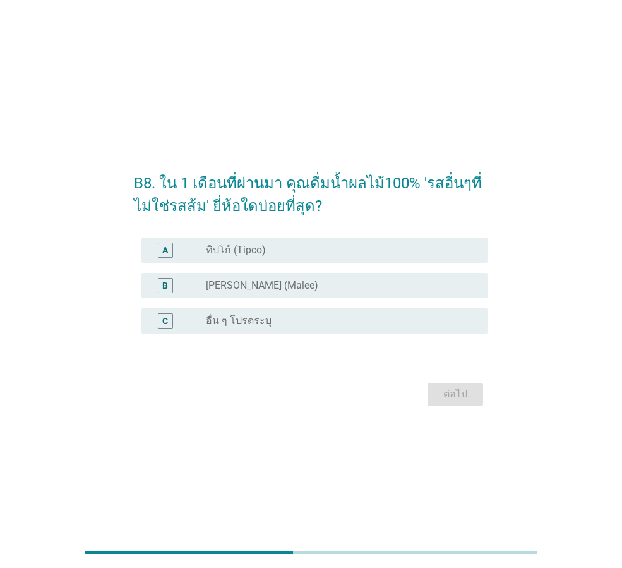
click at [260, 279] on label "[PERSON_NAME] (Malee)" at bounding box center [262, 285] width 112 height 13
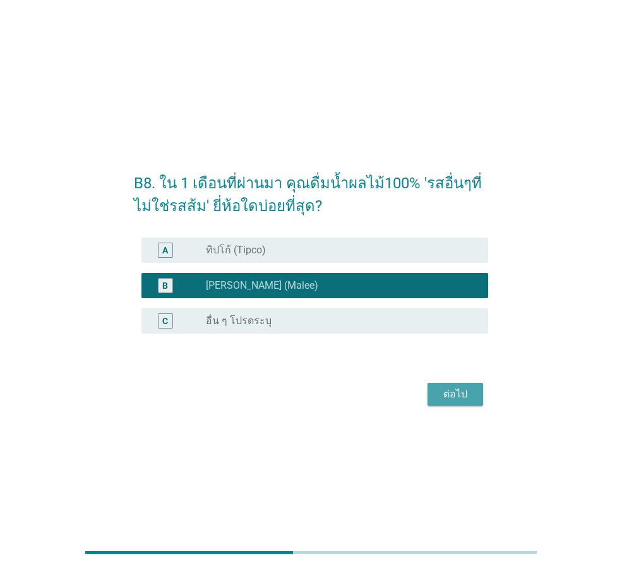
click at [451, 390] on div "ต่อไป" at bounding box center [455, 394] width 35 height 15
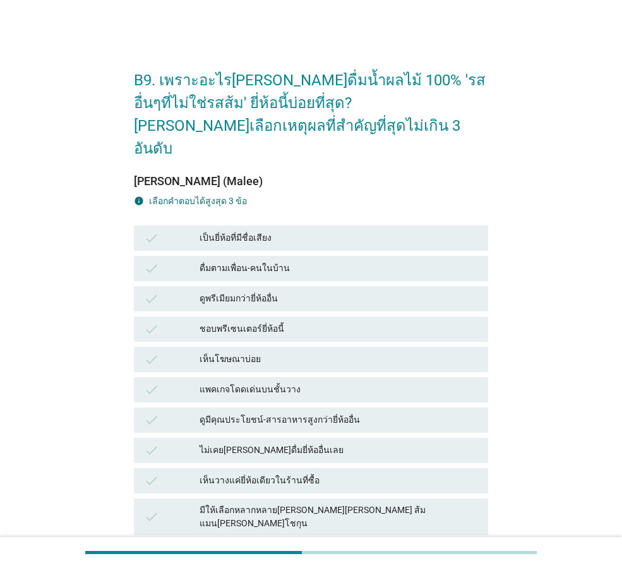
scroll to position [63, 0]
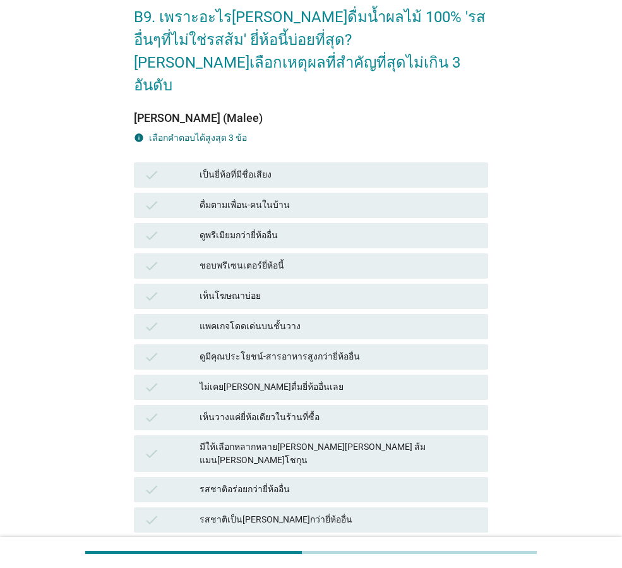
click at [368, 482] on div "รสชาติอร่อยกว่ายี่ห้ออื่น" at bounding box center [339, 489] width 279 height 15
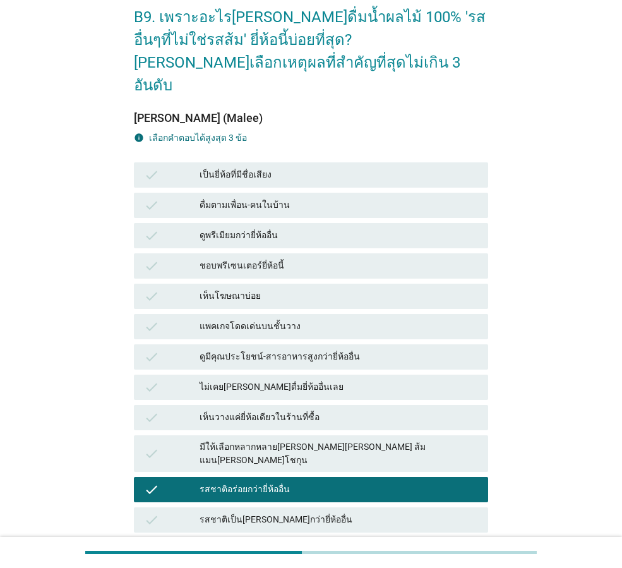
click at [327, 543] on div "หวานน้อยกว่ายีห้ออื่น" at bounding box center [339, 550] width 279 height 15
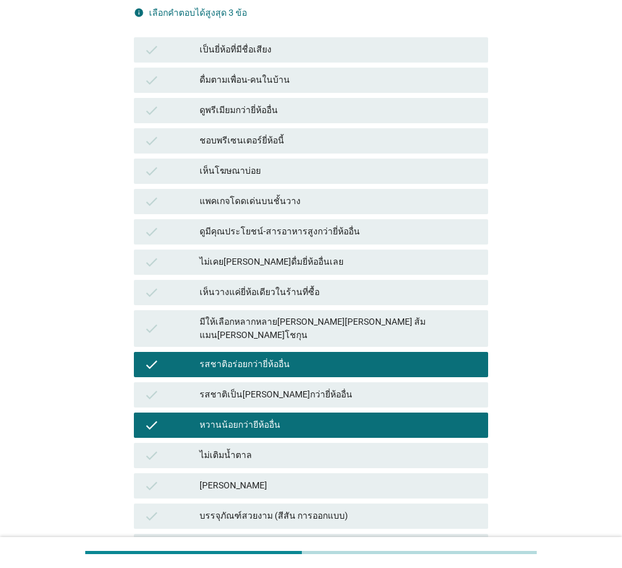
scroll to position [190, 0]
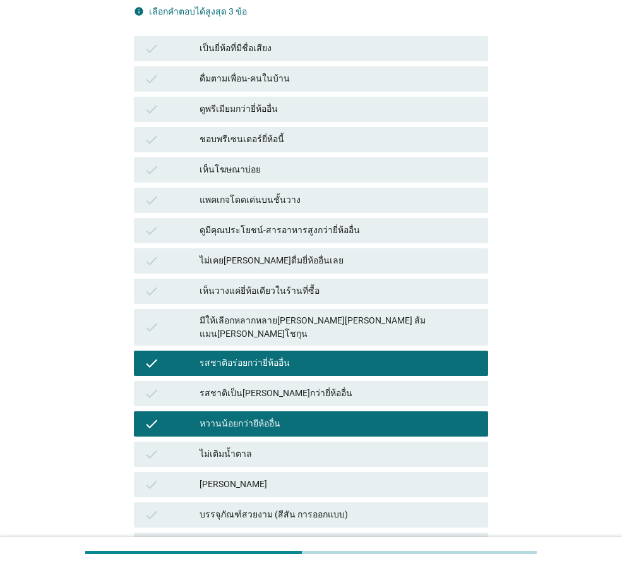
click at [331, 477] on div "[PERSON_NAME]" at bounding box center [339, 484] width 279 height 15
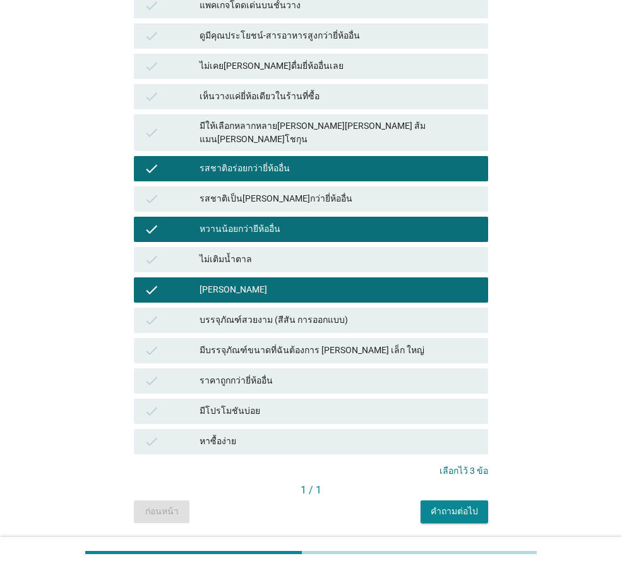
scroll to position [392, 0]
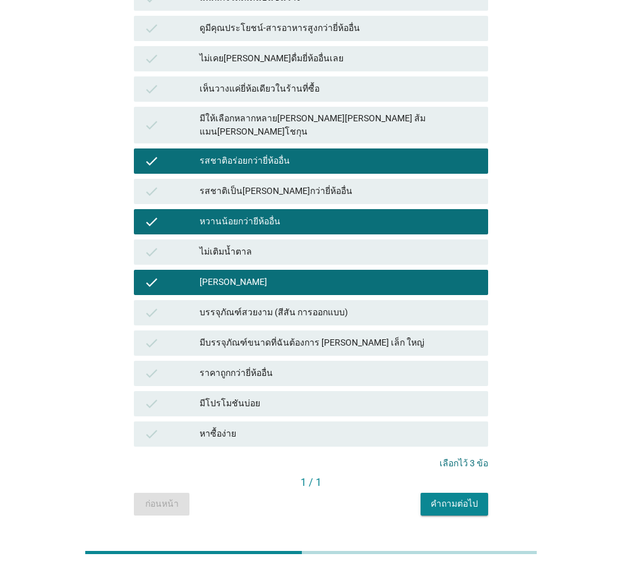
click at [428, 493] on button "คำถามต่อไป" at bounding box center [455, 504] width 68 height 23
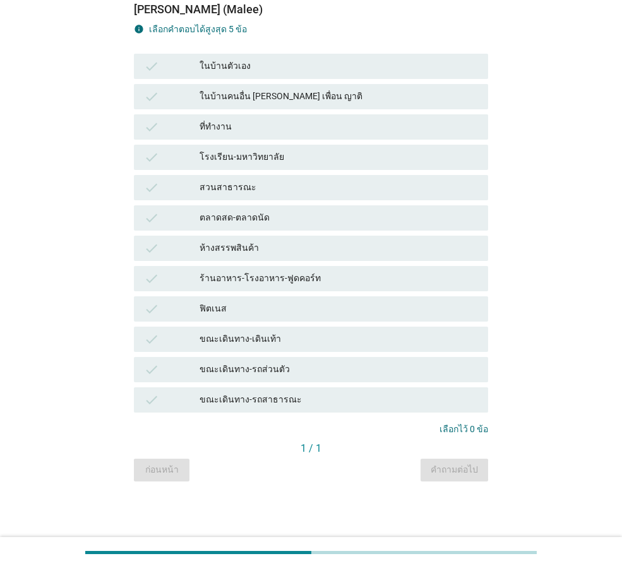
scroll to position [0, 0]
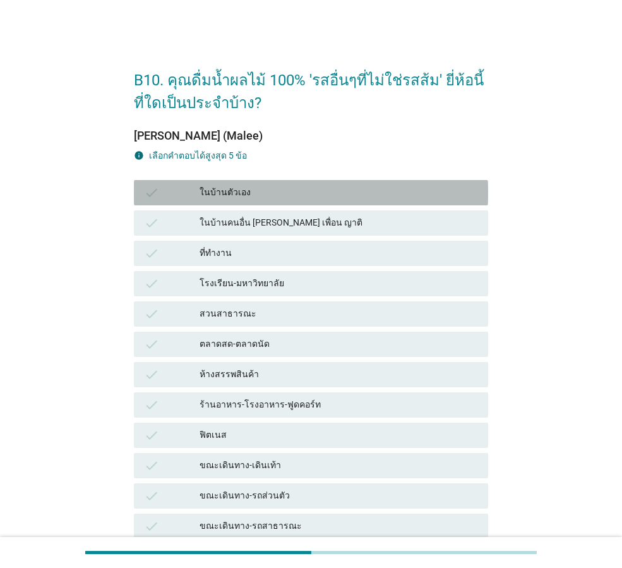
click at [250, 190] on div "ในบ้านตัวเอง" at bounding box center [339, 192] width 279 height 15
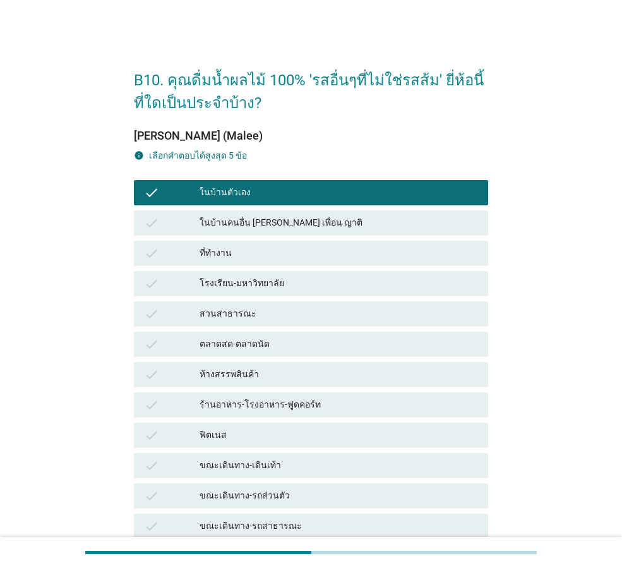
click at [252, 304] on div "check สวนสาธารณะ" at bounding box center [311, 313] width 354 height 25
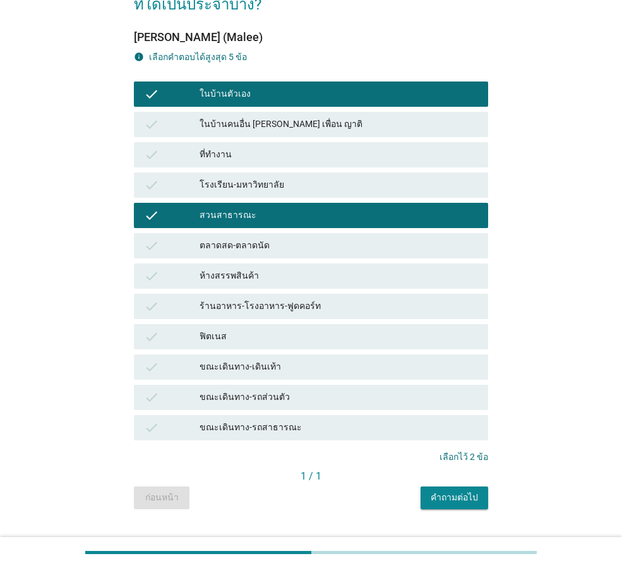
scroll to position [126, 0]
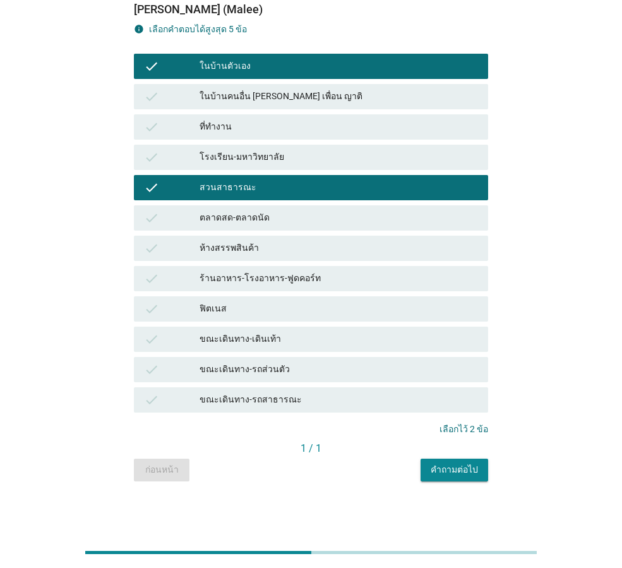
click at [317, 374] on div "ขณะเดินทาง-รถส่วนตัว" at bounding box center [339, 369] width 279 height 15
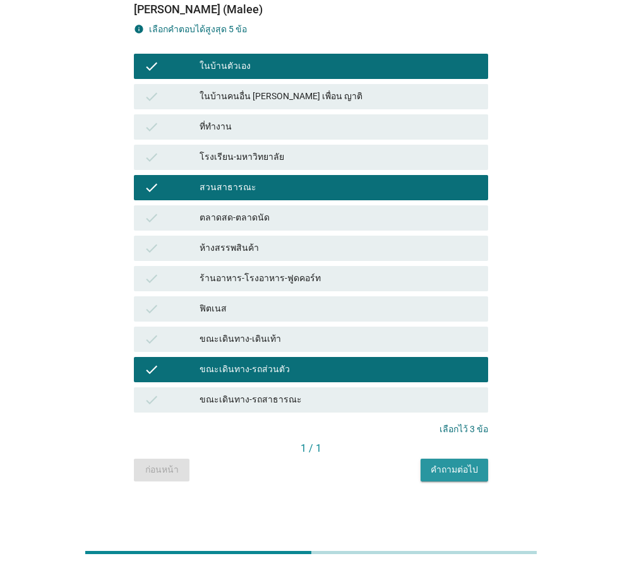
click at [436, 470] on div "คำถามต่อไป" at bounding box center [454, 469] width 47 height 13
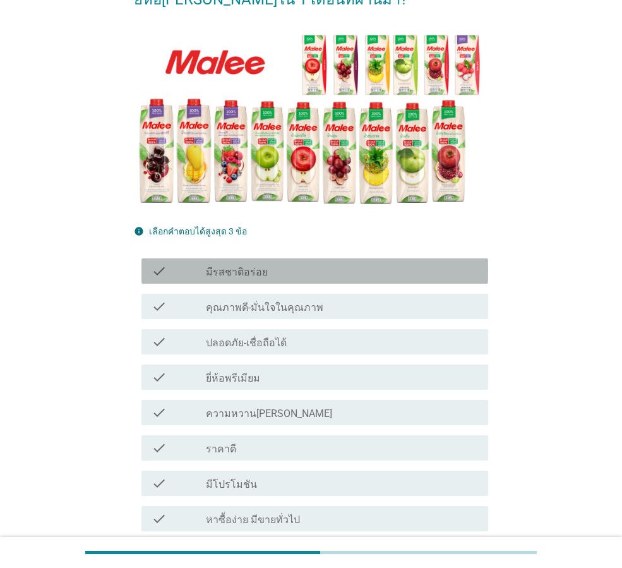
click at [368, 270] on div "check_box_outline_blank มีรสชาติอร่อย" at bounding box center [342, 270] width 272 height 15
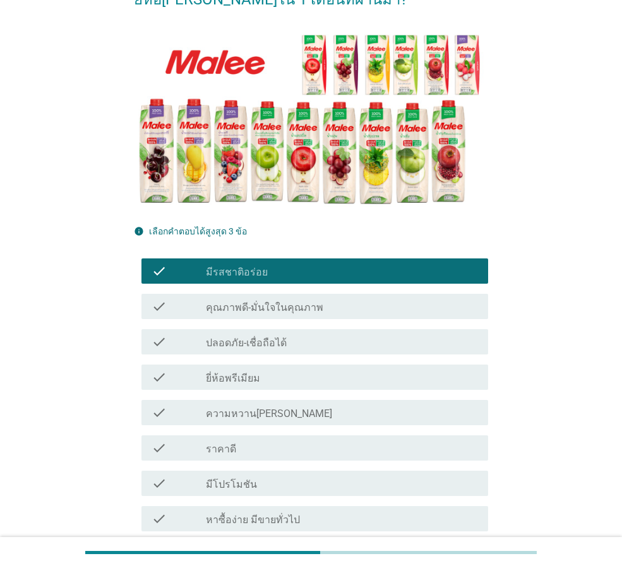
click at [335, 342] on div "check_box_outline_blank ปลอดภัย-เชื่อถือได้" at bounding box center [342, 341] width 272 height 15
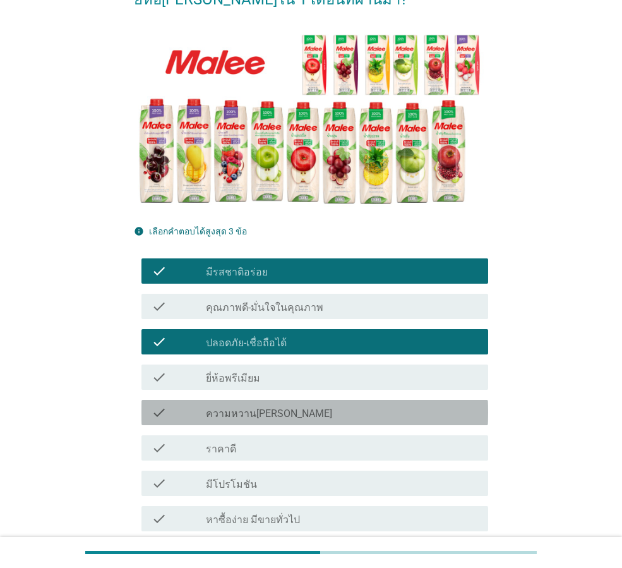
click at [321, 406] on div "check_box_outline_blank ความหวาน[PERSON_NAME]" at bounding box center [342, 412] width 272 height 15
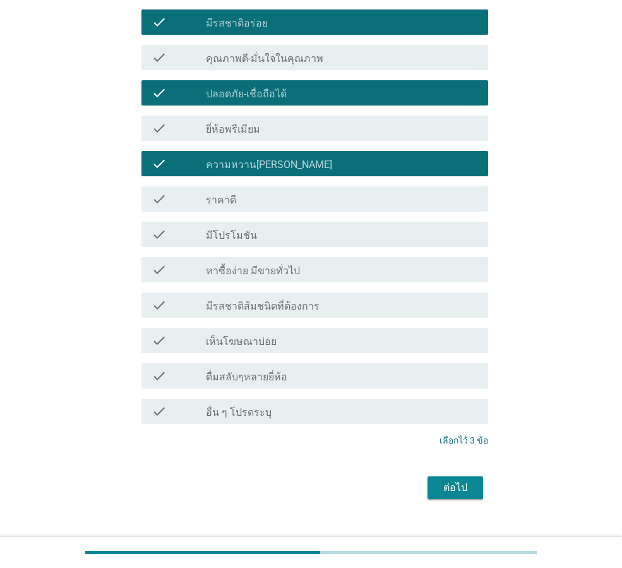
scroll to position [379, 0]
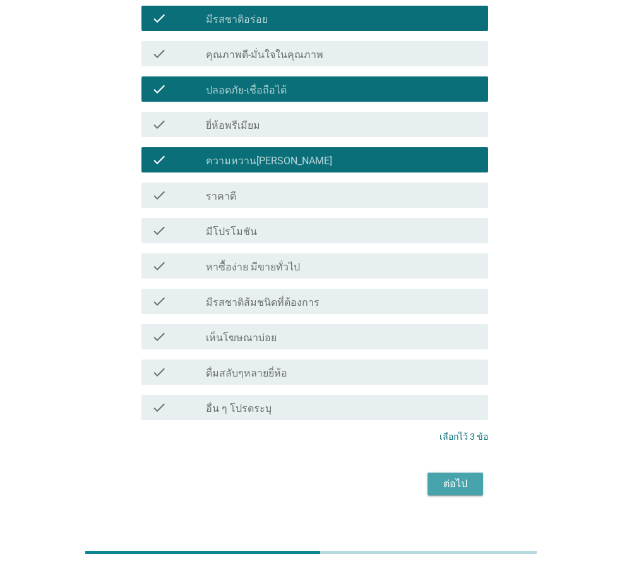
click at [437, 485] on button "ต่อไป" at bounding box center [456, 484] width 56 height 23
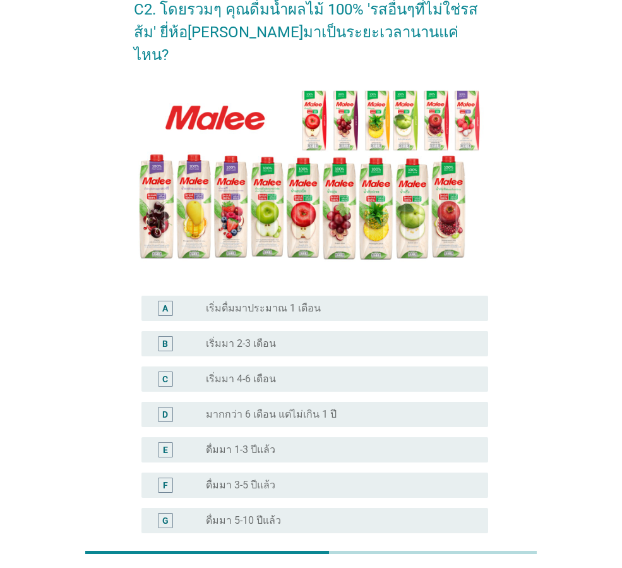
scroll to position [126, 0]
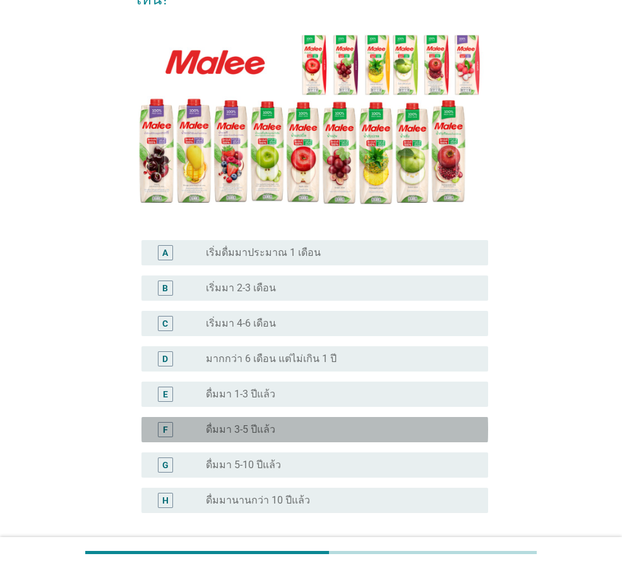
click at [371, 423] on div "radio_button_unchecked ดื่มมา 3-5 ปีแล้ว" at bounding box center [337, 429] width 262 height 13
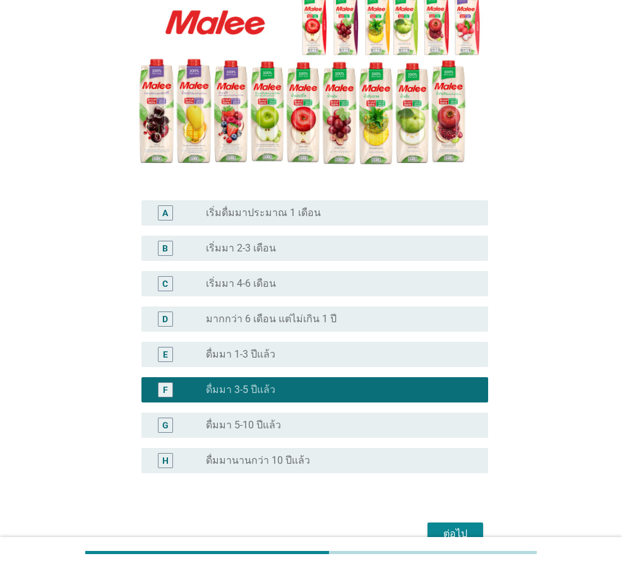
scroll to position [211, 0]
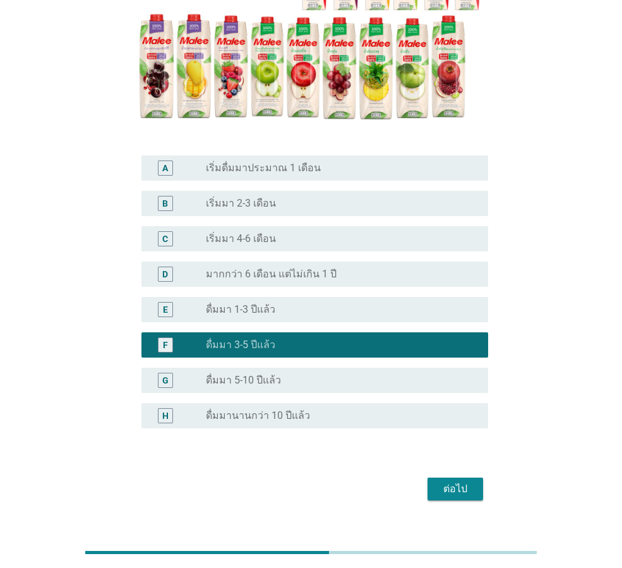
click at [447, 481] on div "ต่อไป" at bounding box center [455, 488] width 35 height 15
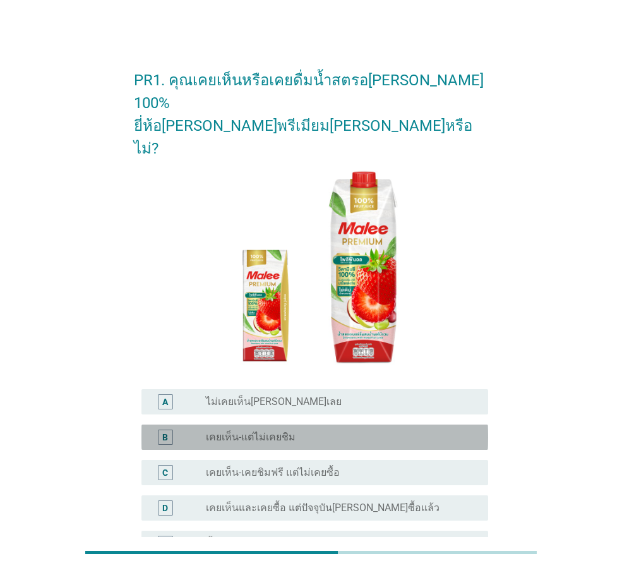
click at [299, 431] on div "radio_button_unchecked เคยเห็น-แต่ไม่เคยชิม" at bounding box center [337, 437] width 262 height 13
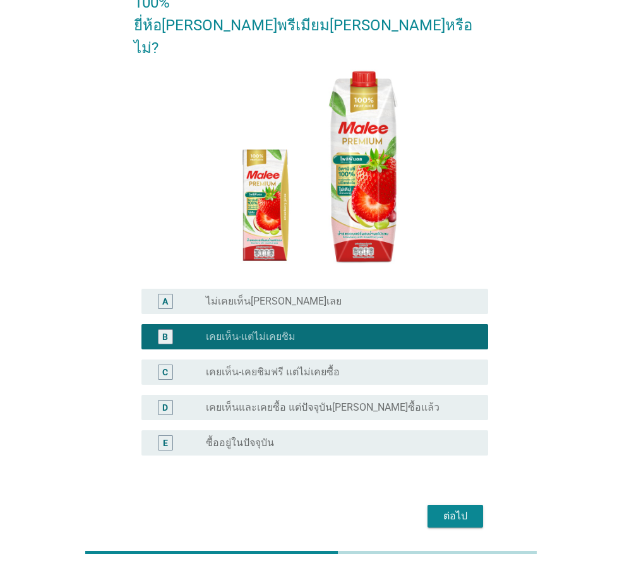
scroll to position [105, 0]
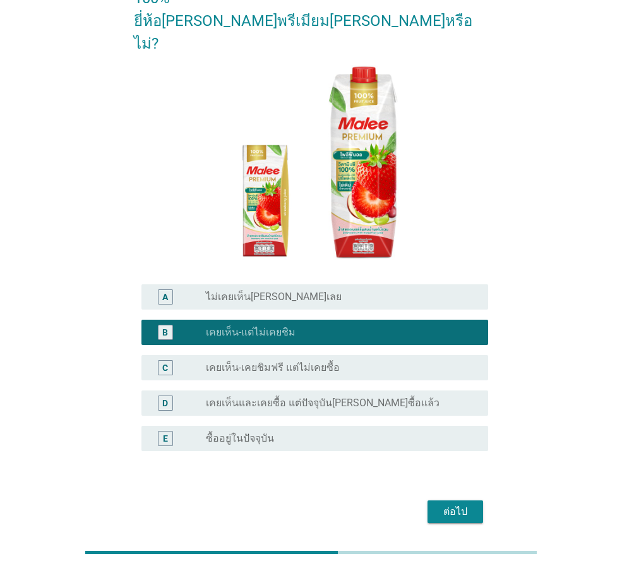
click at [453, 504] on div "ต่อไป" at bounding box center [455, 511] width 35 height 15
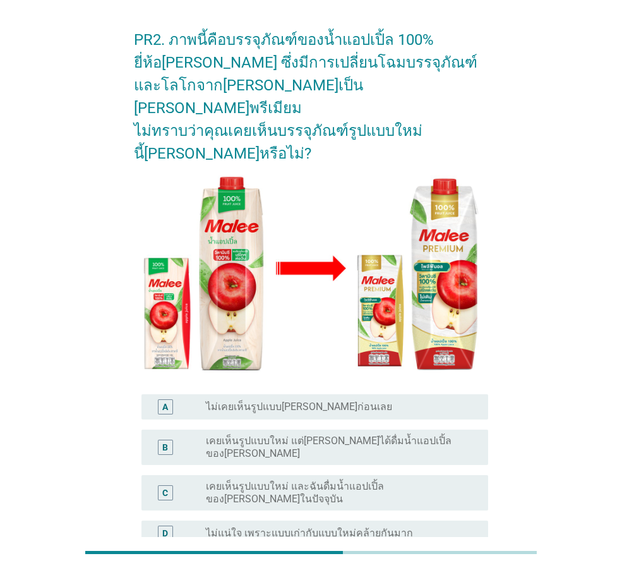
scroll to position [63, 0]
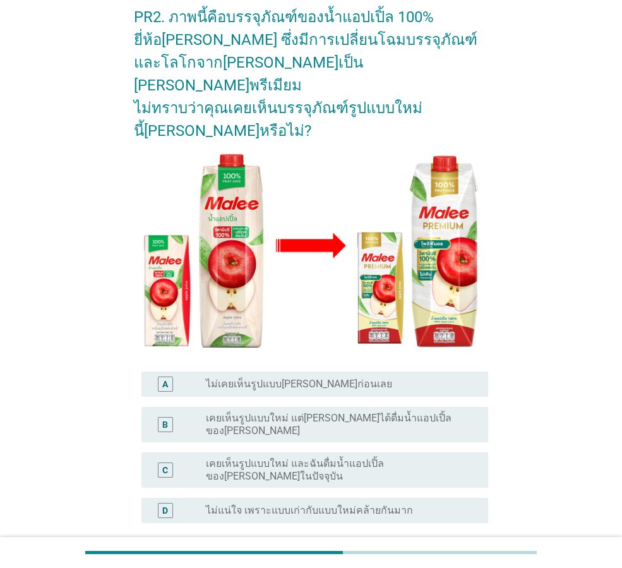
click at [419, 457] on label "เคยเห็นรูปแบบใหม่ และฉันดื่มน้ำแอปเปิ้ลของ[PERSON_NAME]ในปัจจุบัน" at bounding box center [337, 469] width 262 height 25
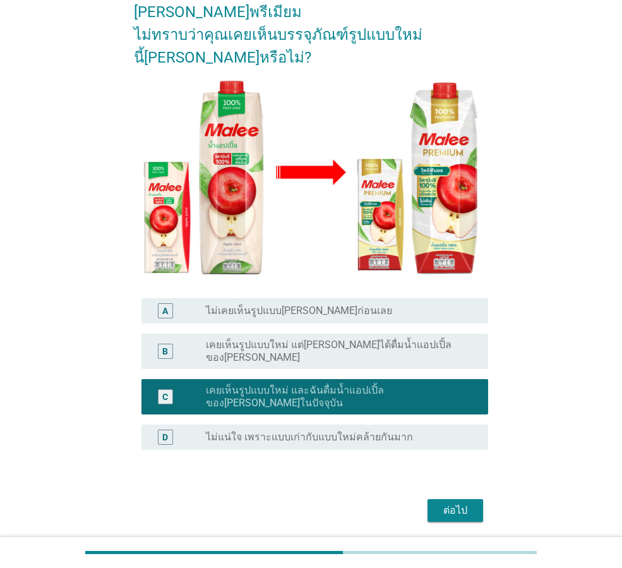
scroll to position [138, 0]
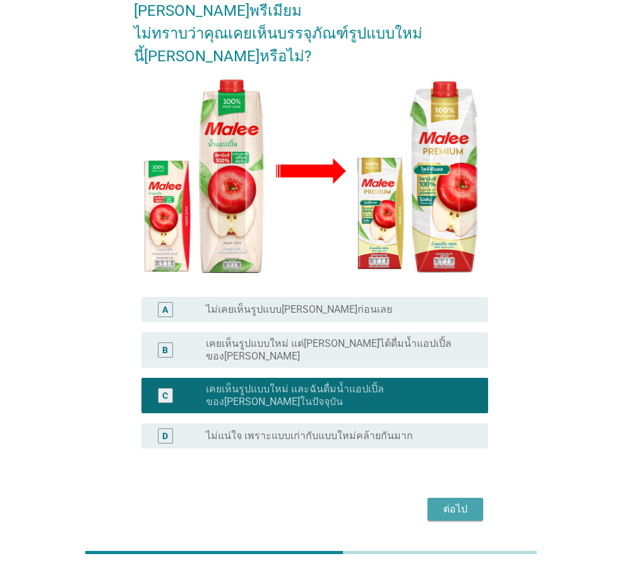
click at [452, 502] on div "ต่อไป" at bounding box center [455, 509] width 35 height 15
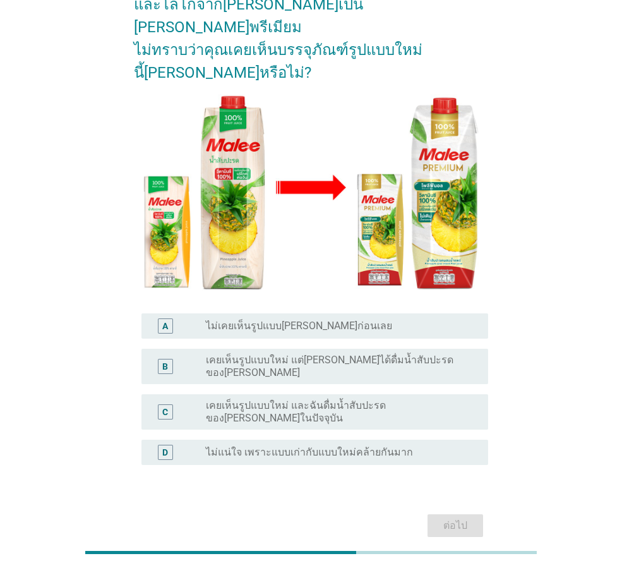
scroll to position [126, 0]
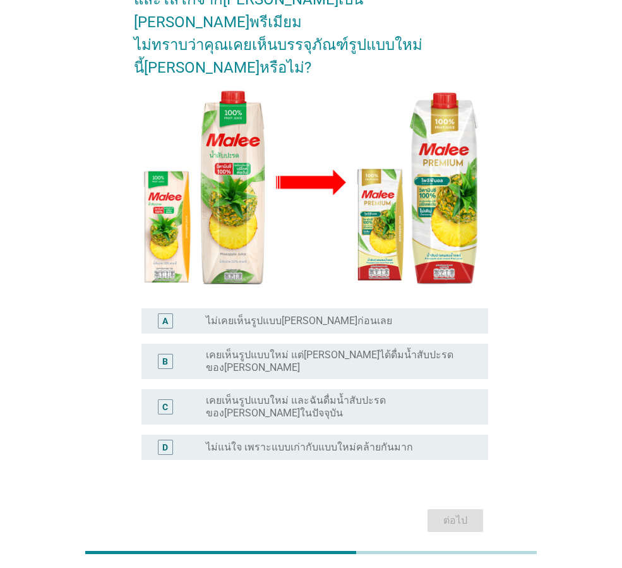
click at [413, 394] on label "เคยเห็นรูปแบบใหม่ และฉันดื่มน้ำสับปะรดของ[PERSON_NAME]ในปัจจุบัน" at bounding box center [337, 406] width 262 height 25
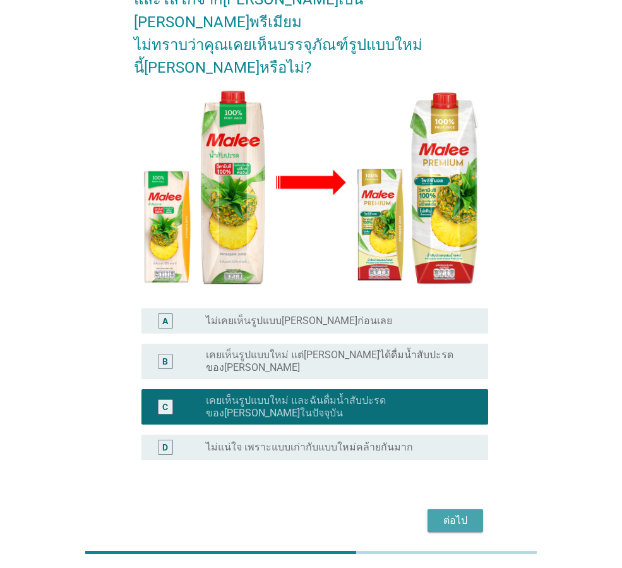
click at [454, 513] on div "ต่อไป" at bounding box center [455, 520] width 35 height 15
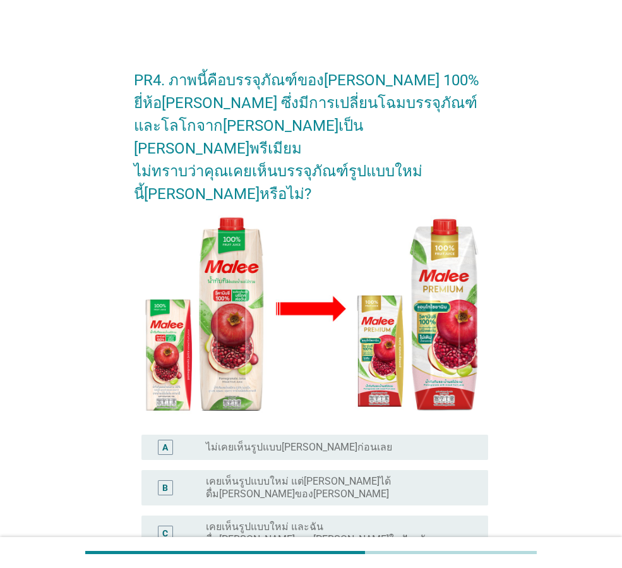
scroll to position [63, 0]
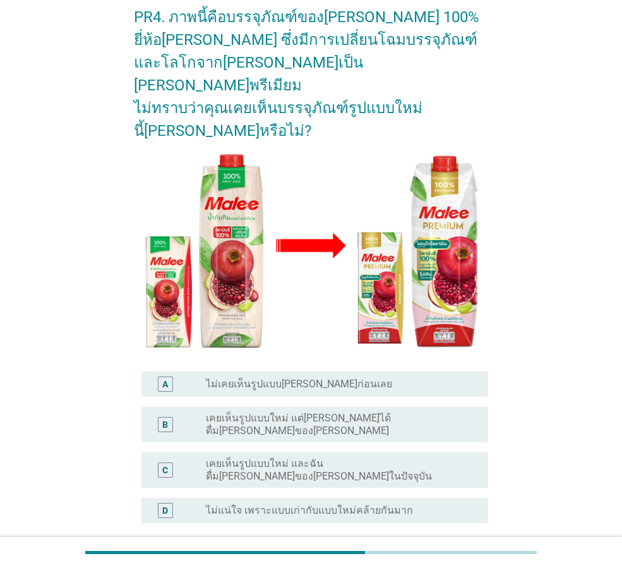
click at [406, 412] on label "เคยเห็นรูปแบบใหม่ แต่[PERSON_NAME]ได้ดื่ม[PERSON_NAME]ของ[PERSON_NAME]" at bounding box center [337, 424] width 262 height 25
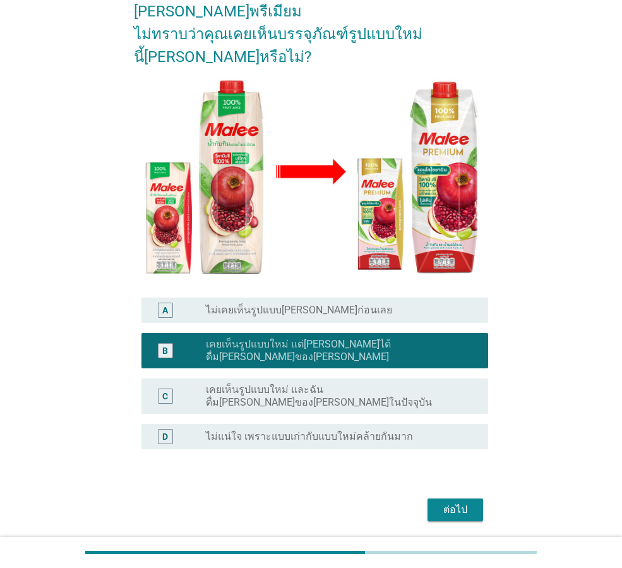
scroll to position [138, 0]
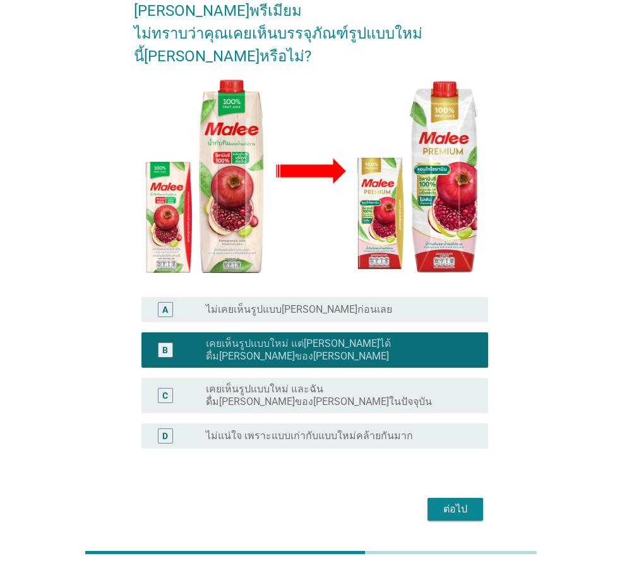
click at [454, 502] on div "ต่อไป" at bounding box center [455, 509] width 35 height 15
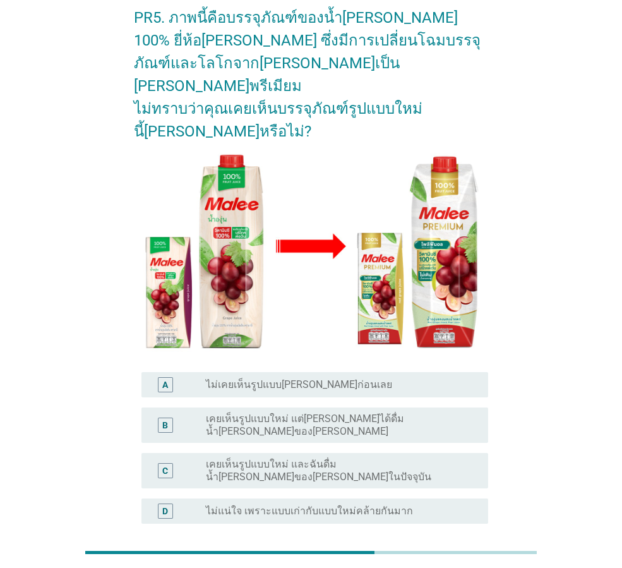
scroll to position [63, 0]
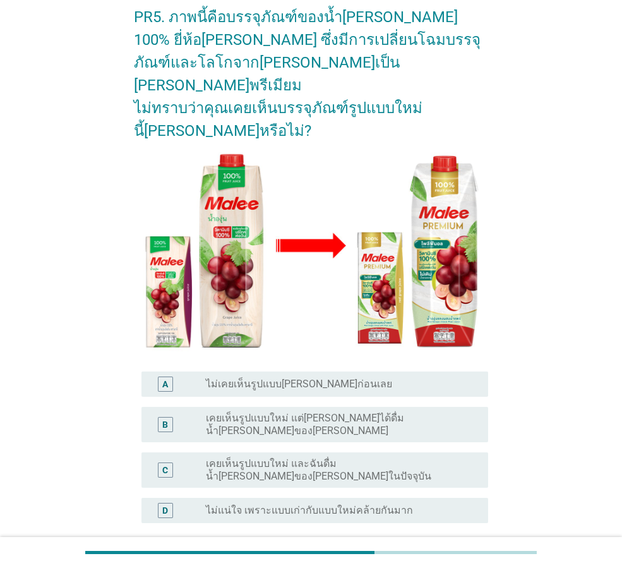
click at [435, 457] on div "radio_button_unchecked เคยเห็นรูปแบบใหม่ และฉันดื่มน้ำ[PERSON_NAME]ของ[PERSON_N…" at bounding box center [337, 469] width 262 height 25
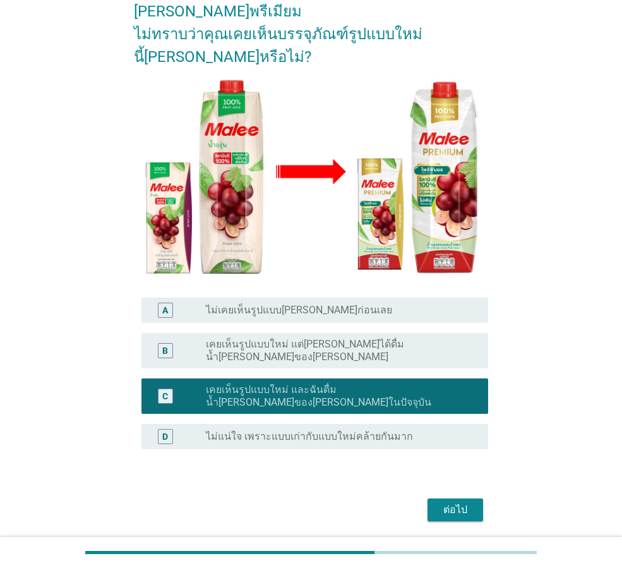
scroll to position [138, 0]
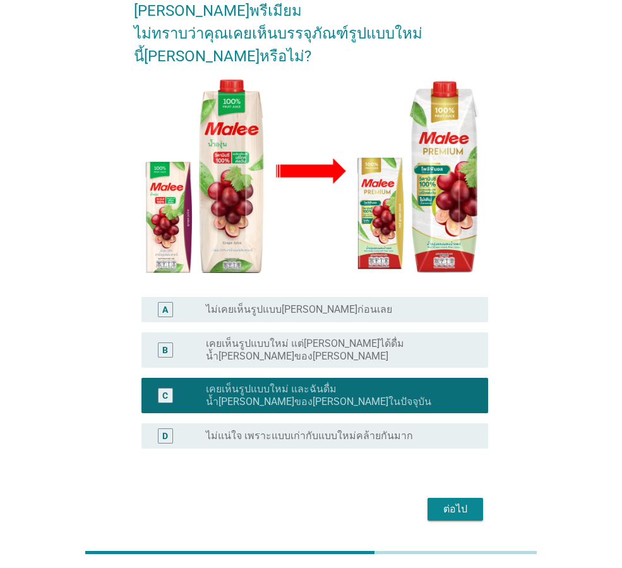
click at [458, 502] on div "ต่อไป" at bounding box center [455, 509] width 35 height 15
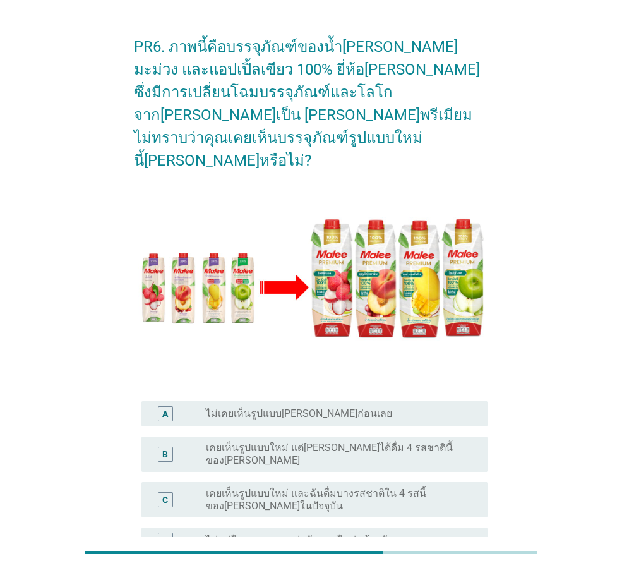
scroll to position [63, 0]
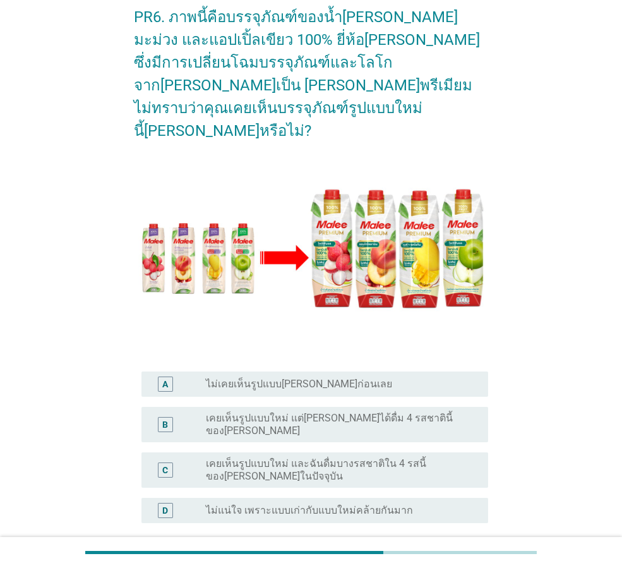
click at [431, 412] on label "เคยเห็นรูปแบบใหม่ แต่[PERSON_NAME]ได้ดื่ม 4 รสชาตินี้ของ[PERSON_NAME]" at bounding box center [337, 424] width 262 height 25
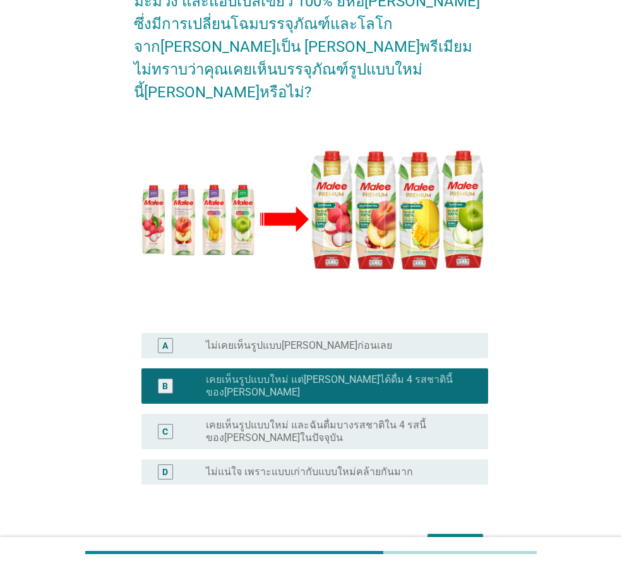
scroll to position [148, 0]
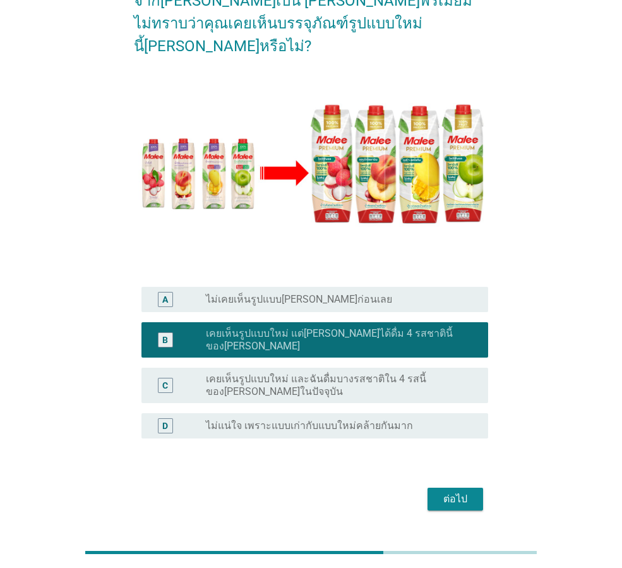
click at [464, 492] on div "ต่อไป" at bounding box center [455, 499] width 35 height 15
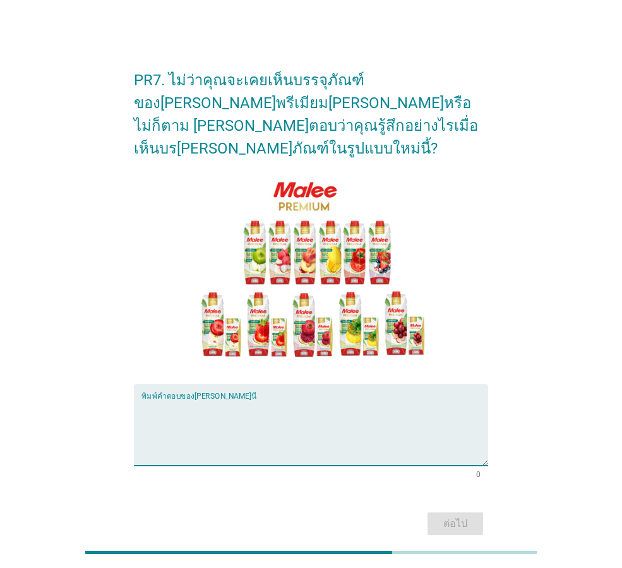
click at [427, 399] on textarea "พิมพ์คำตอบของคุณ ที่นี่" at bounding box center [315, 432] width 347 height 66
click at [223, 399] on textarea "สีสันบรรจุภัณฑ์ [PERSON_NAME]" at bounding box center [315, 432] width 347 height 66
click at [255, 399] on textarea "สีสันบรรจุภัณฑ์ สวยงาม" at bounding box center [315, 432] width 347 height 66
type textarea "สีสันบรรจุภัณฑ์ สวยงาม ชวนมอง [PERSON_NAME]"
click at [457, 516] on div "ต่อไป" at bounding box center [455, 523] width 35 height 15
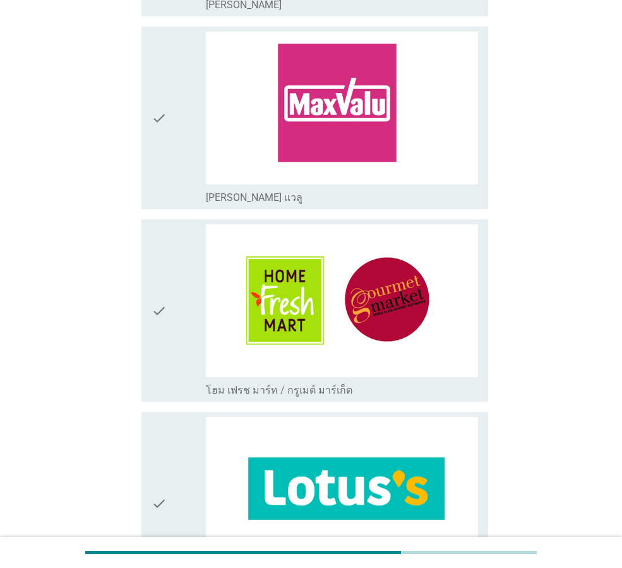
scroll to position [758, 0]
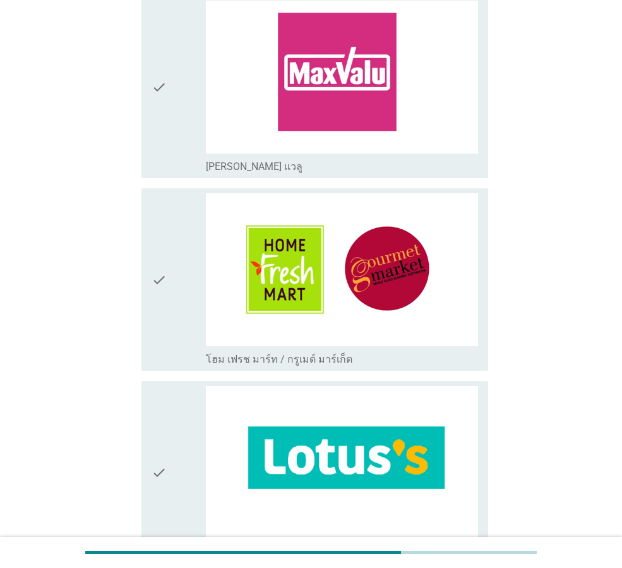
click at [160, 480] on icon "check" at bounding box center [159, 472] width 15 height 172
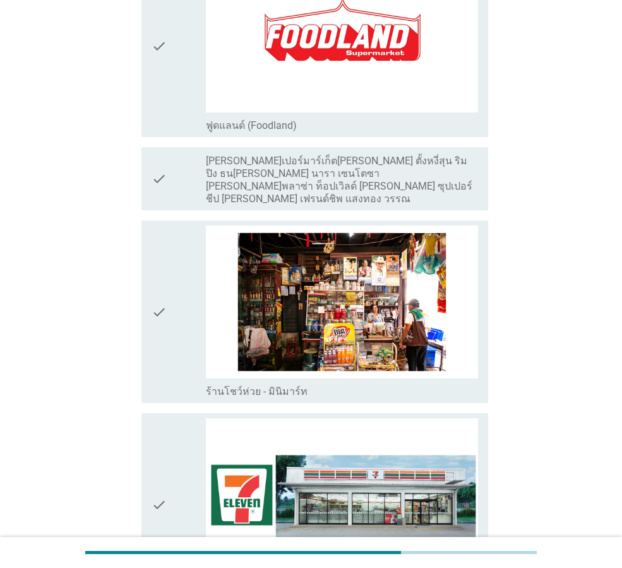
scroll to position [2022, 0]
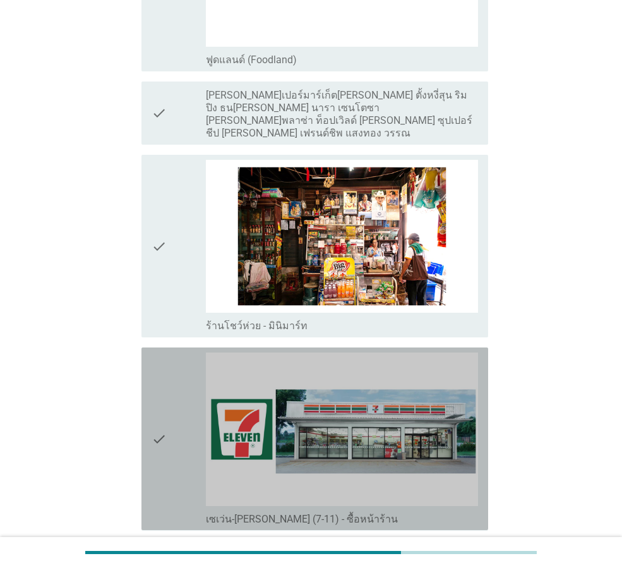
click at [185, 463] on div "check" at bounding box center [179, 439] width 54 height 172
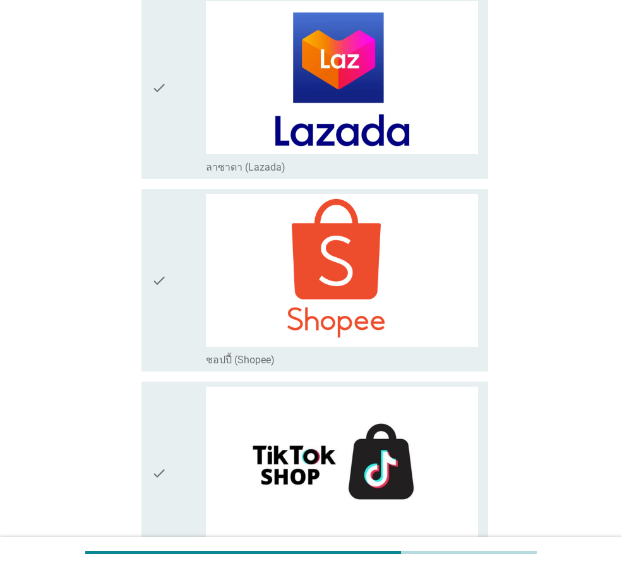
scroll to position [3284, 0]
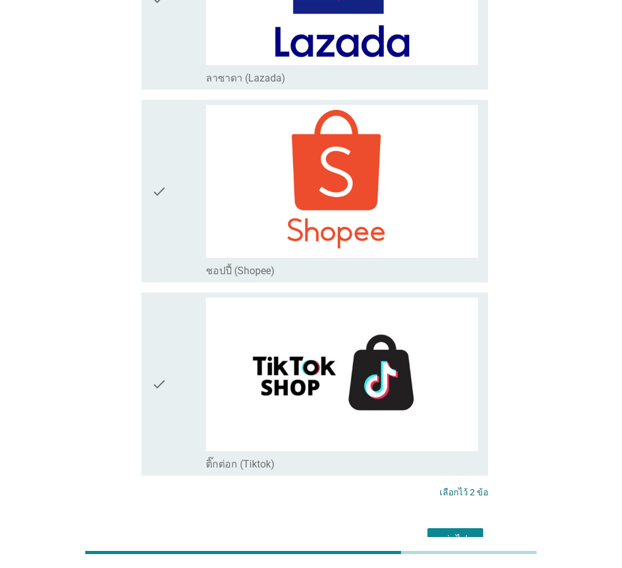
click at [466, 532] on div "ต่อไป" at bounding box center [455, 539] width 35 height 15
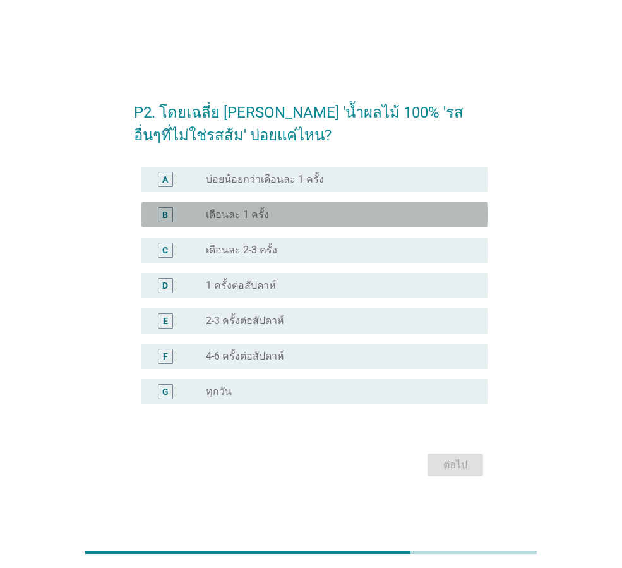
click at [326, 212] on div "radio_button_unchecked เดือนละ 1 ครั้ง" at bounding box center [337, 215] width 262 height 13
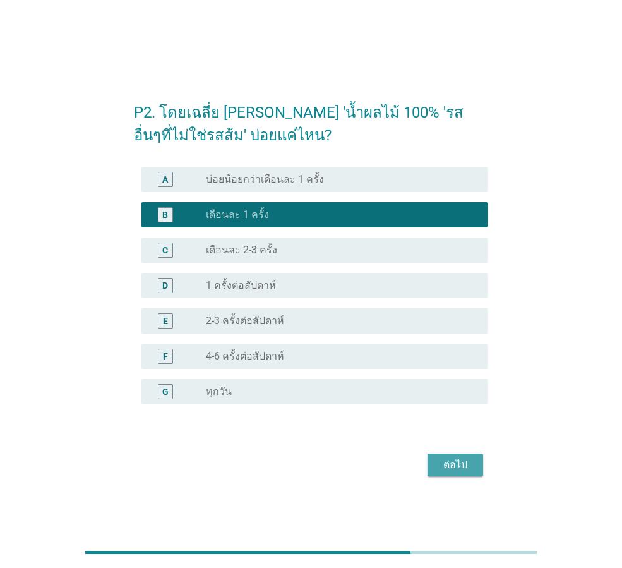
click at [457, 464] on div "ต่อไป" at bounding box center [455, 464] width 35 height 15
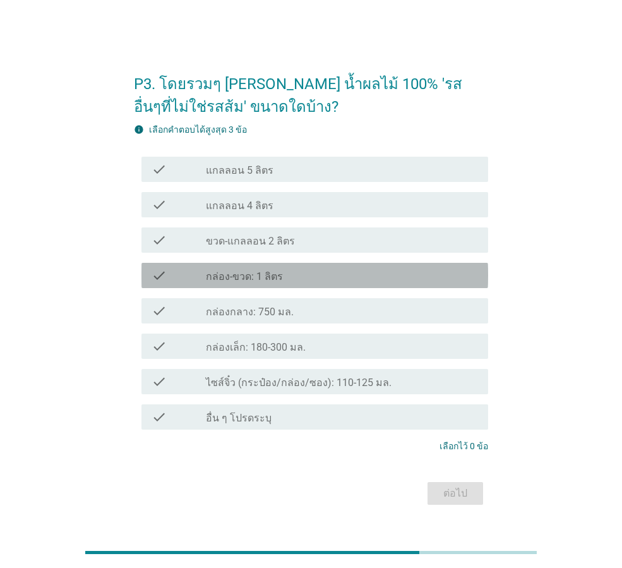
click at [389, 277] on div "check_box_outline_blank กล่อง-ขวด: 1 ลิตร" at bounding box center [342, 275] width 272 height 15
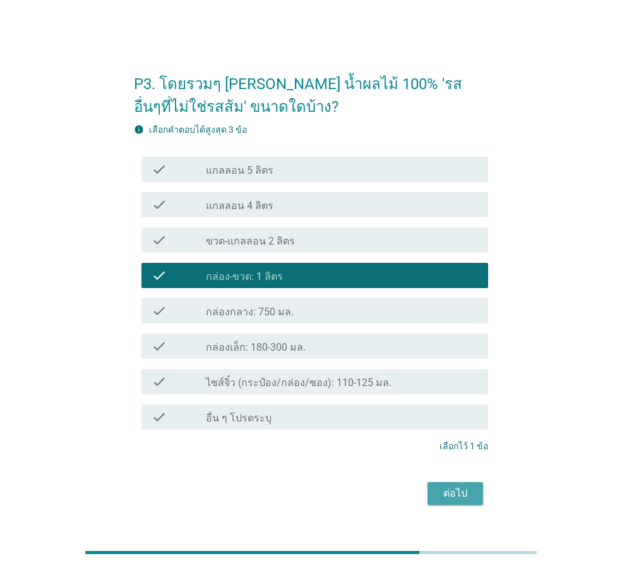
click at [459, 483] on button "ต่อไป" at bounding box center [456, 493] width 56 height 23
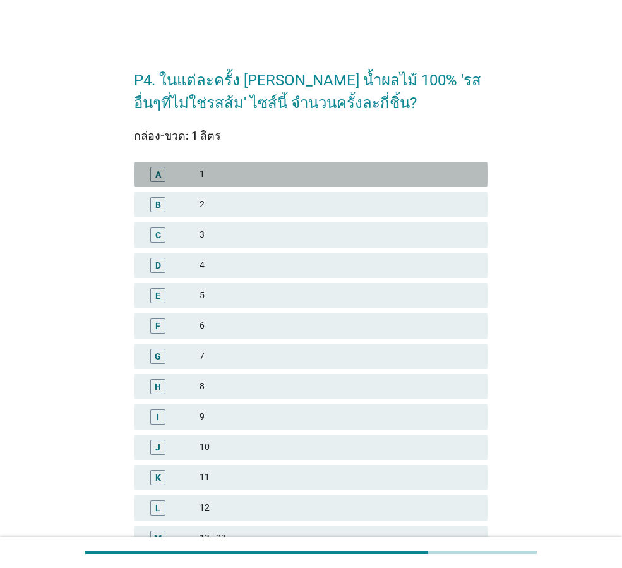
click at [387, 173] on div "1" at bounding box center [339, 174] width 279 height 15
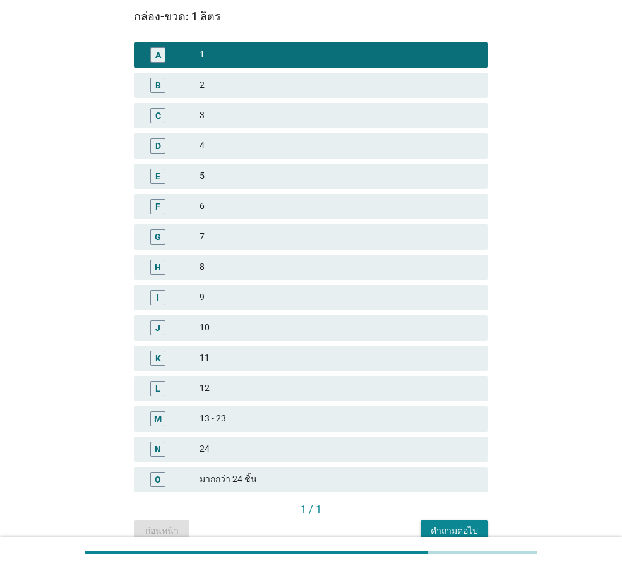
scroll to position [181, 0]
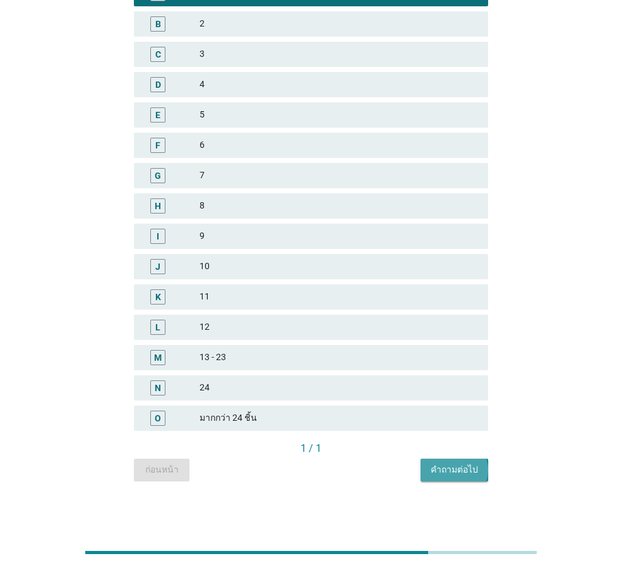
click at [458, 476] on button "คำถามต่อไป" at bounding box center [455, 470] width 68 height 23
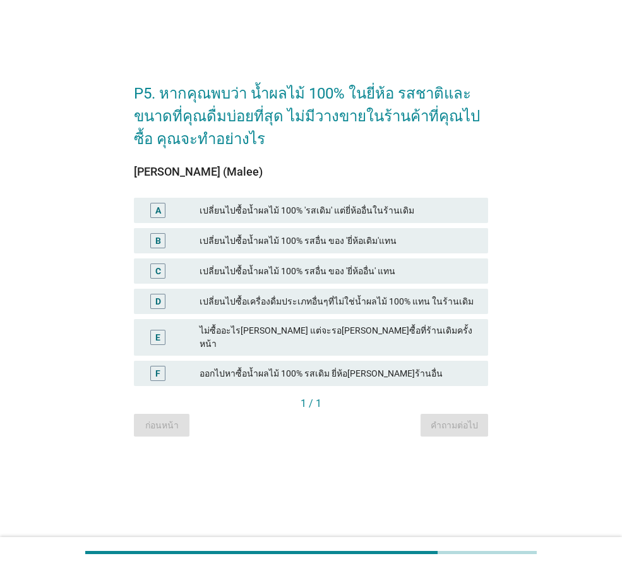
scroll to position [0, 0]
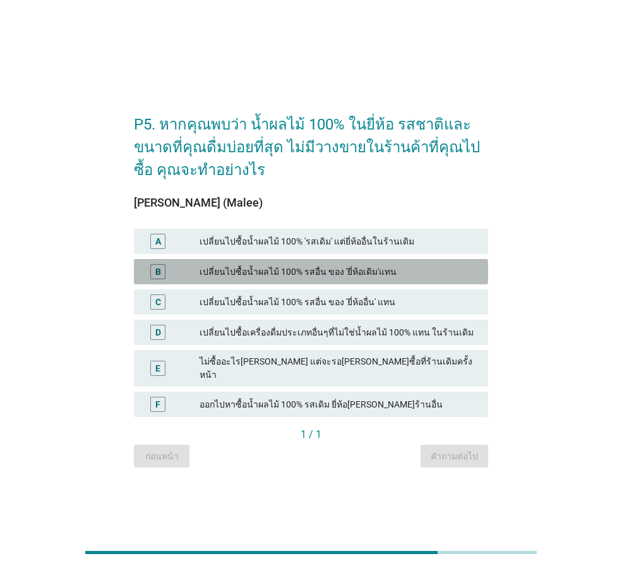
click at [421, 279] on div "เปลี่ยนไปซื้อน้ำผลไม้ 100% รสอื่น ของ 'ยี่ห้อเดิม'แทน" at bounding box center [339, 271] width 279 height 15
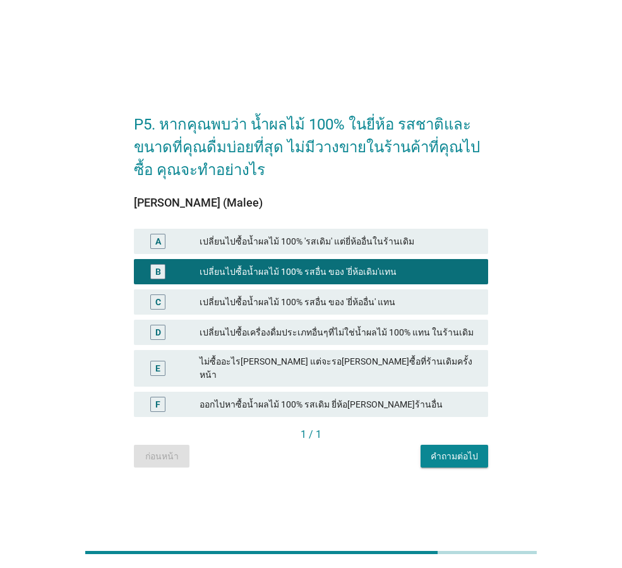
click at [452, 450] on div "คำถามต่อไป" at bounding box center [454, 456] width 47 height 13
